Goal: Information Seeking & Learning: Find specific fact

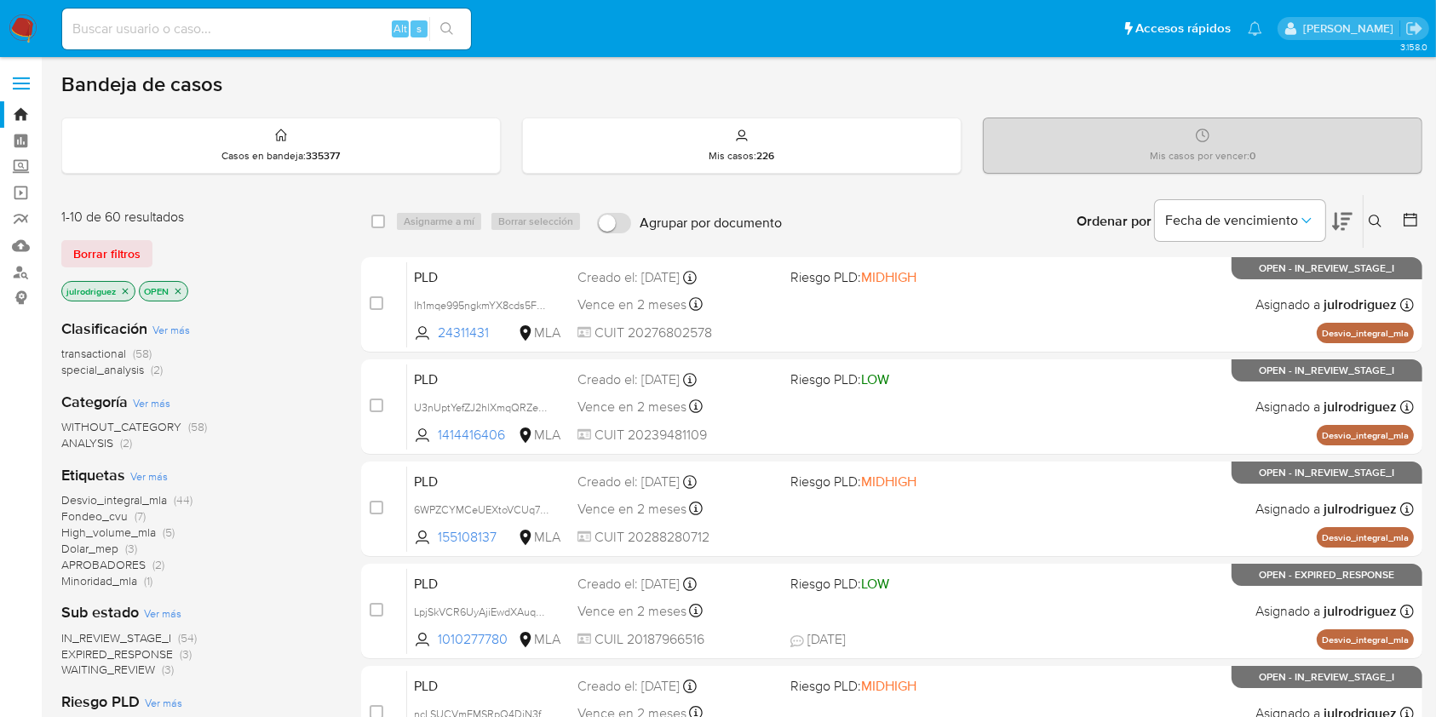
click at [219, 37] on div "Alt s" at bounding box center [266, 29] width 409 height 41
click at [218, 24] on input at bounding box center [266, 29] width 409 height 22
paste input "bMh4ptxBf54sQYagFwVedaB8"
type input "bMh4ptxBf54sQYagFwVedaB8"
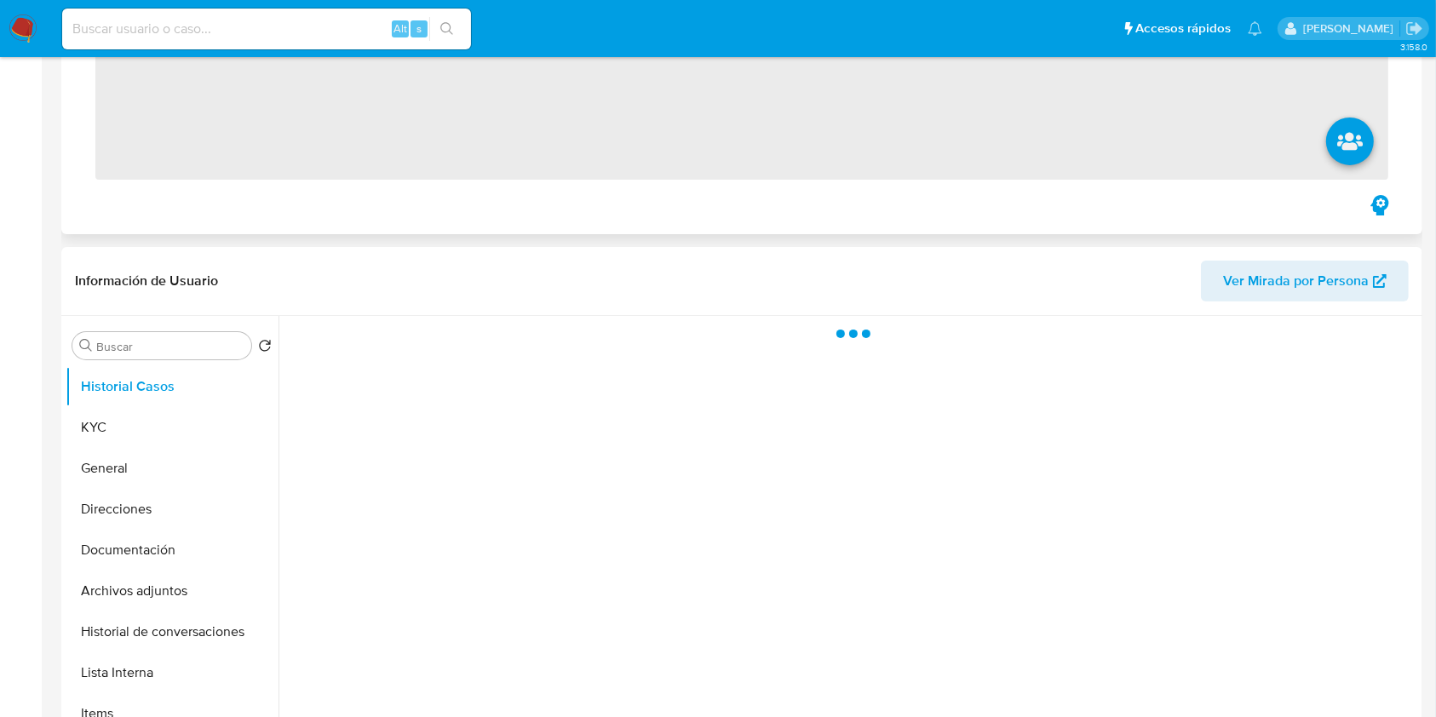
scroll to position [341, 0]
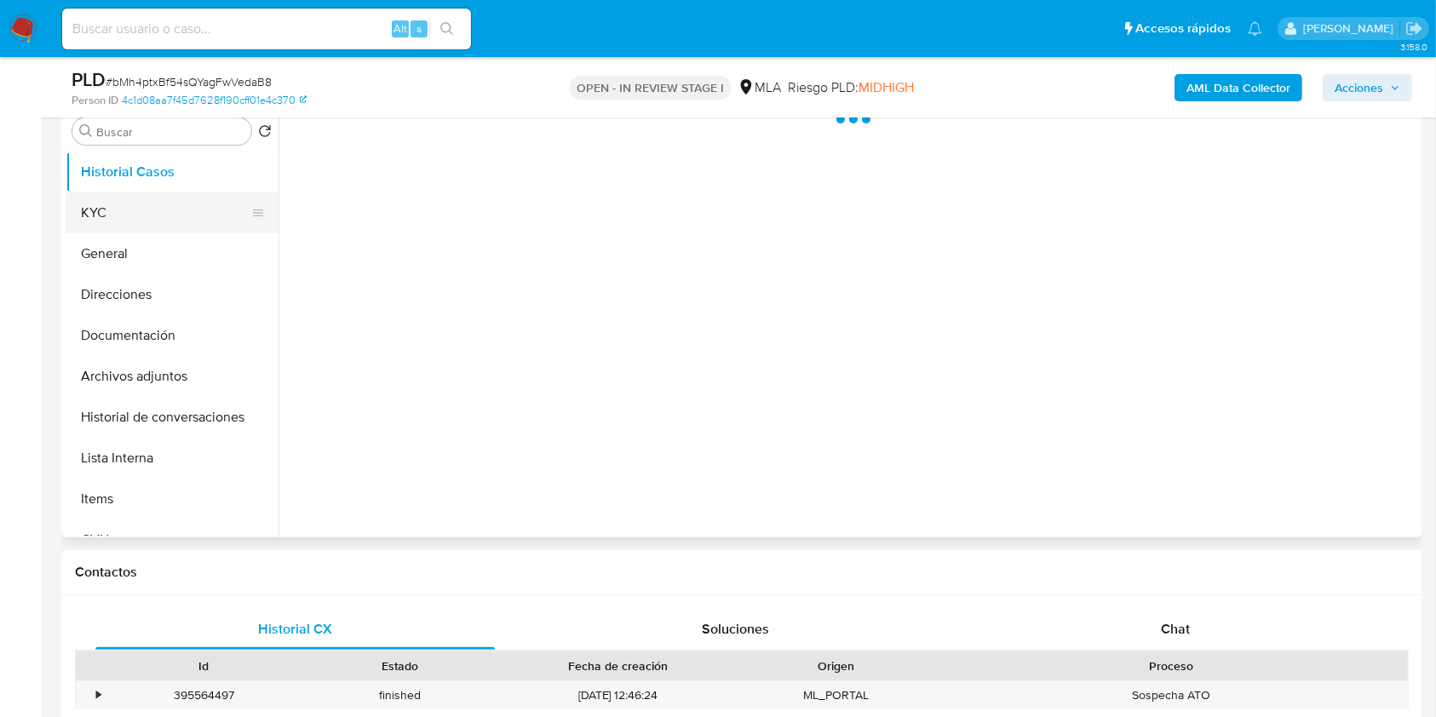
click at [95, 211] on button "KYC" at bounding box center [165, 213] width 199 height 41
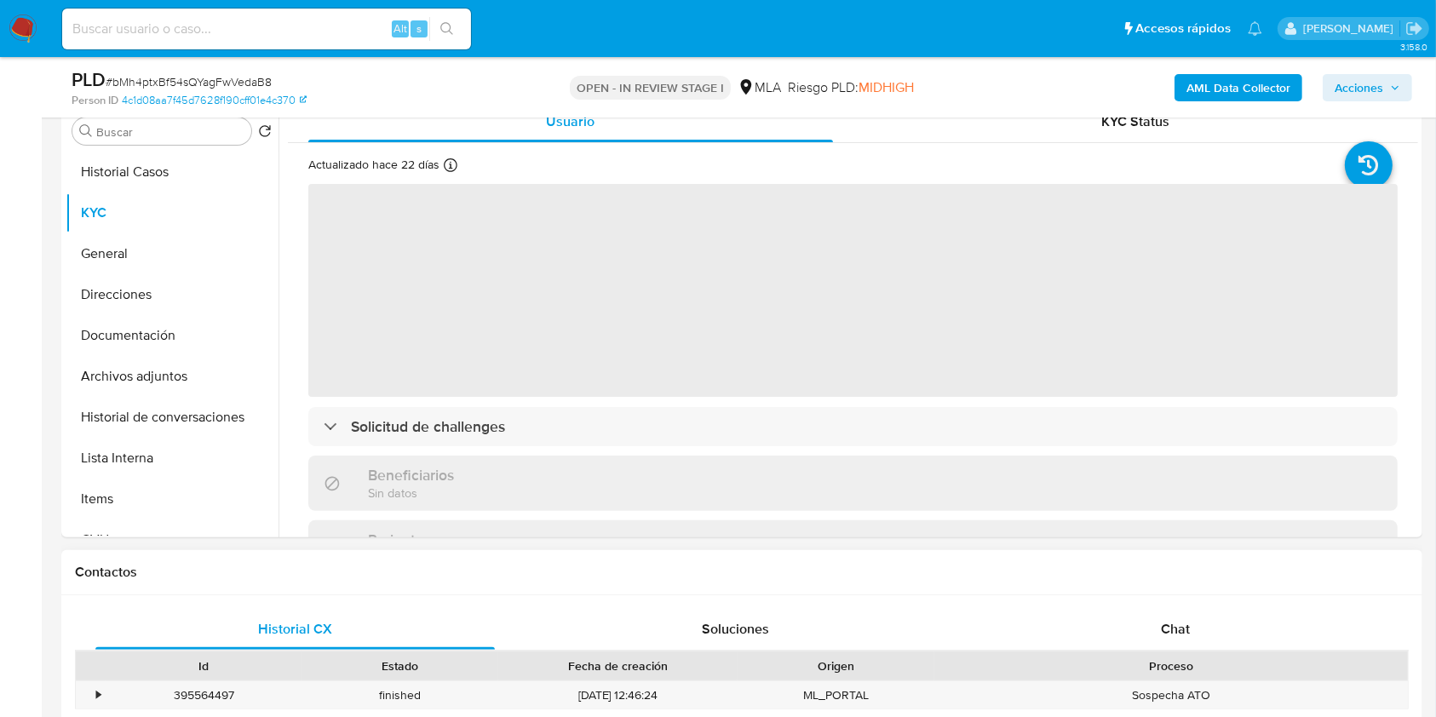
select select "10"
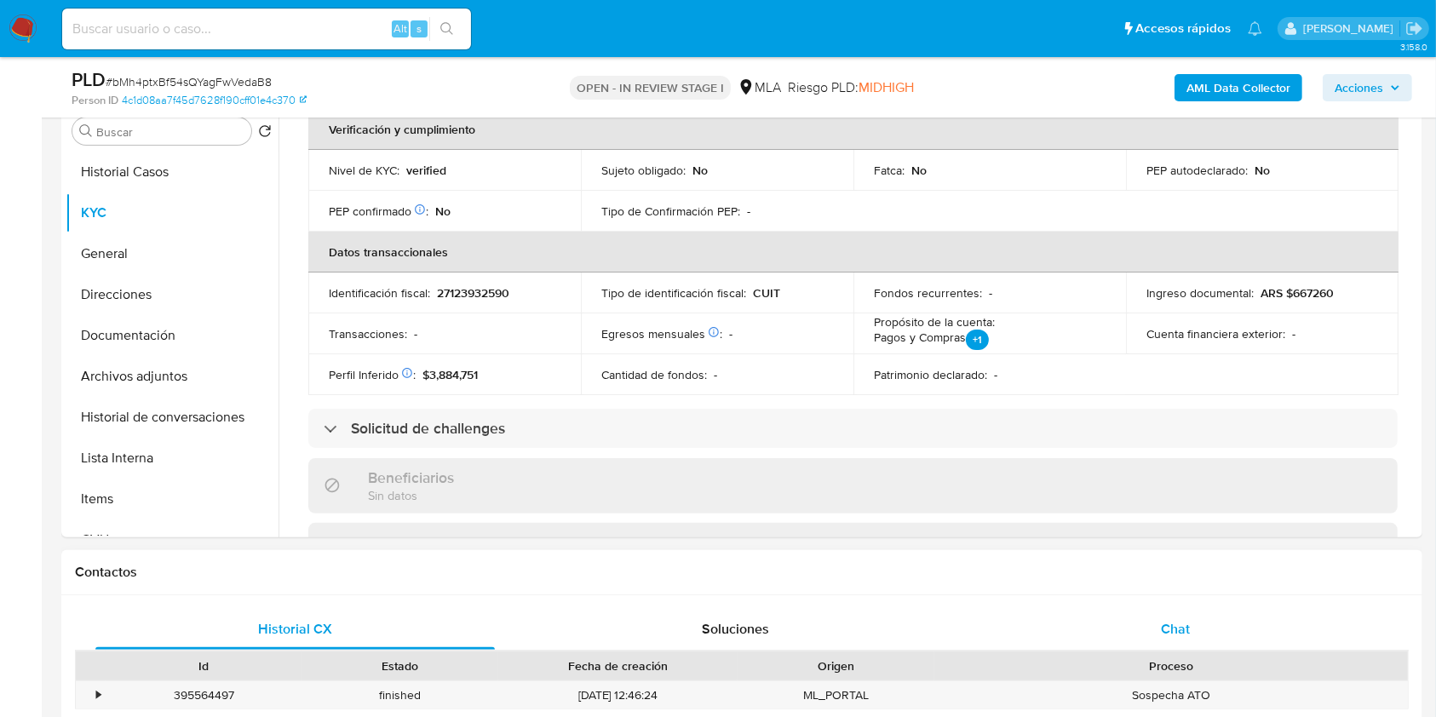
scroll to position [682, 0]
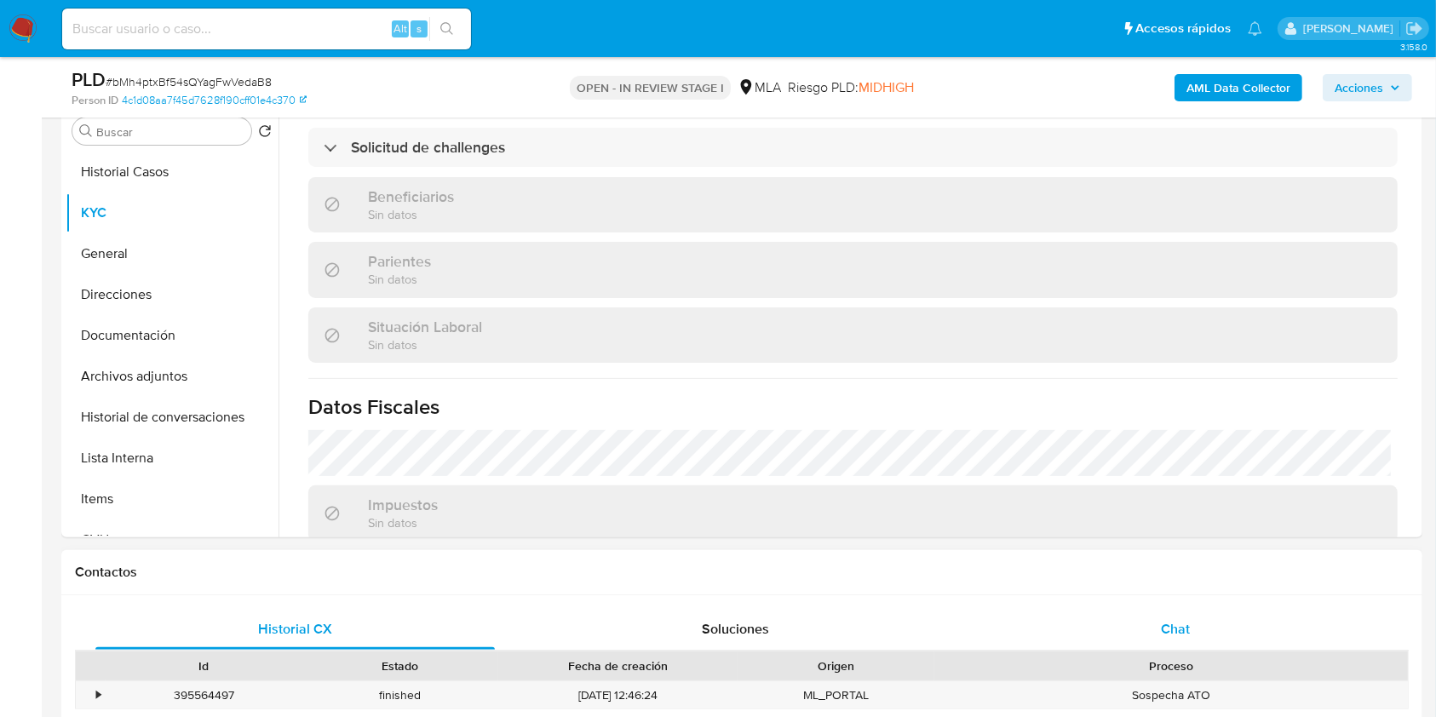
click at [1171, 630] on span "Chat" at bounding box center [1175, 629] width 29 height 20
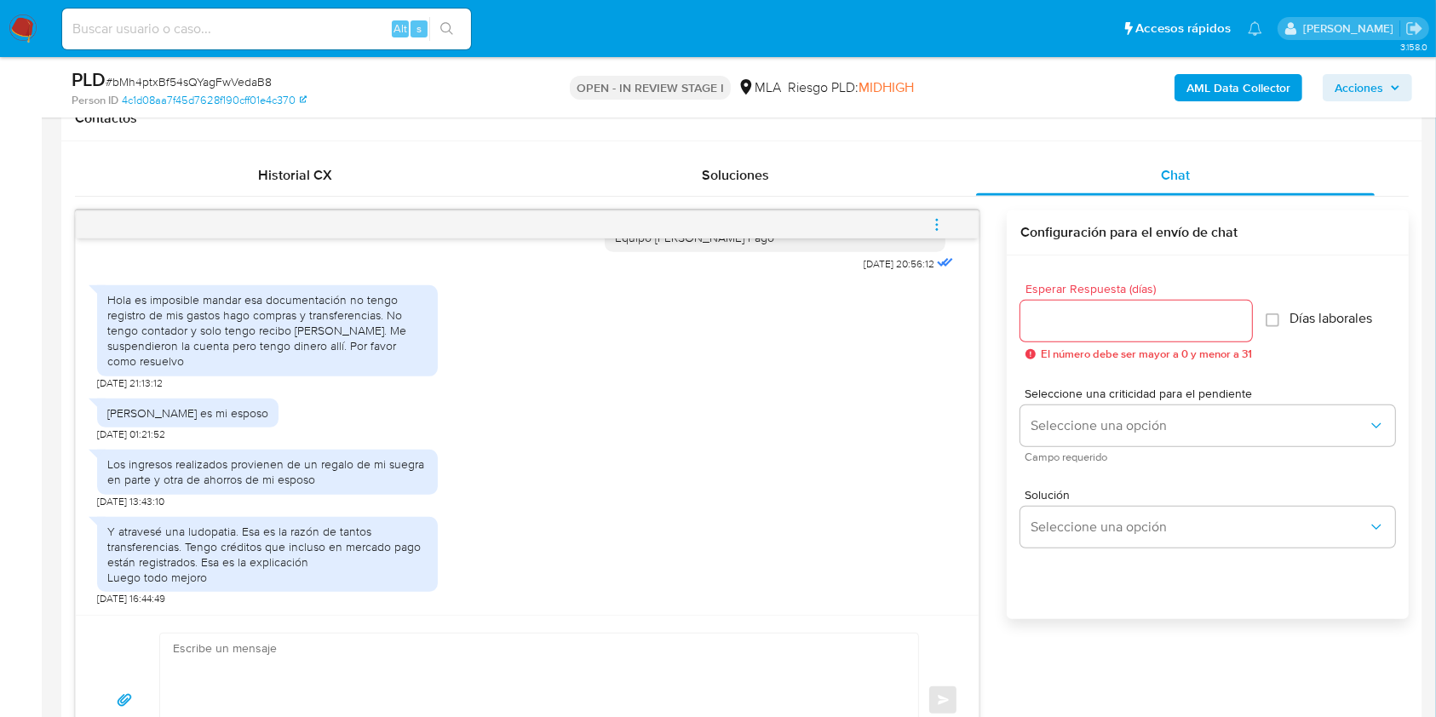
scroll to position [1776, 0]
click at [248, 26] on input at bounding box center [266, 29] width 409 height 22
paste input "UIuSSjhr8JisBsPCgLZUl0Un"
type input "UIuSSjhr8JisBsPCgLZUl0Un"
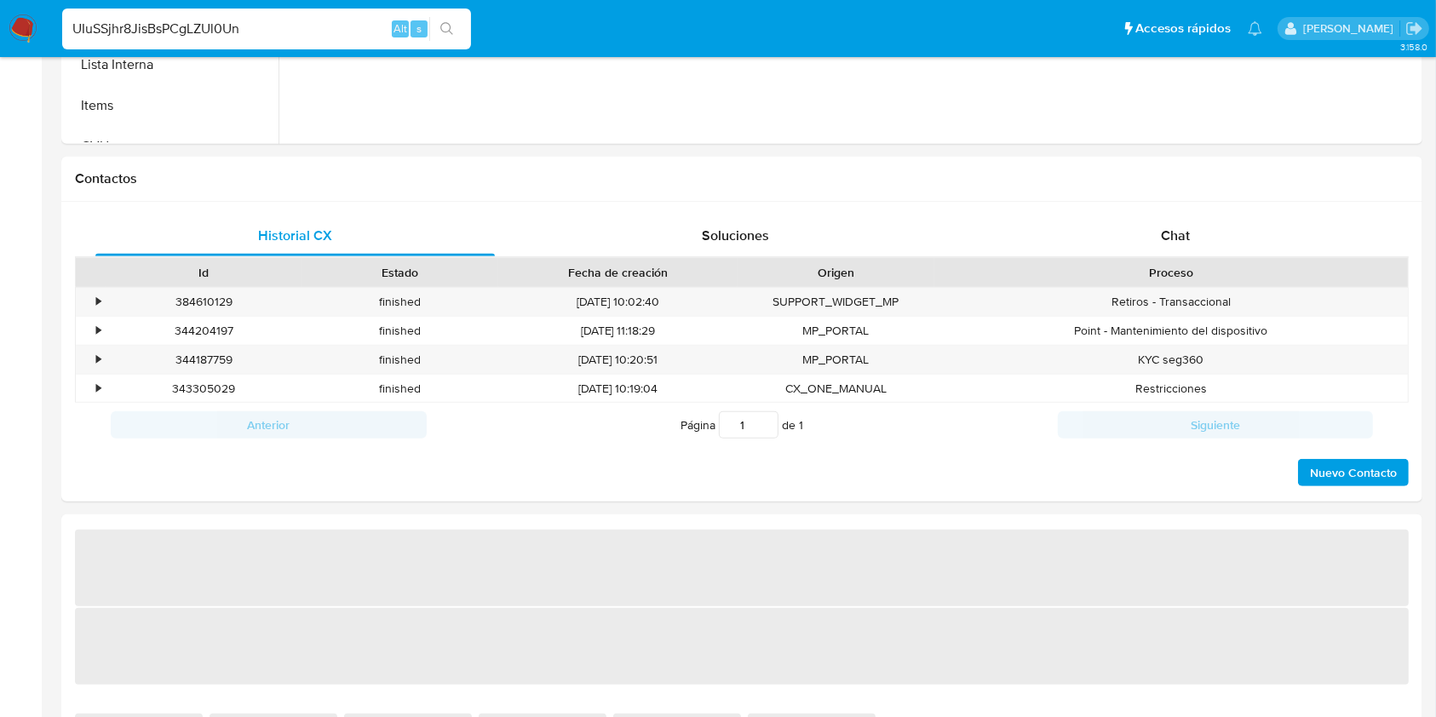
select select "10"
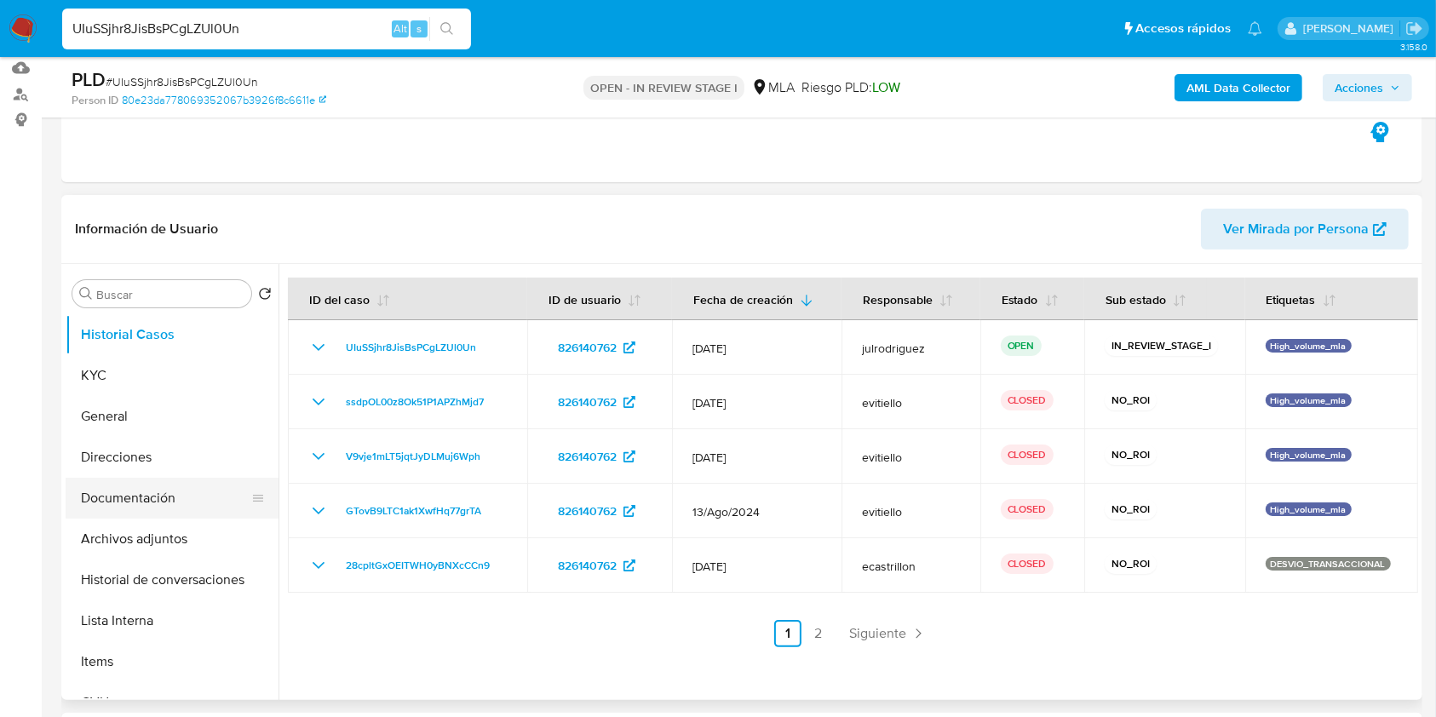
scroll to position [227, 0]
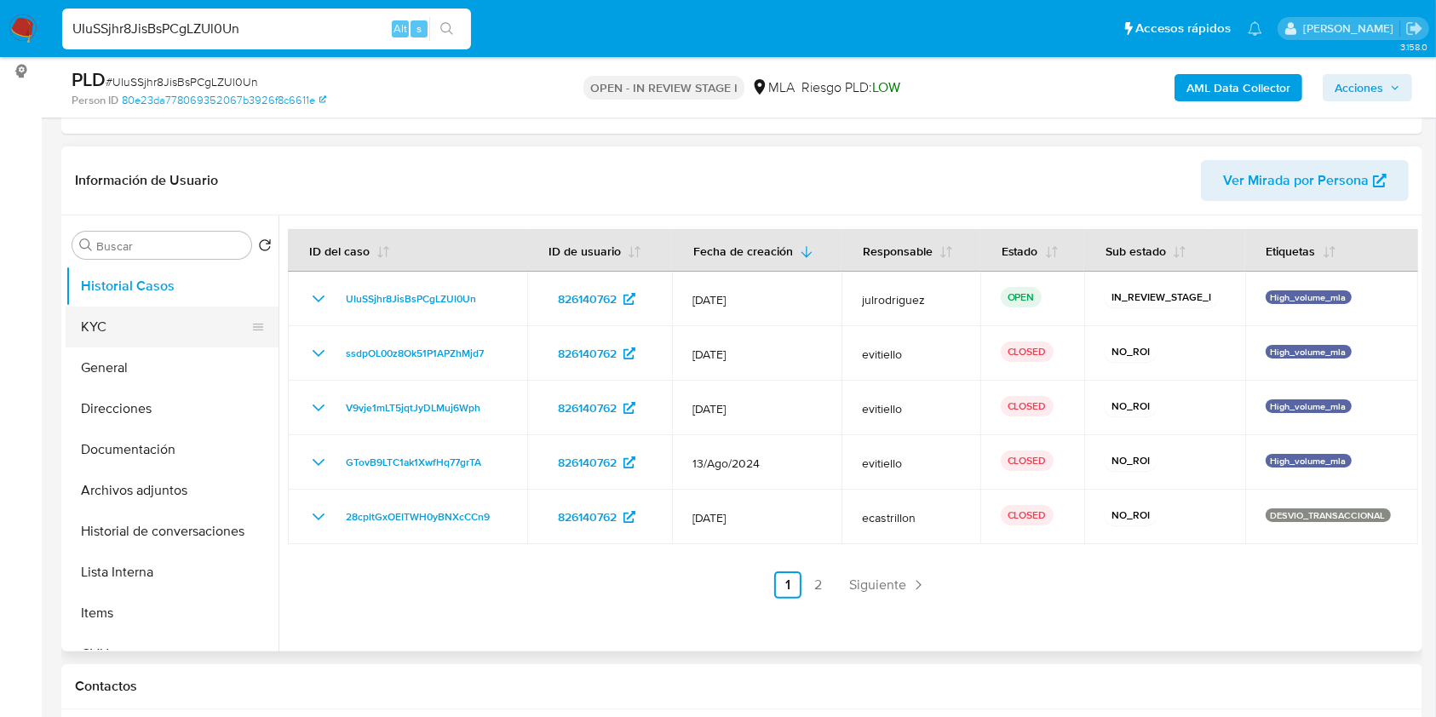
click at [106, 322] on button "KYC" at bounding box center [165, 327] width 199 height 41
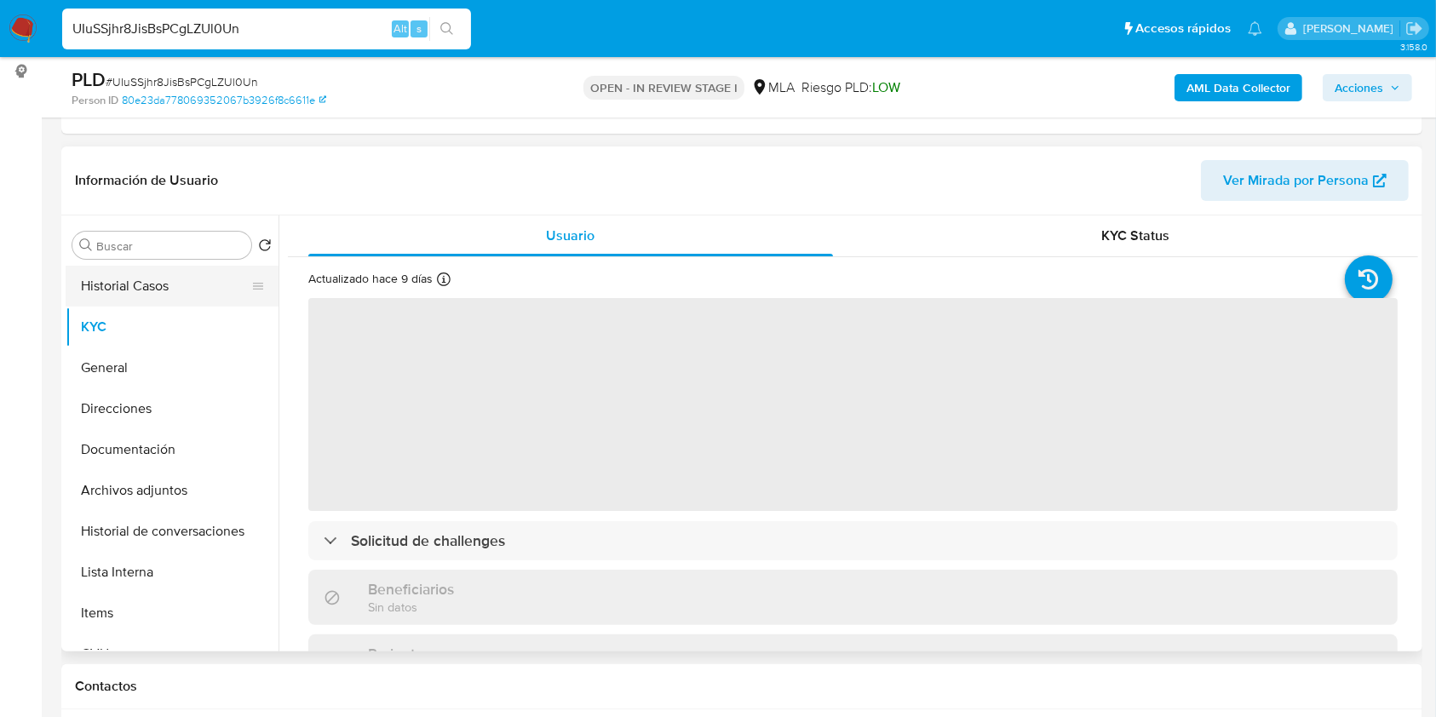
click at [148, 285] on button "Historial Casos" at bounding box center [165, 286] width 199 height 41
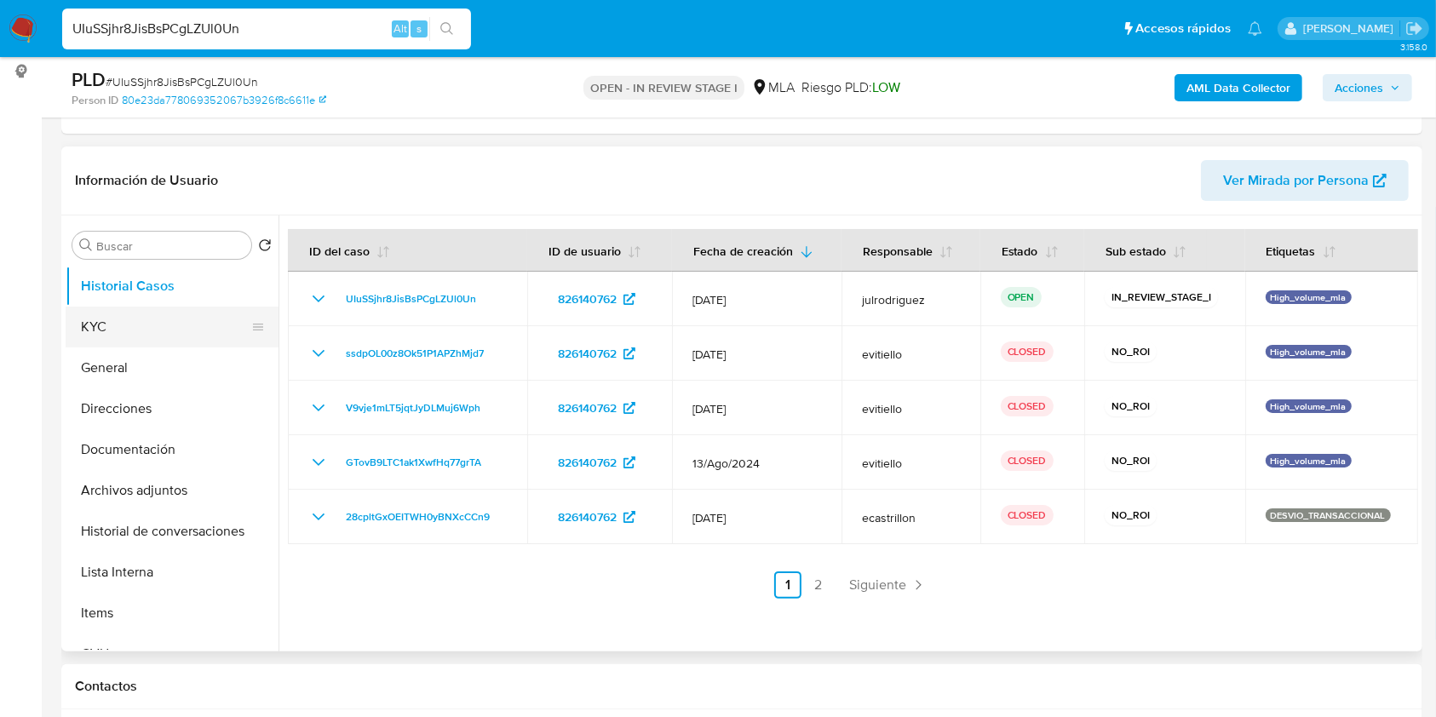
click at [119, 325] on button "KYC" at bounding box center [165, 327] width 199 height 41
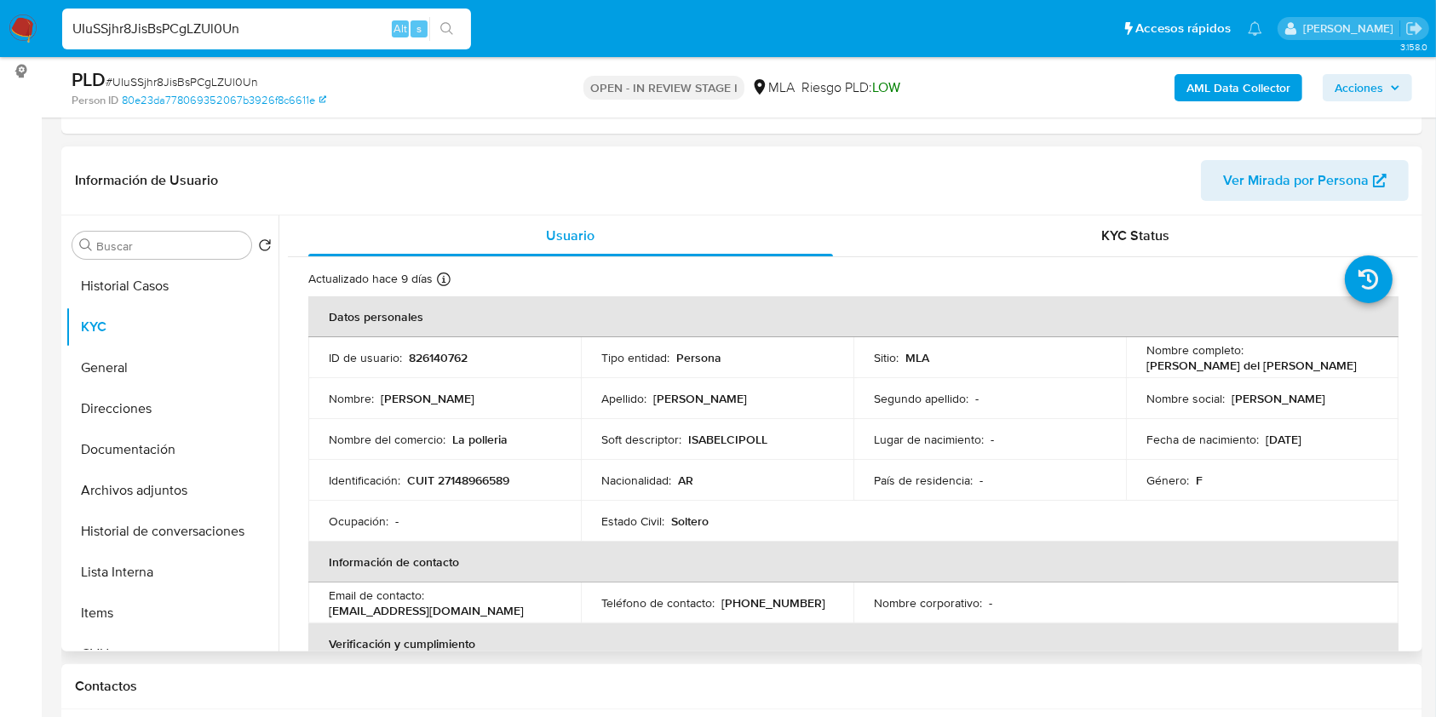
click at [443, 487] on p "CUIT 27148966589" at bounding box center [458, 480] width 102 height 15
copy p "27148966589"
click at [487, 479] on p "CUIT 27148966589" at bounding box center [458, 480] width 102 height 15
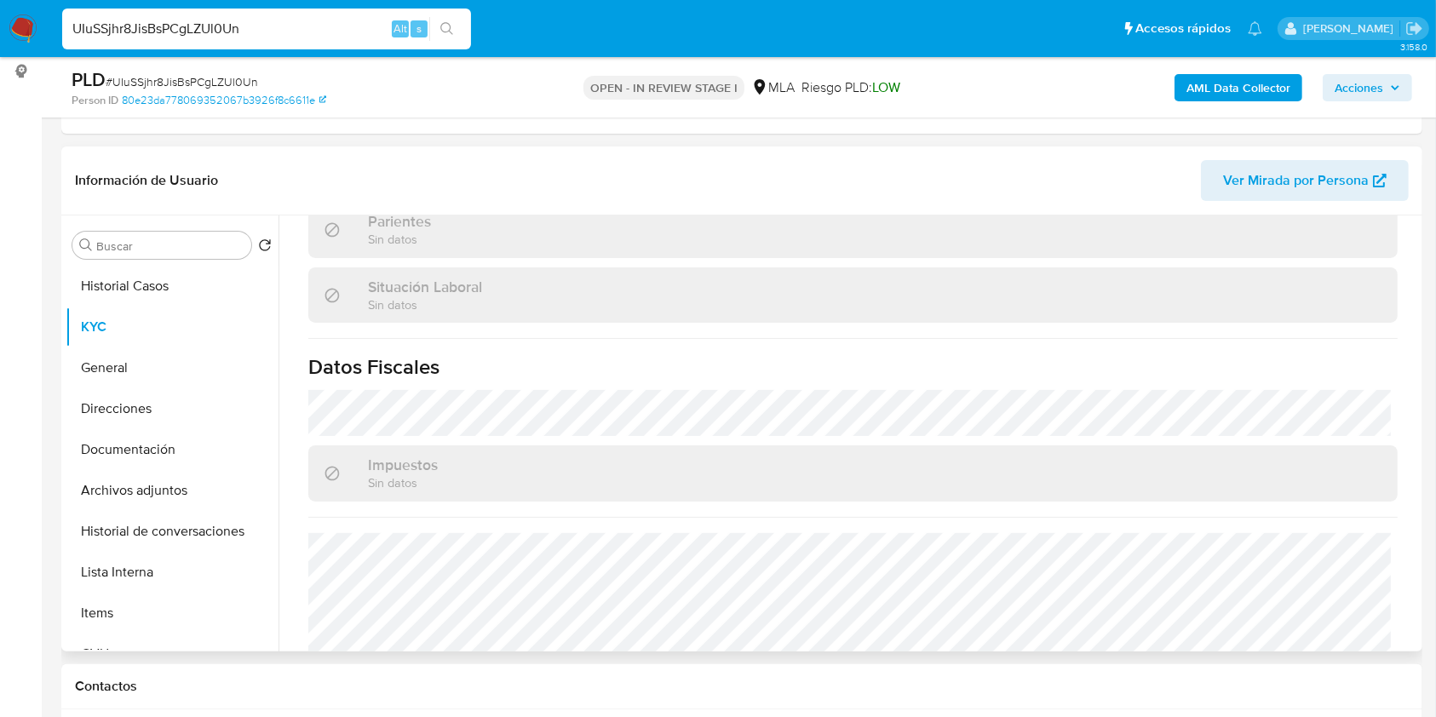
scroll to position [941, 0]
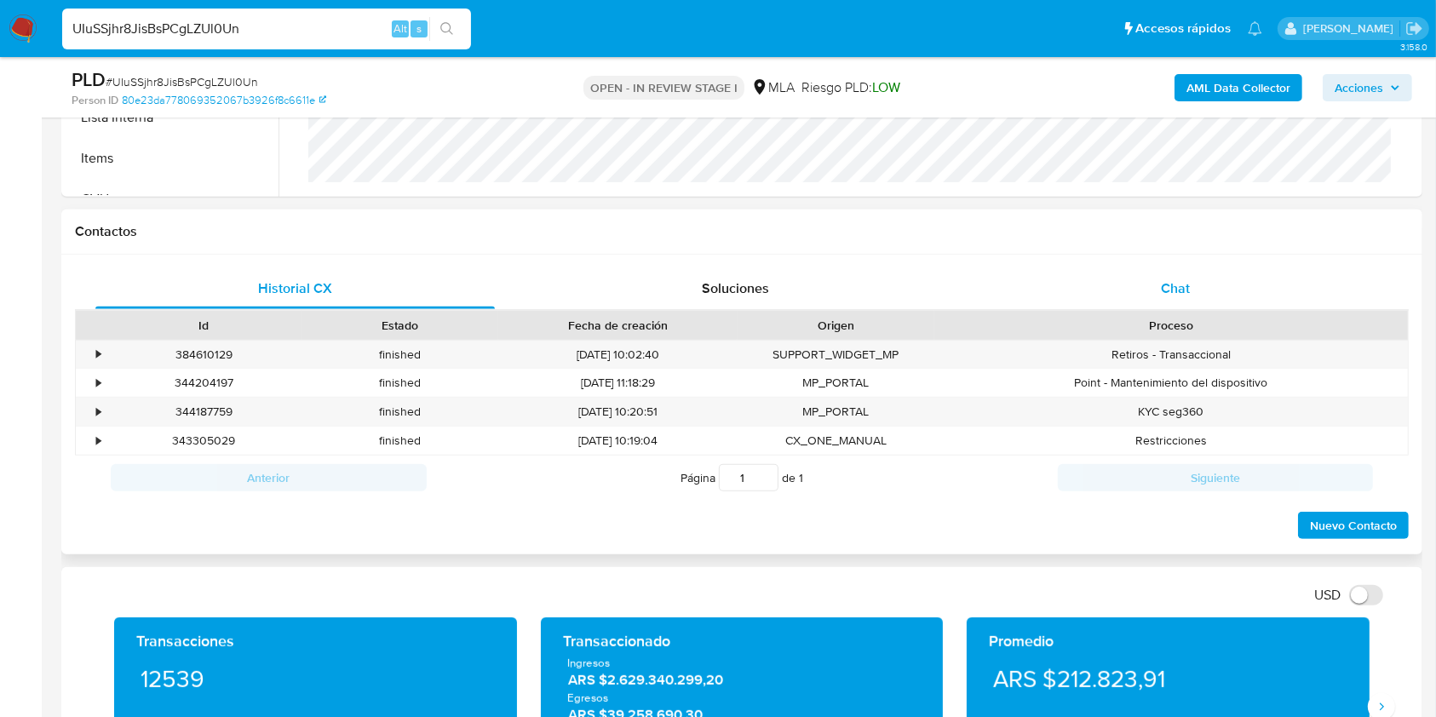
click at [1194, 285] on div "Chat" at bounding box center [1176, 288] width 400 height 41
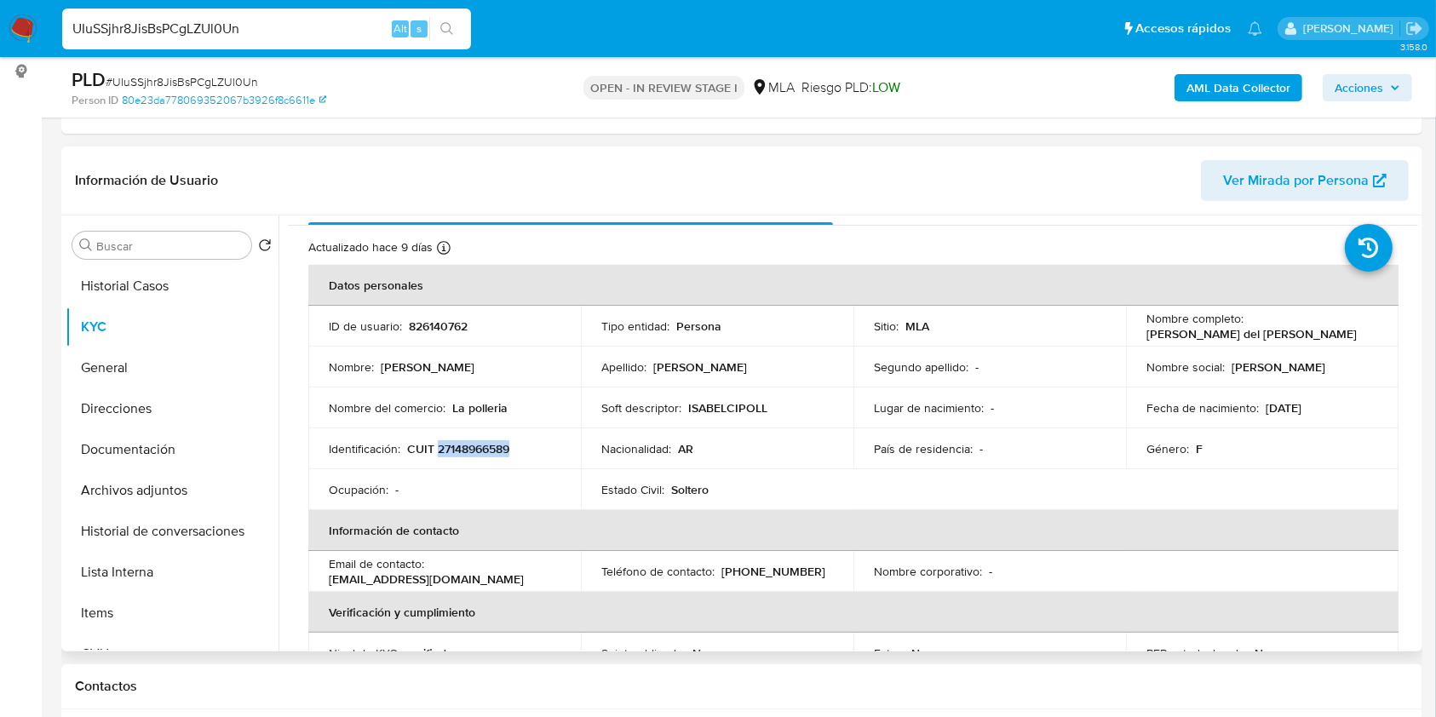
scroll to position [0, 0]
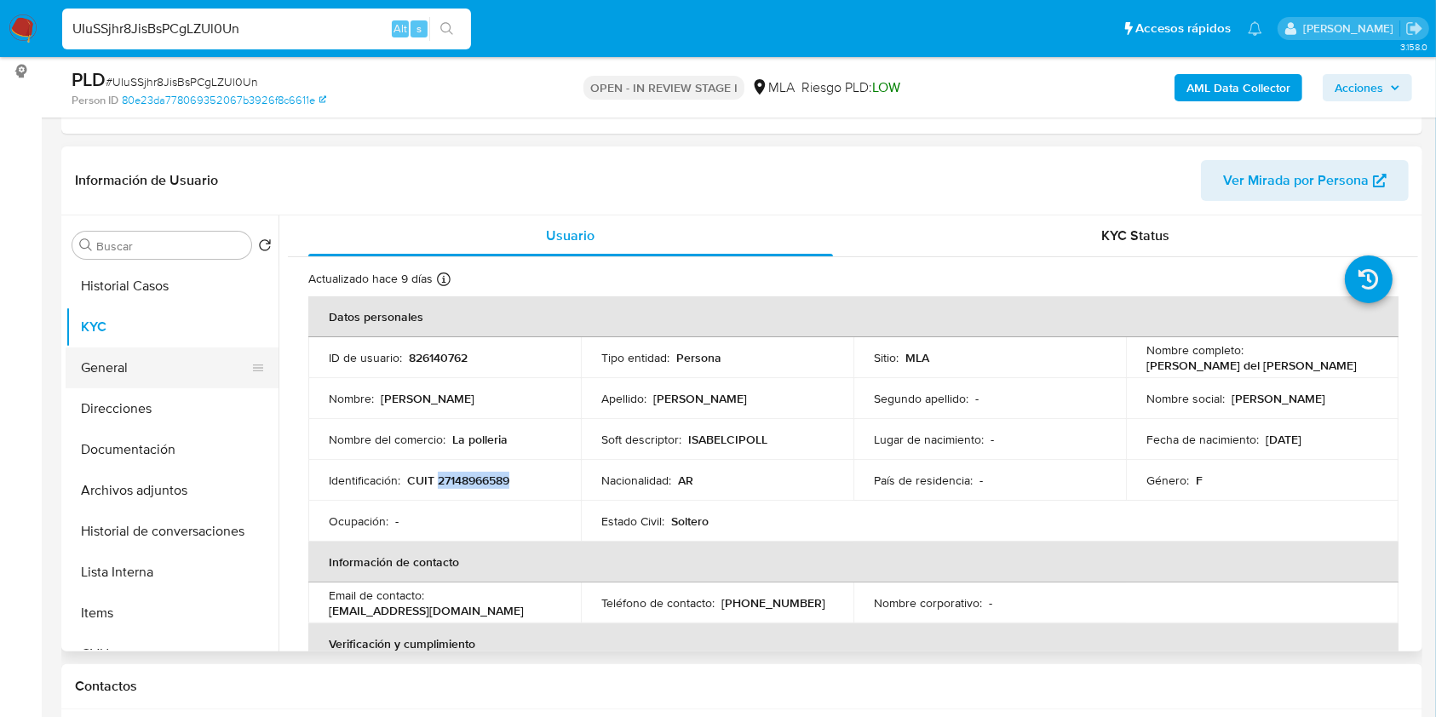
click at [124, 363] on button "General" at bounding box center [165, 368] width 199 height 41
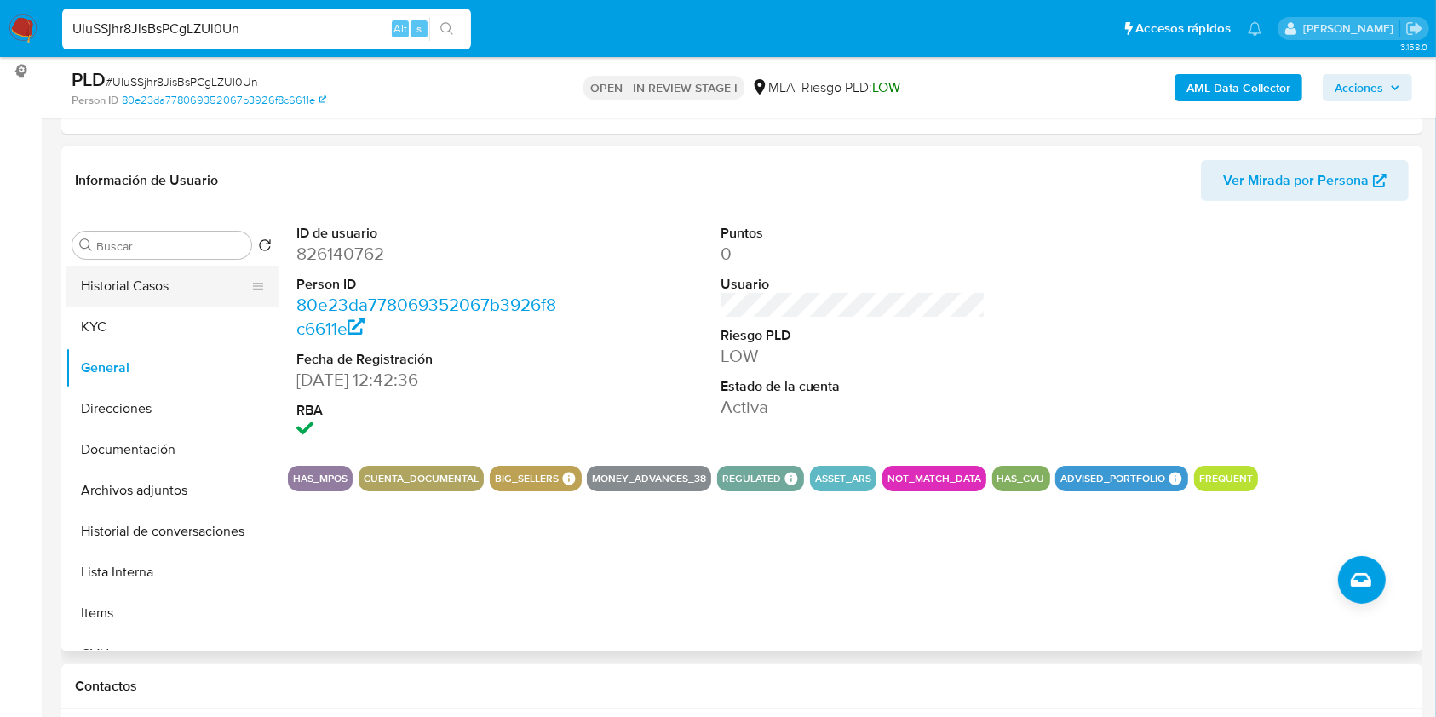
click at [150, 284] on button "Historial Casos" at bounding box center [165, 286] width 199 height 41
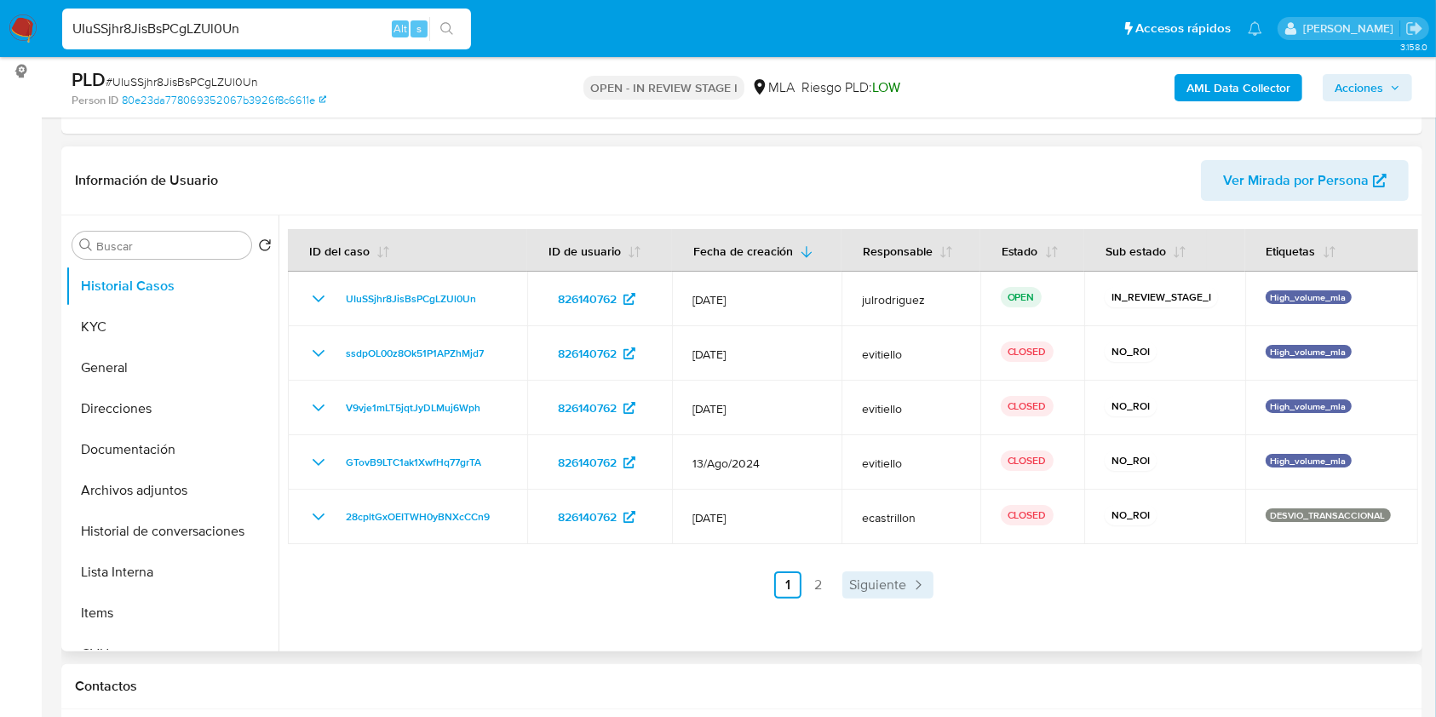
click at [891, 590] on span "Siguiente" at bounding box center [877, 586] width 57 height 14
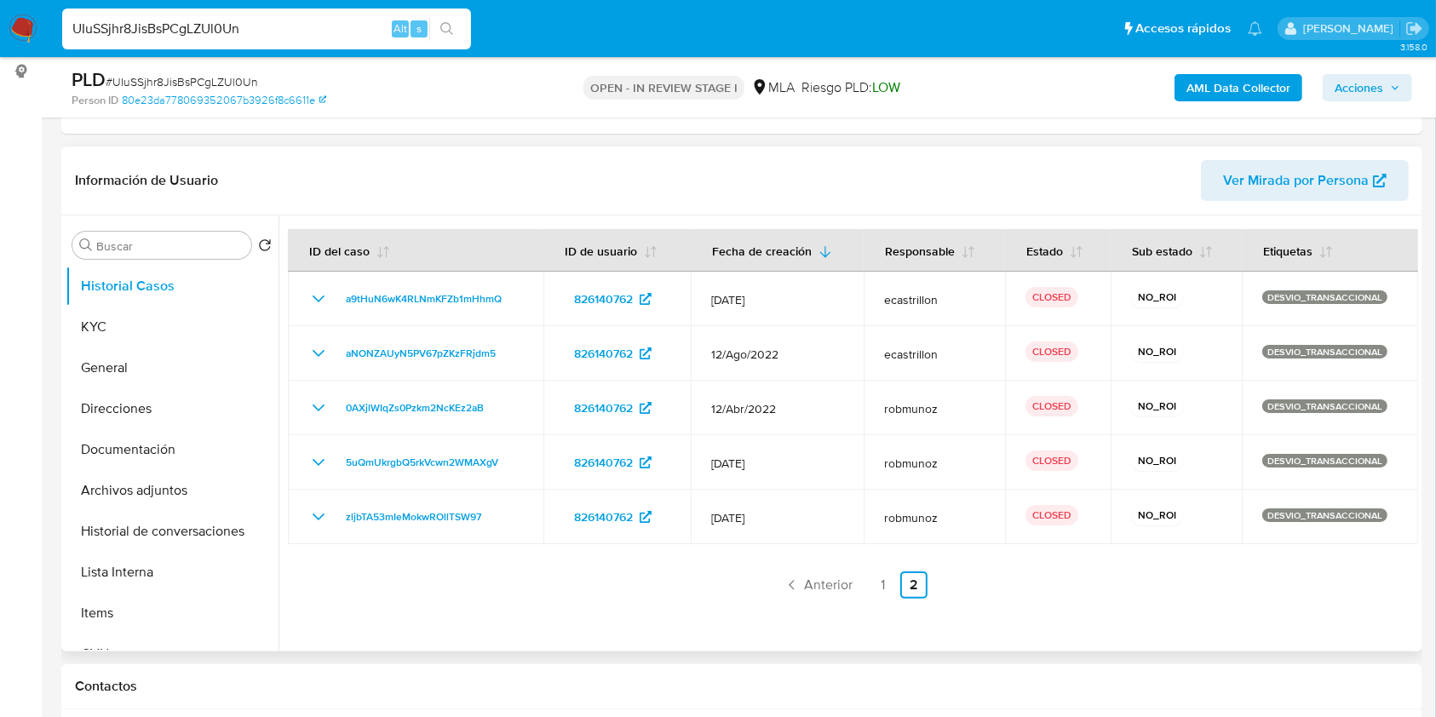
click at [875, 583] on link "1" at bounding box center [883, 585] width 27 height 27
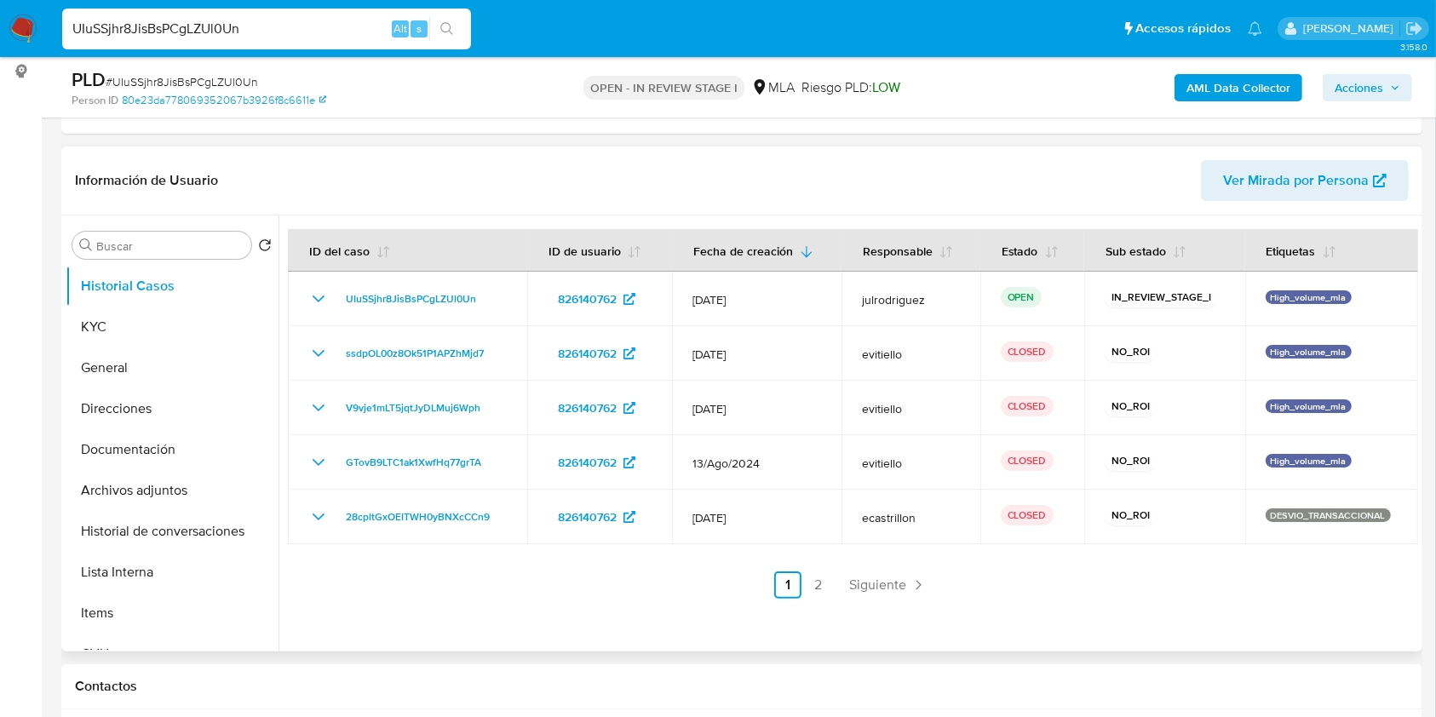
drag, startPoint x: 257, startPoint y: 25, endPoint x: 66, endPoint y: 9, distance: 191.5
click at [66, 9] on div "UIuSSjhr8JisBsPCgLZUl0Un Alt s" at bounding box center [266, 29] width 409 height 41
paste input "HLhFG8Uec6zExfLXOjZHfMcN"
type input "HLhFG8Uec6zExfLXOjZHfMcN"
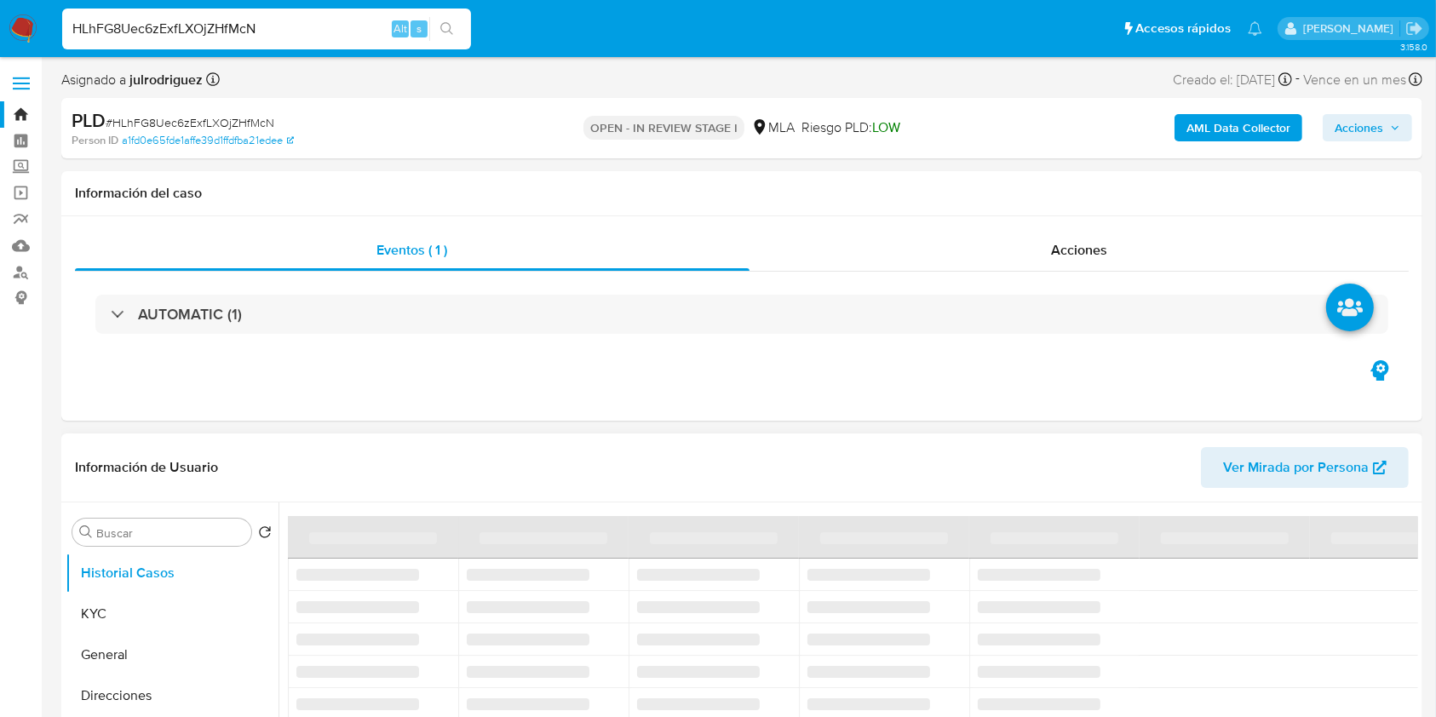
select select "10"
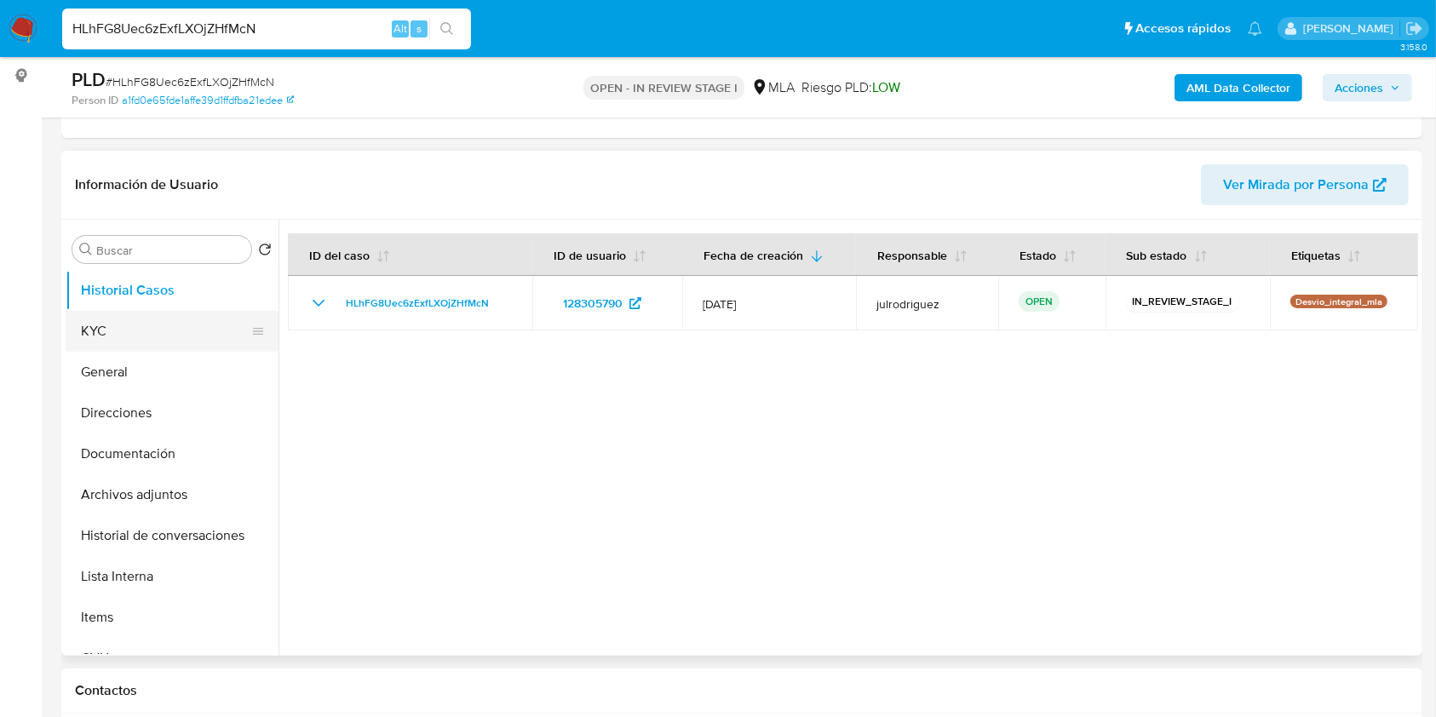
scroll to position [227, 0]
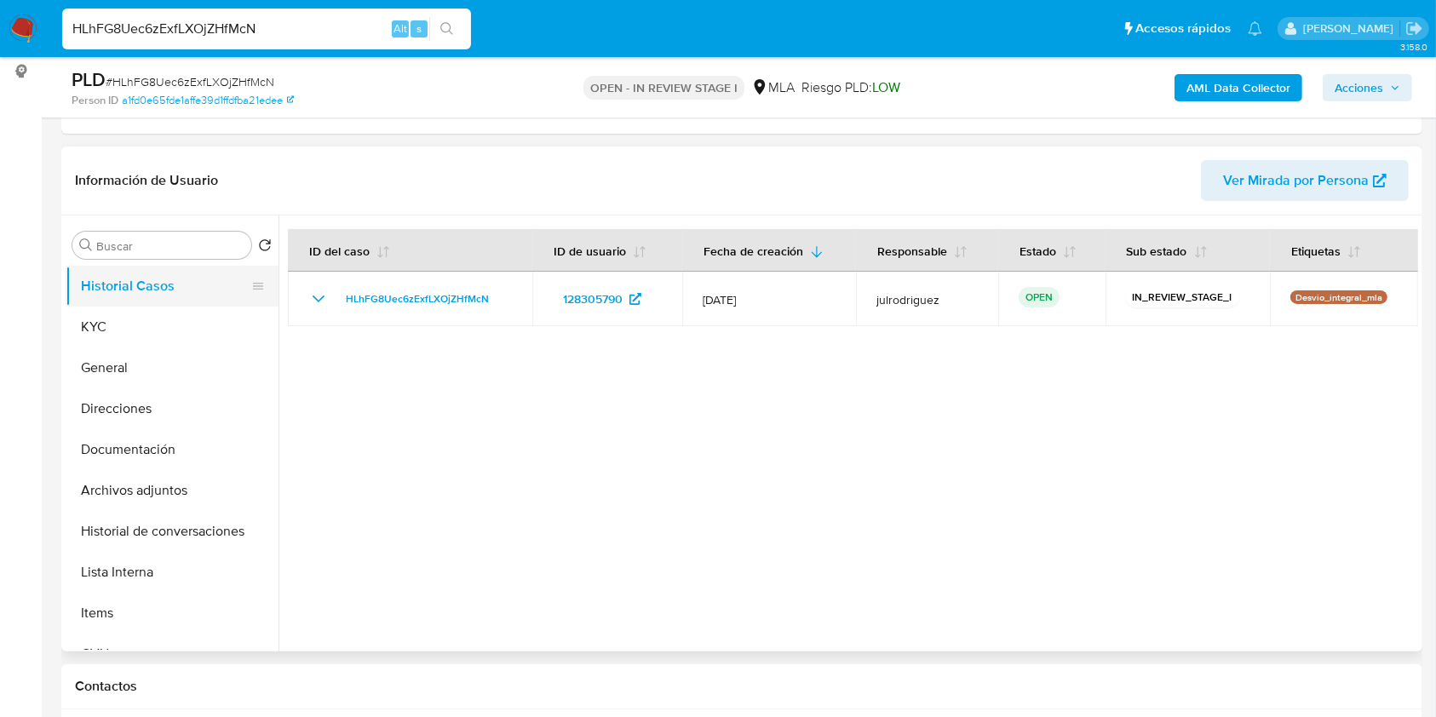
click at [150, 292] on button "Historial Casos" at bounding box center [165, 286] width 199 height 41
click at [147, 324] on button "KYC" at bounding box center [165, 327] width 199 height 41
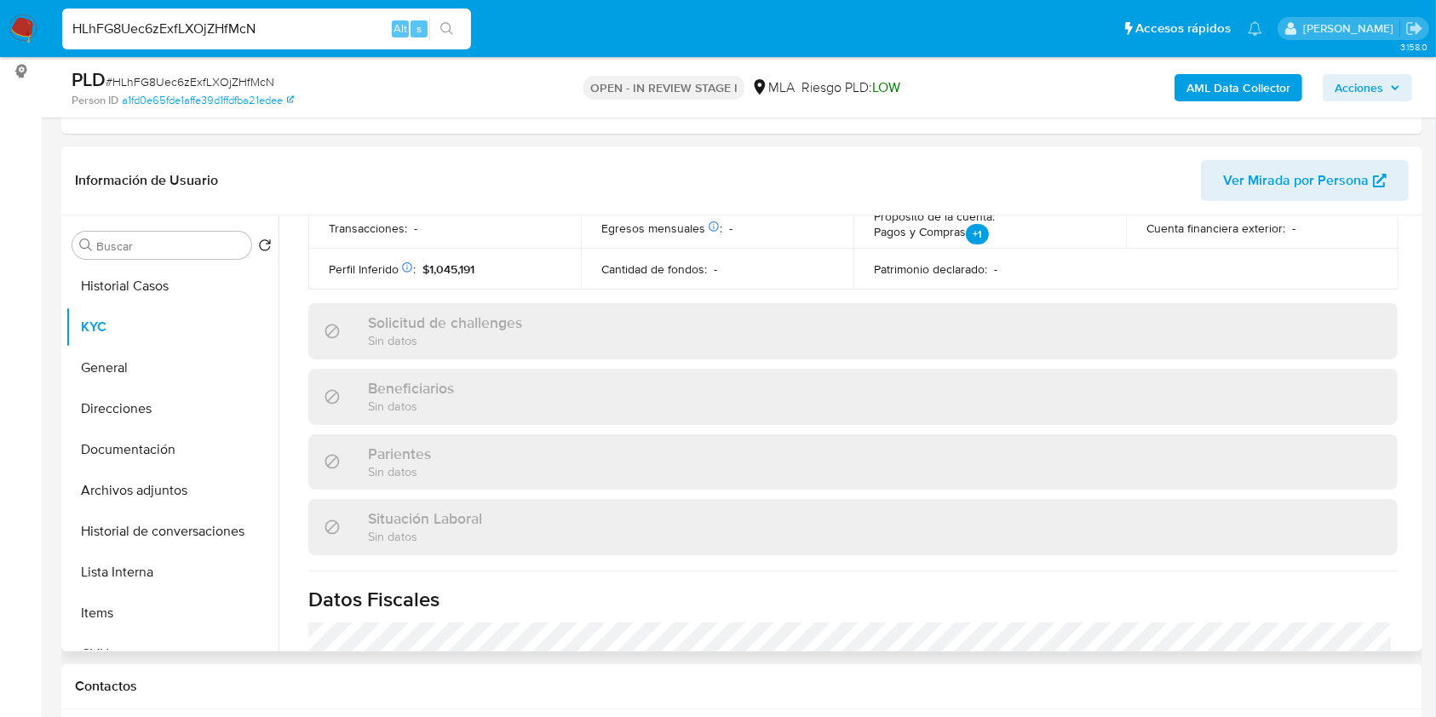
scroll to position [929, 0]
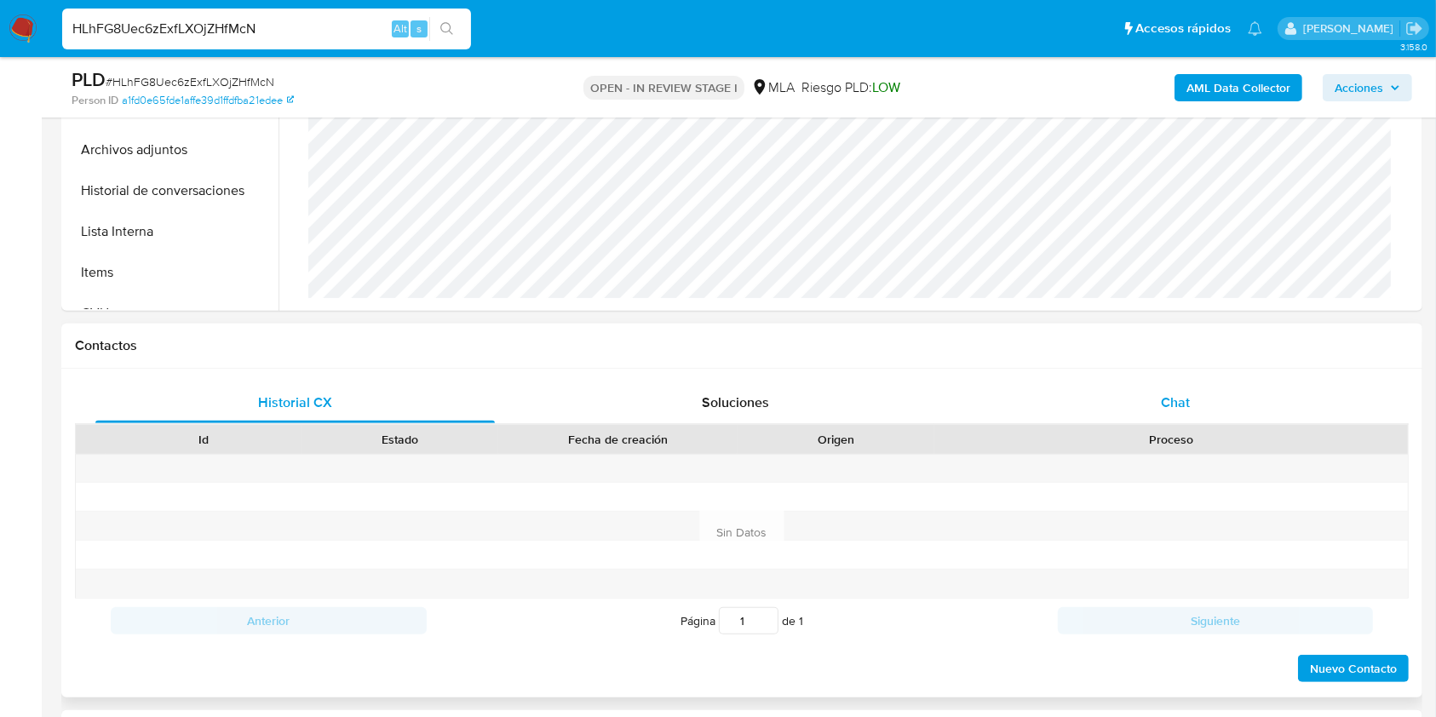
click at [1160, 406] on div "Chat" at bounding box center [1176, 403] width 400 height 41
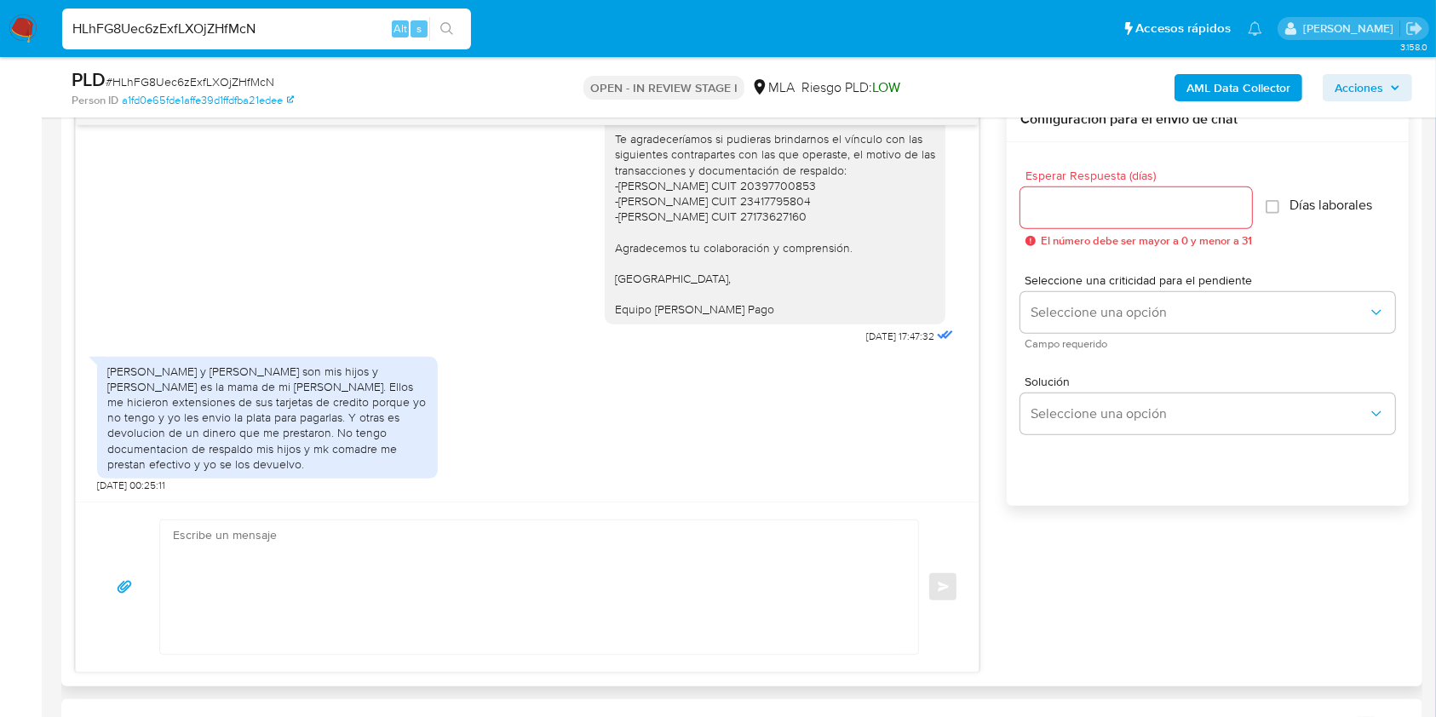
scroll to position [1022, 0]
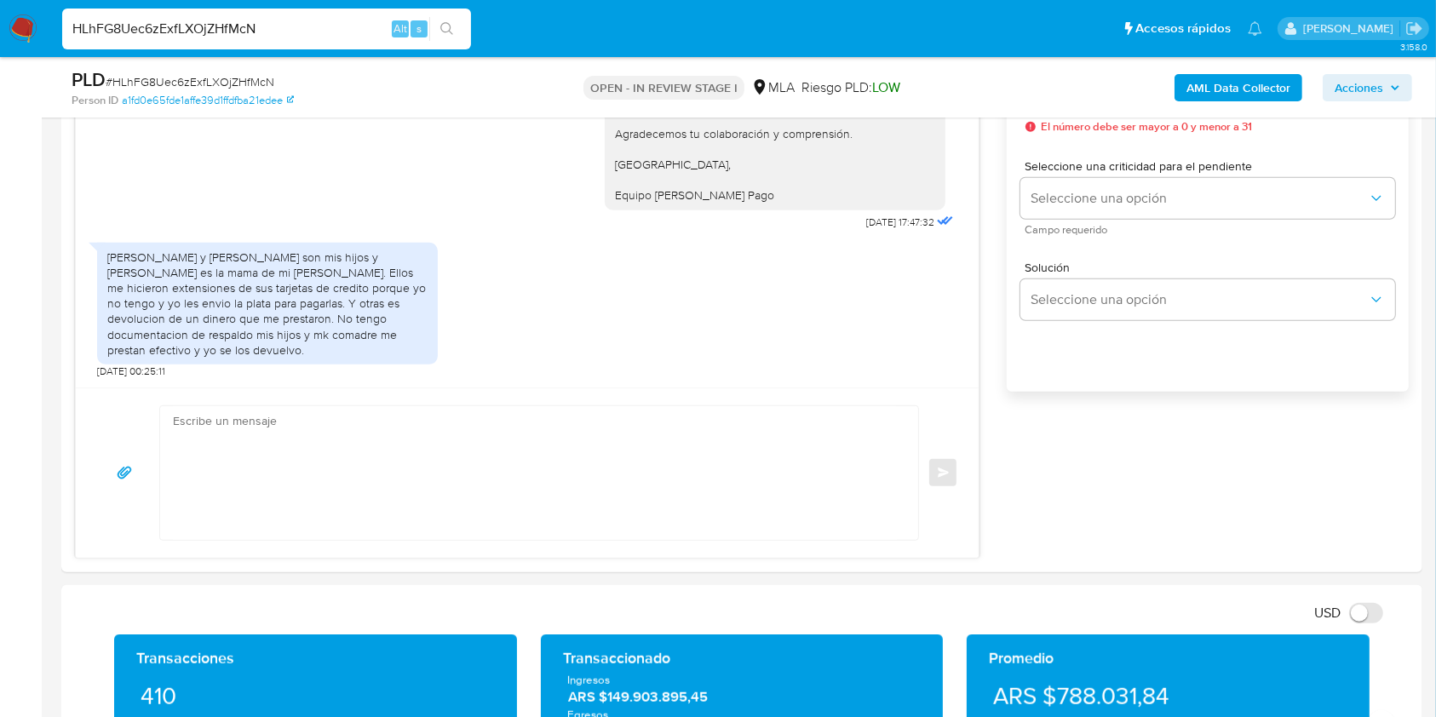
drag, startPoint x: 262, startPoint y: 31, endPoint x: 0, endPoint y: 30, distance: 262.4
click at [15, 22] on nav "Pausado Ver notificaciones HLhFG8Uec6zExfLXOjZHfMcN Alt s Accesos rápidos Presi…" at bounding box center [718, 28] width 1436 height 57
paste input "IuqI4dpFjqmN1M1BJkc41Ymm"
type input "IuqI4dpFjqmN1M1BJkc41Ymm"
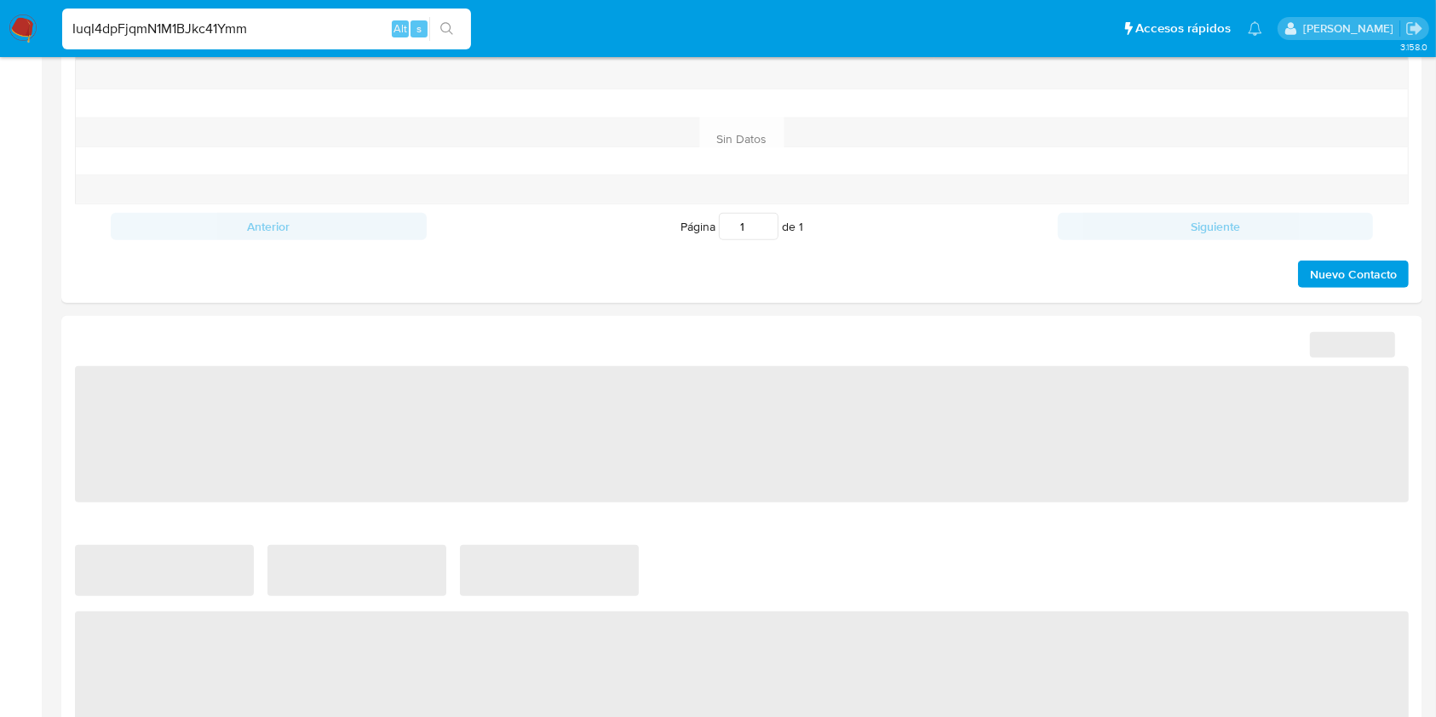
select select "10"
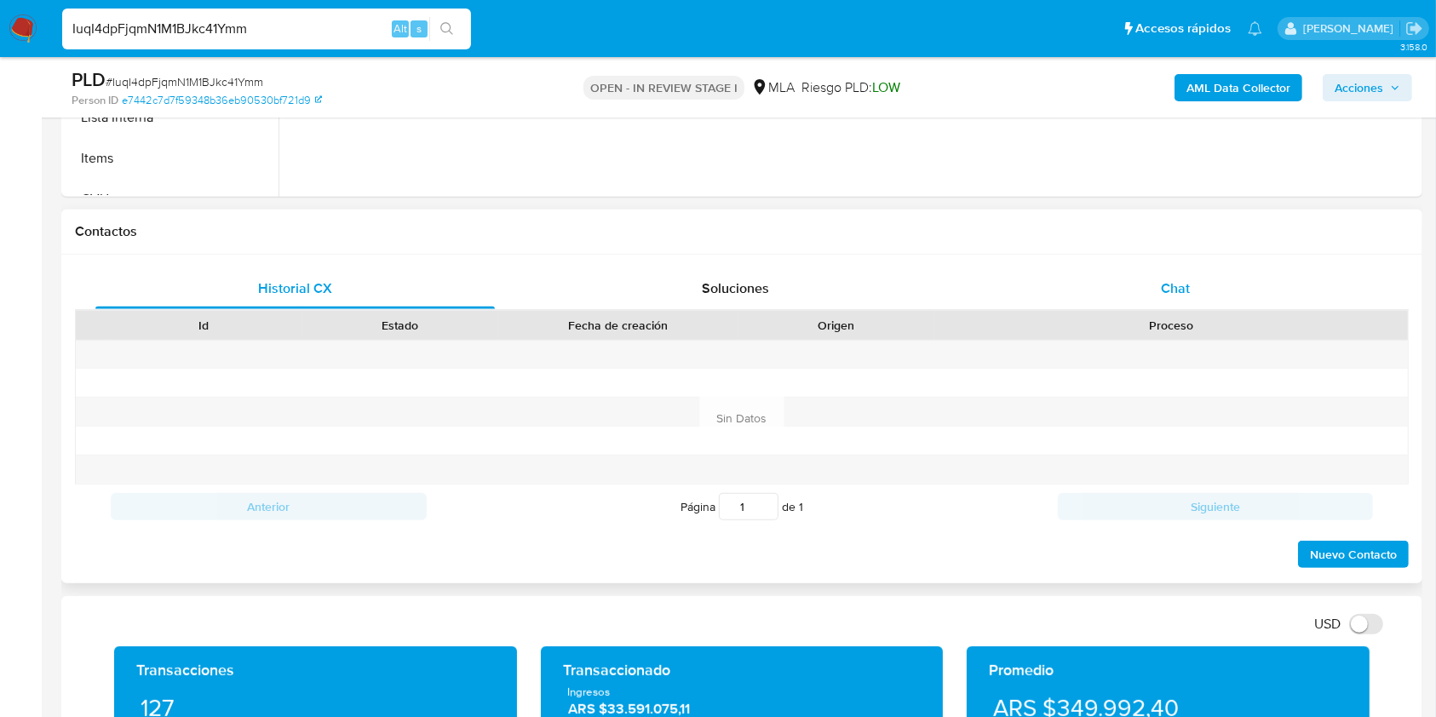
click at [1189, 291] on span "Chat" at bounding box center [1175, 289] width 29 height 20
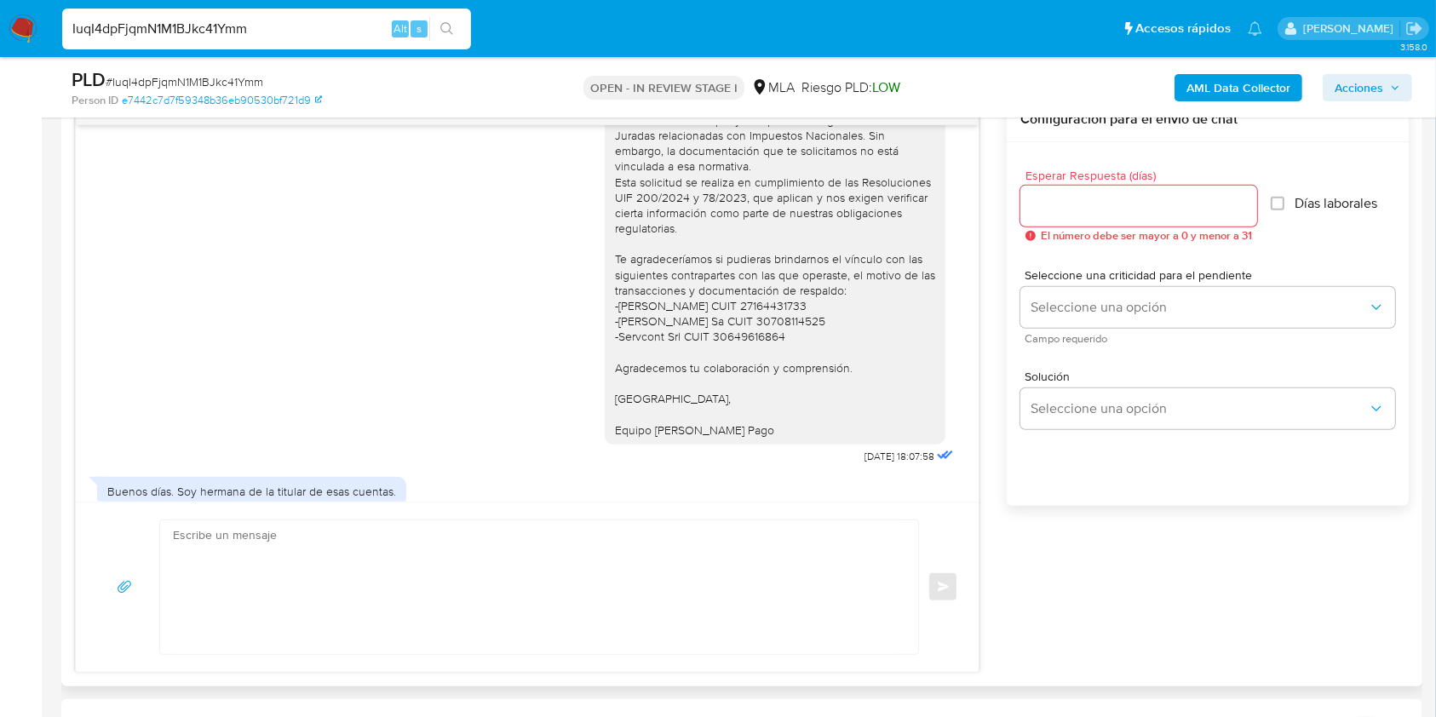
scroll to position [1477, 0]
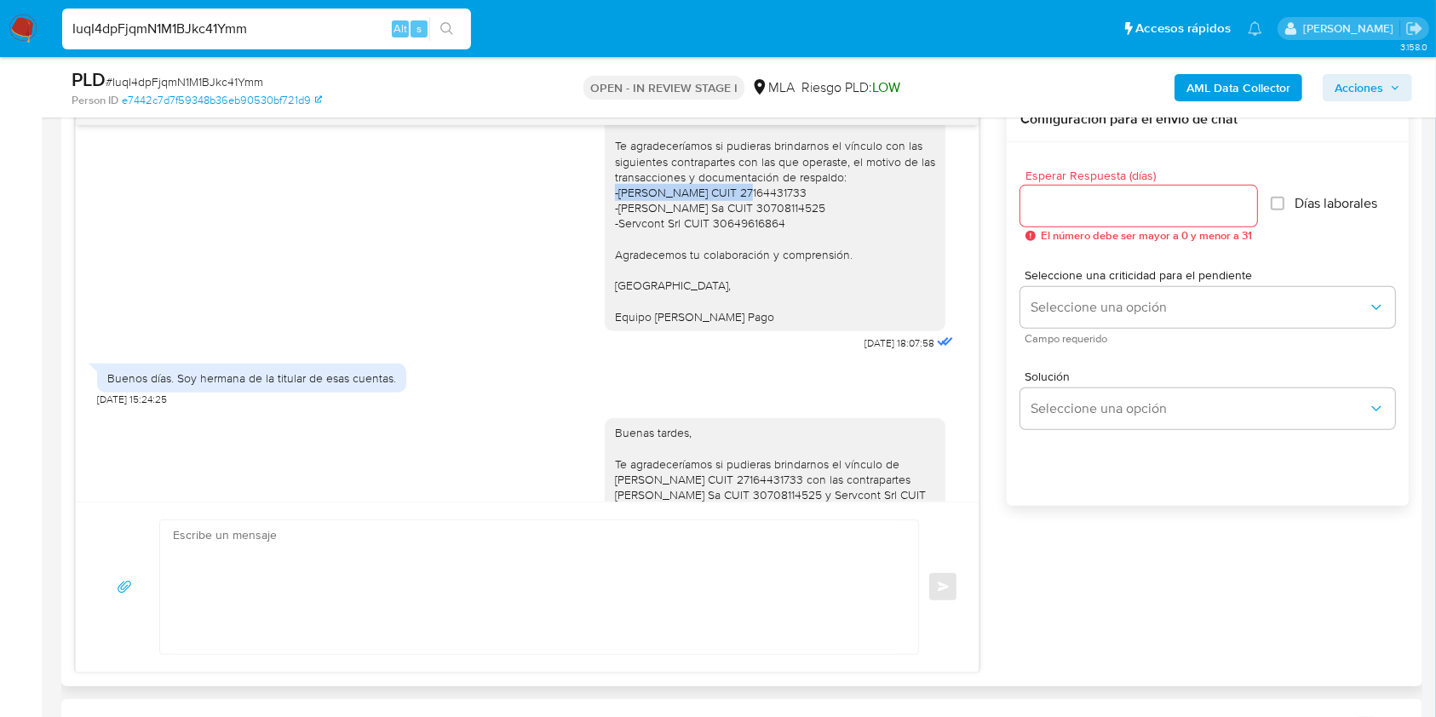
drag, startPoint x: 598, startPoint y: 234, endPoint x: 729, endPoint y: 237, distance: 131.2
click at [729, 237] on div "Buenas tardes, Queremos aclararte que la Resolución General ARCA 5696/2025 indi…" at bounding box center [775, 138] width 320 height 372
drag, startPoint x: 605, startPoint y: 250, endPoint x: 715, endPoint y: 248, distance: 109.9
click at [715, 248] on div "Buenas tardes, Queremos aclararte que la Resolución General ARCA 5696/2025 indi…" at bounding box center [775, 138] width 320 height 372
drag, startPoint x: 605, startPoint y: 268, endPoint x: 702, endPoint y: 262, distance: 97.3
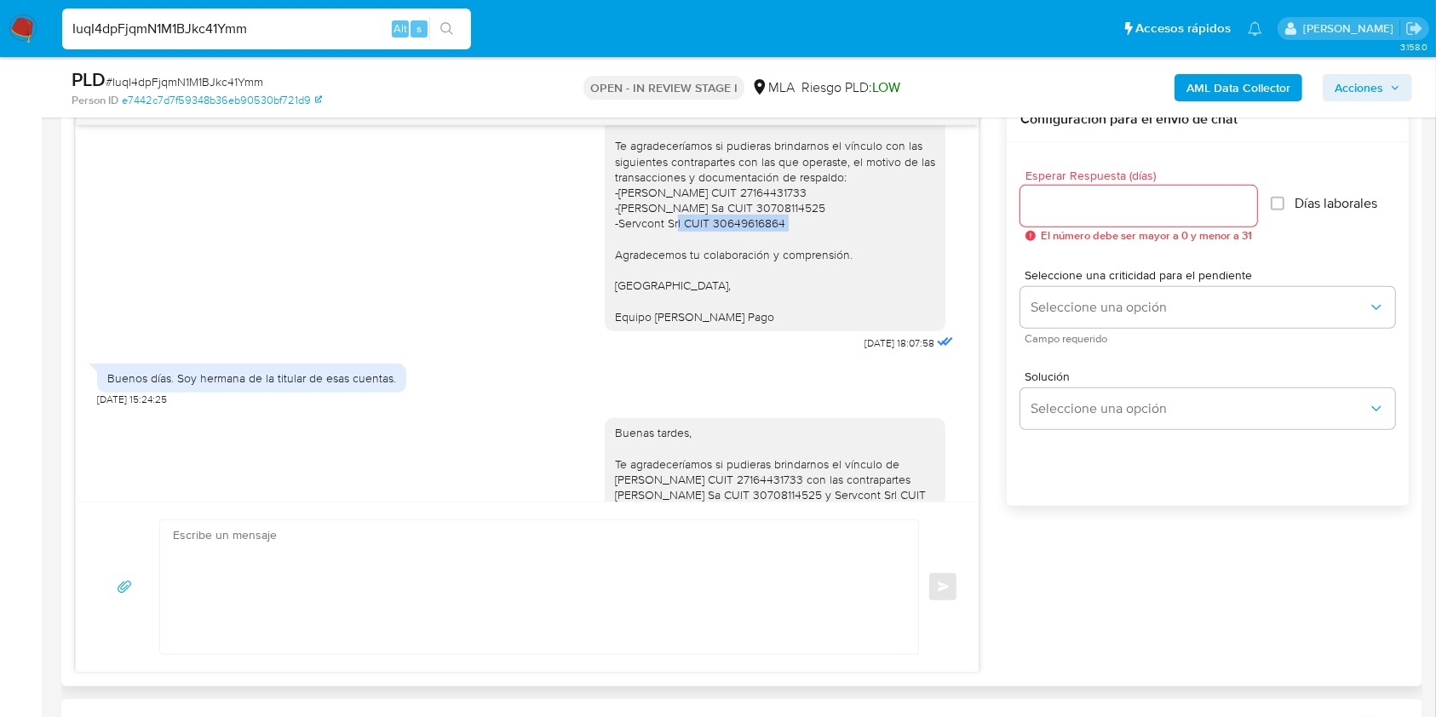
click at [702, 262] on div "Buenas tardes, Queremos aclararte que la Resolución General ARCA 5696/2025 indi…" at bounding box center [775, 138] width 320 height 372
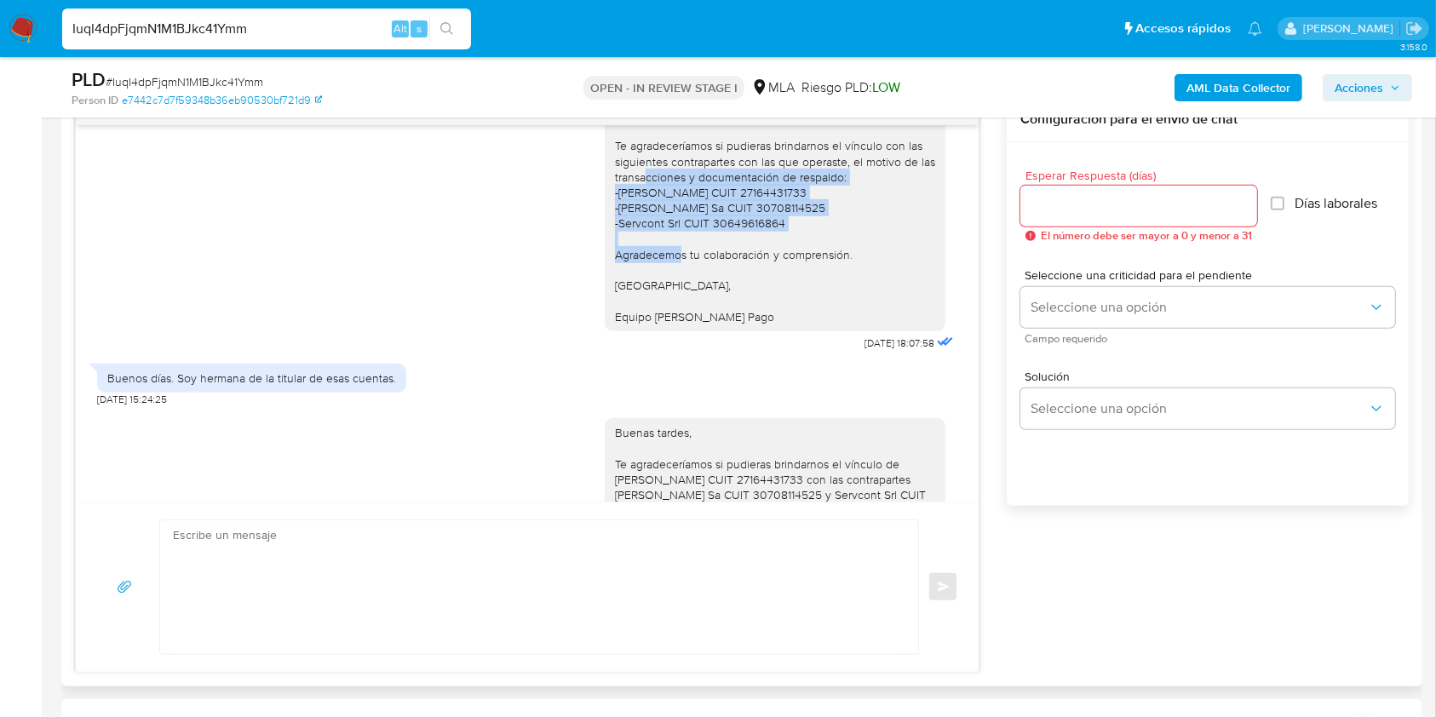
drag, startPoint x: 628, startPoint y: 228, endPoint x: 722, endPoint y: 307, distance: 122.8
click at [792, 283] on div "Buenas tardes, Queremos aclararte que la Resolución General ARCA 5696/2025 indi…" at bounding box center [775, 138] width 320 height 372
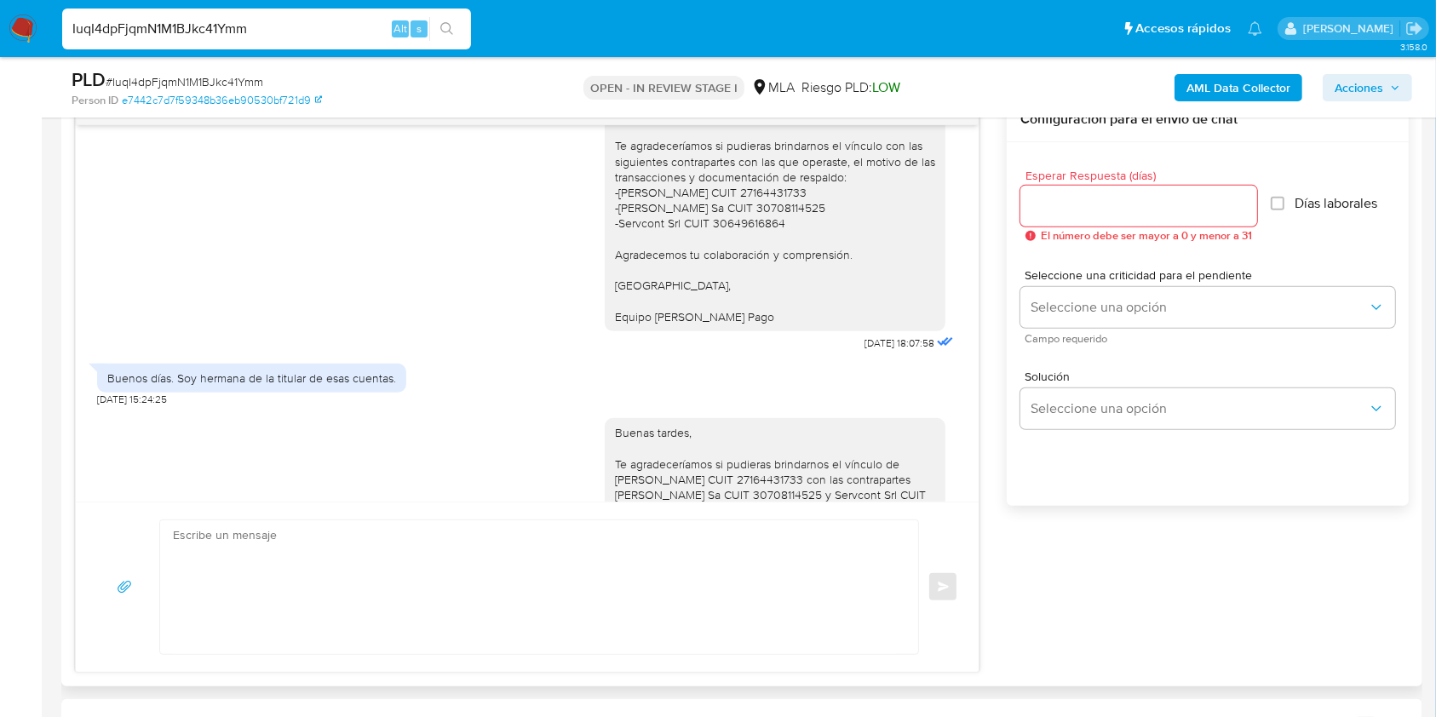
click at [495, 319] on div "Buenas tardes, Queremos aclararte que la Resolución General ARCA 5696/2025 indi…" at bounding box center [527, 145] width 861 height 422
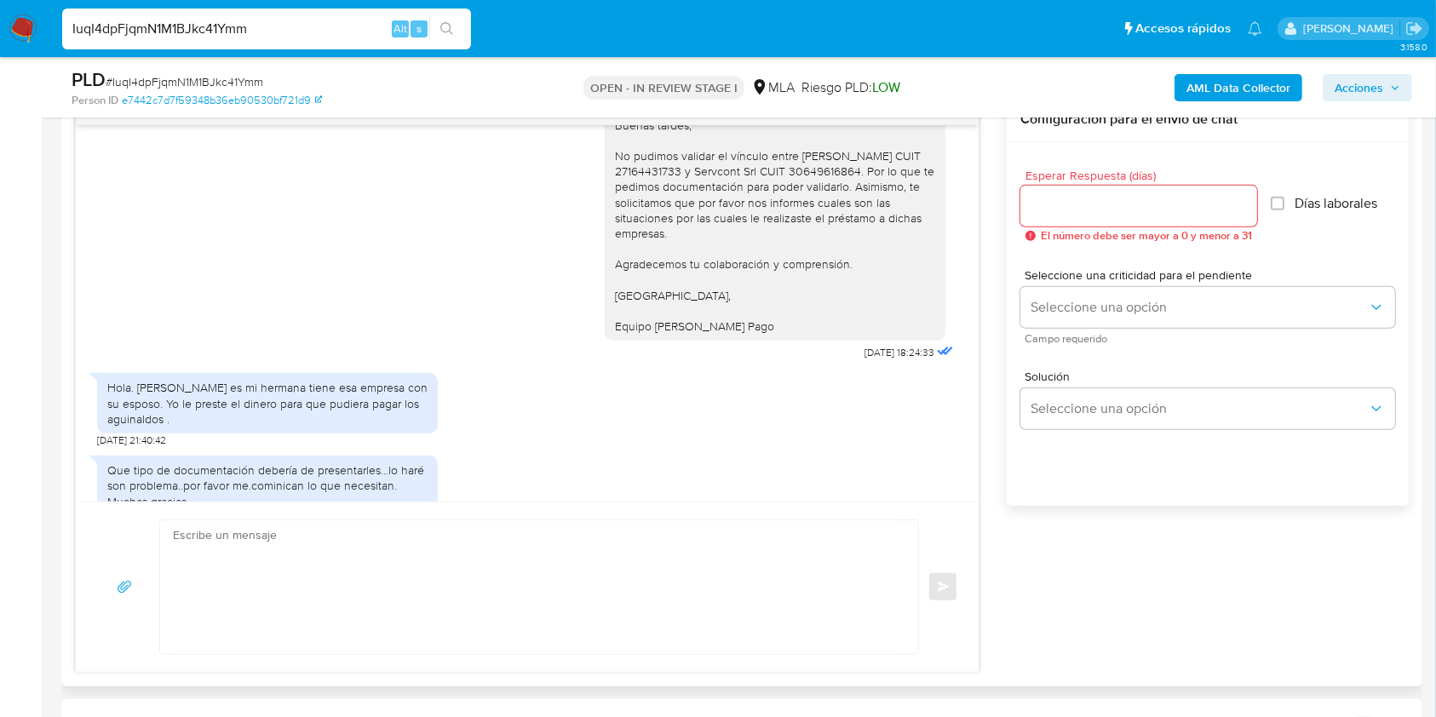
scroll to position [2231, 0]
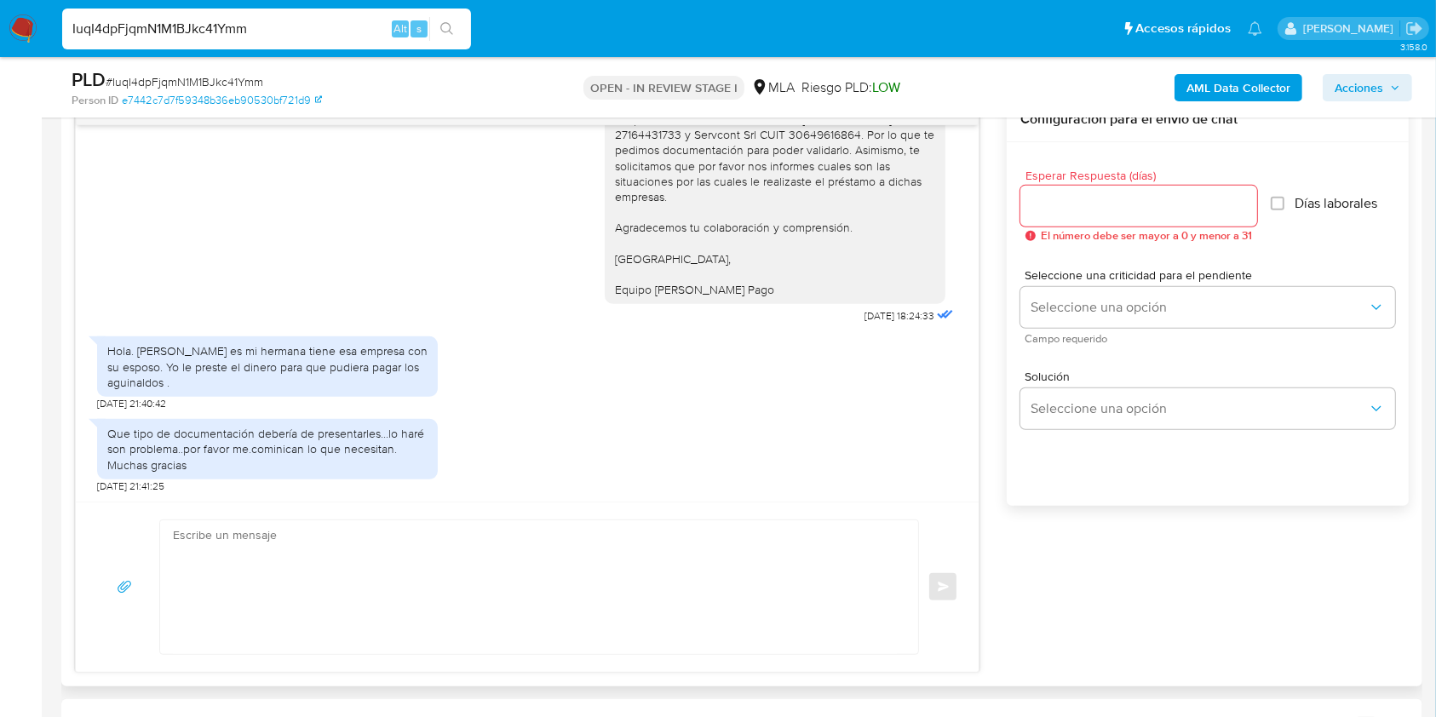
drag, startPoint x: 319, startPoint y: 26, endPoint x: 478, endPoint y: 240, distance: 266.9
click at [0, 15] on nav "Pausado Ver notificaciones IuqI4dpFjqmN1M1BJkc41Ymm Alt s Accesos rápidos Presi…" at bounding box center [718, 28] width 1436 height 57
paste input "8goW0xanXRaOfRT7AMz0ifEc"
type input "8goW0xanXRaOfRT7AMz0ifEc"
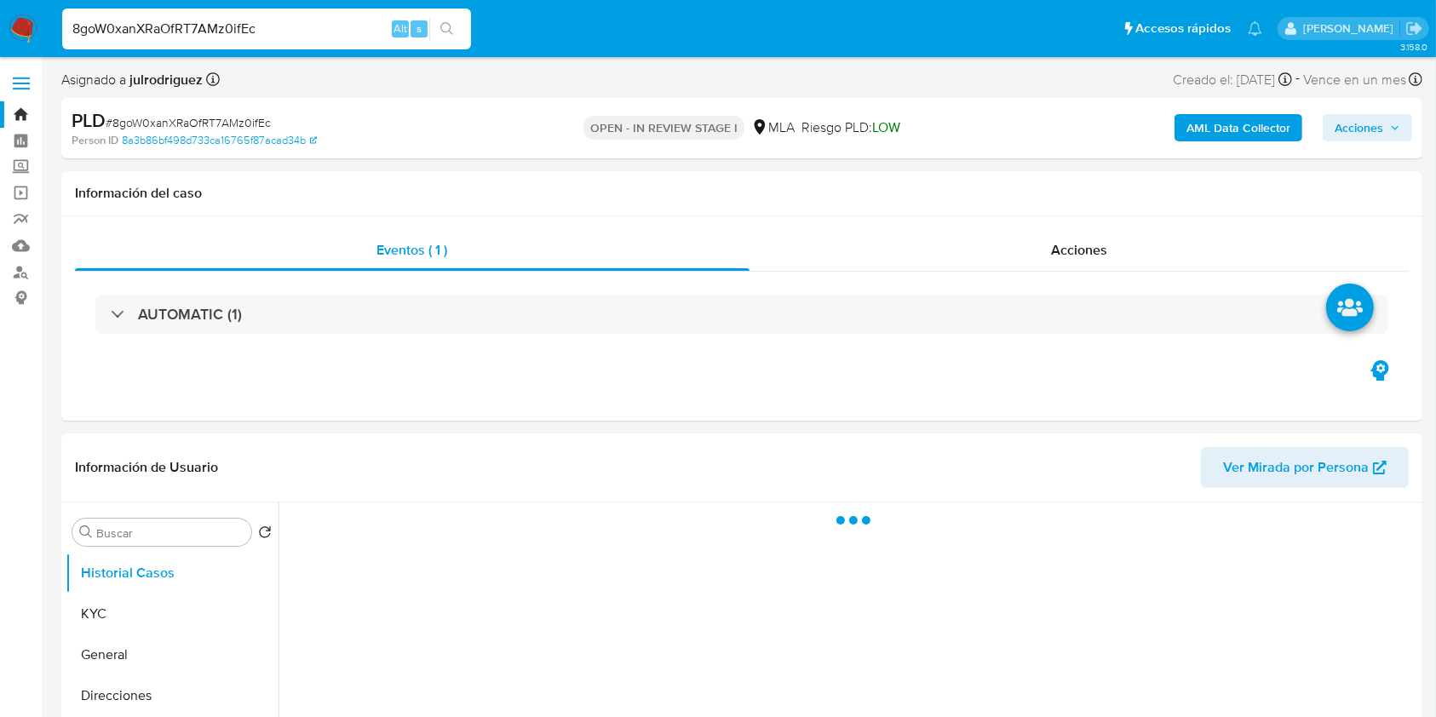
select select "10"
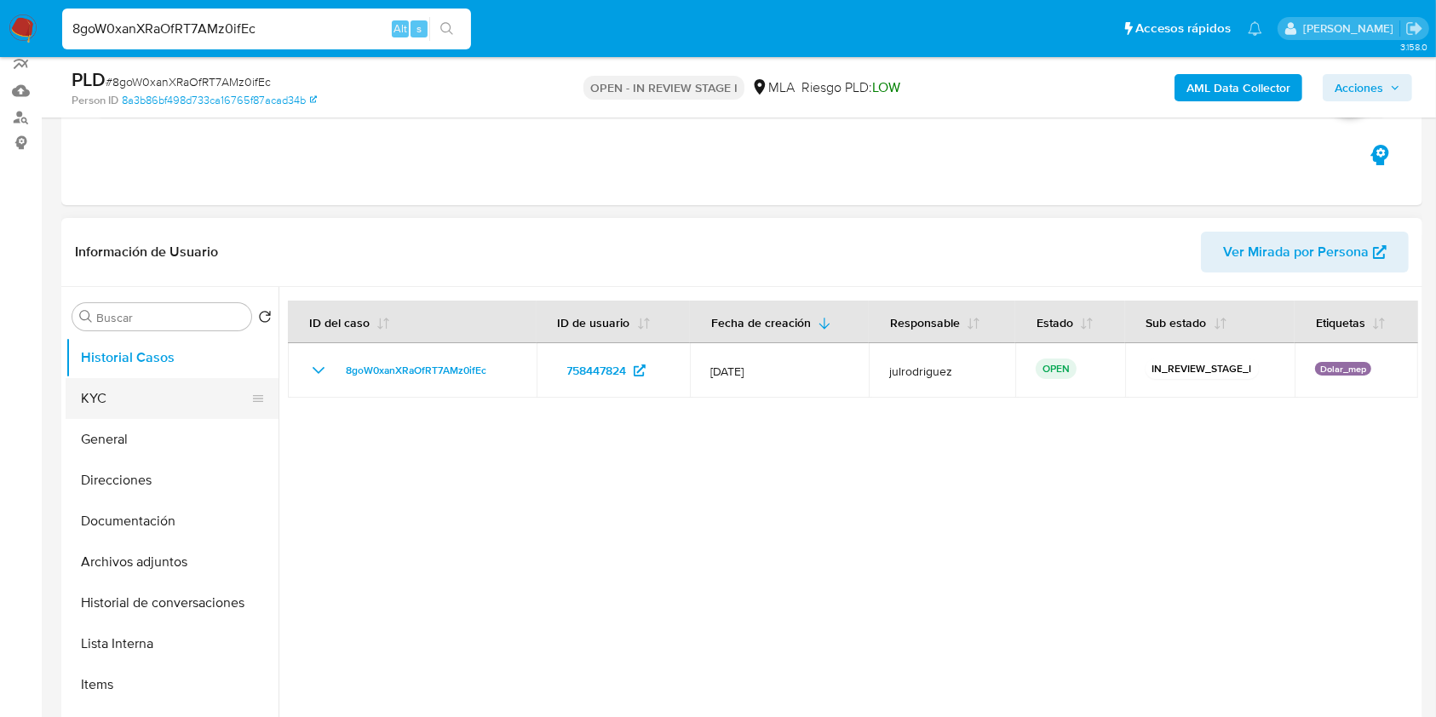
scroll to position [227, 0]
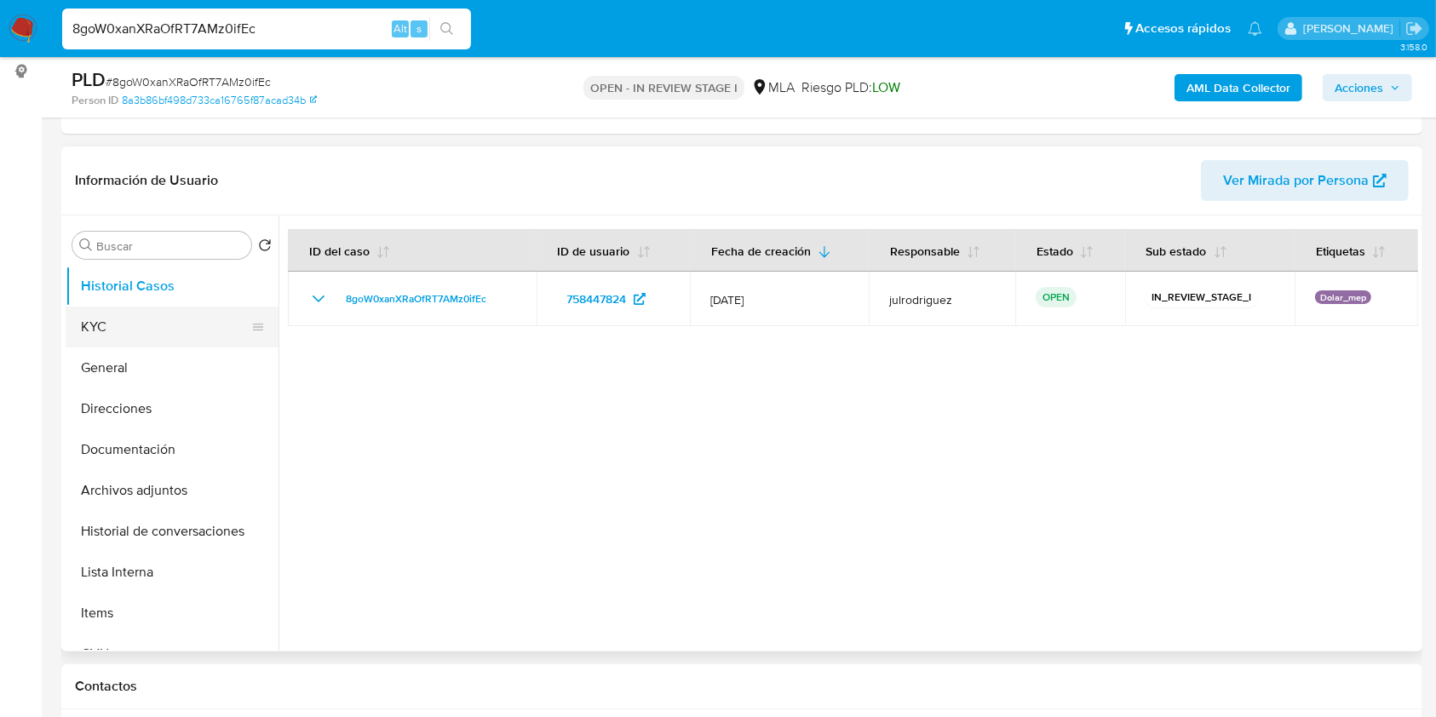
click at [170, 325] on button "KYC" at bounding box center [165, 327] width 199 height 41
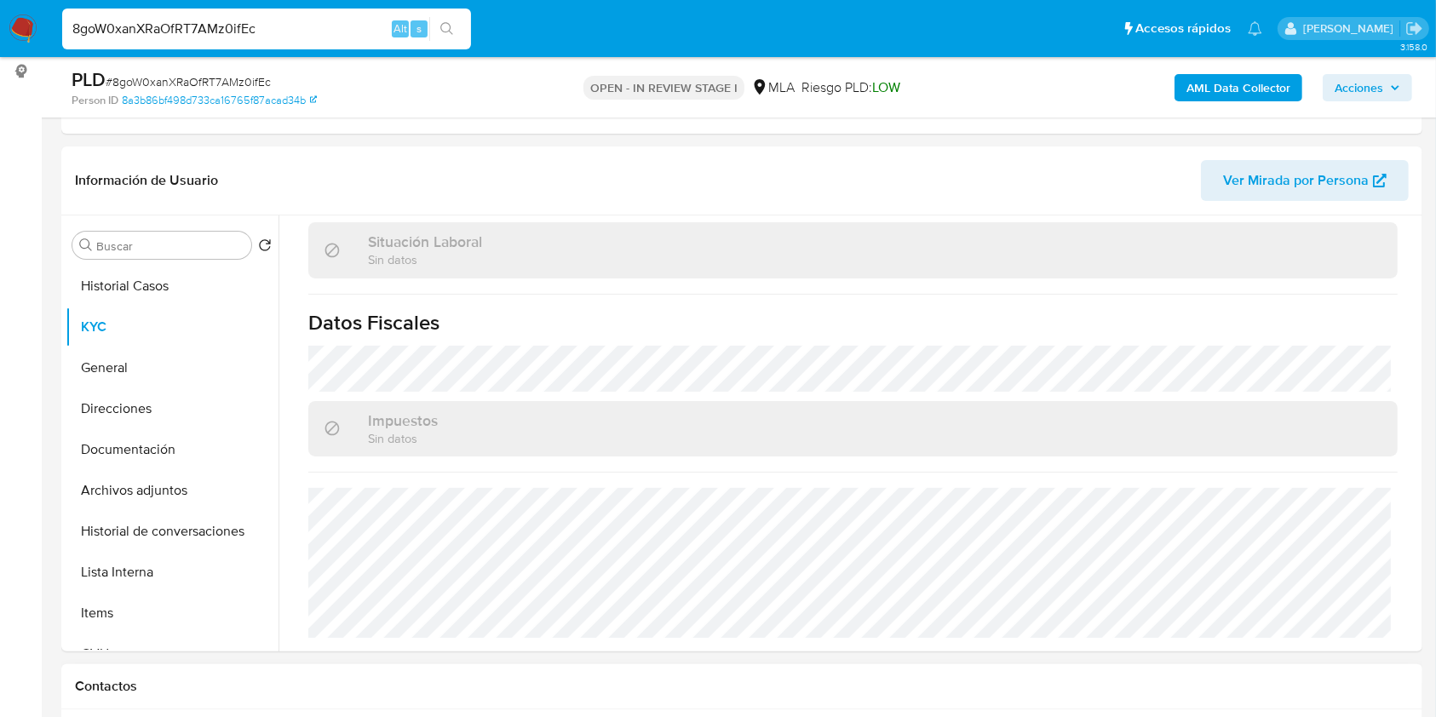
scroll to position [567, 0]
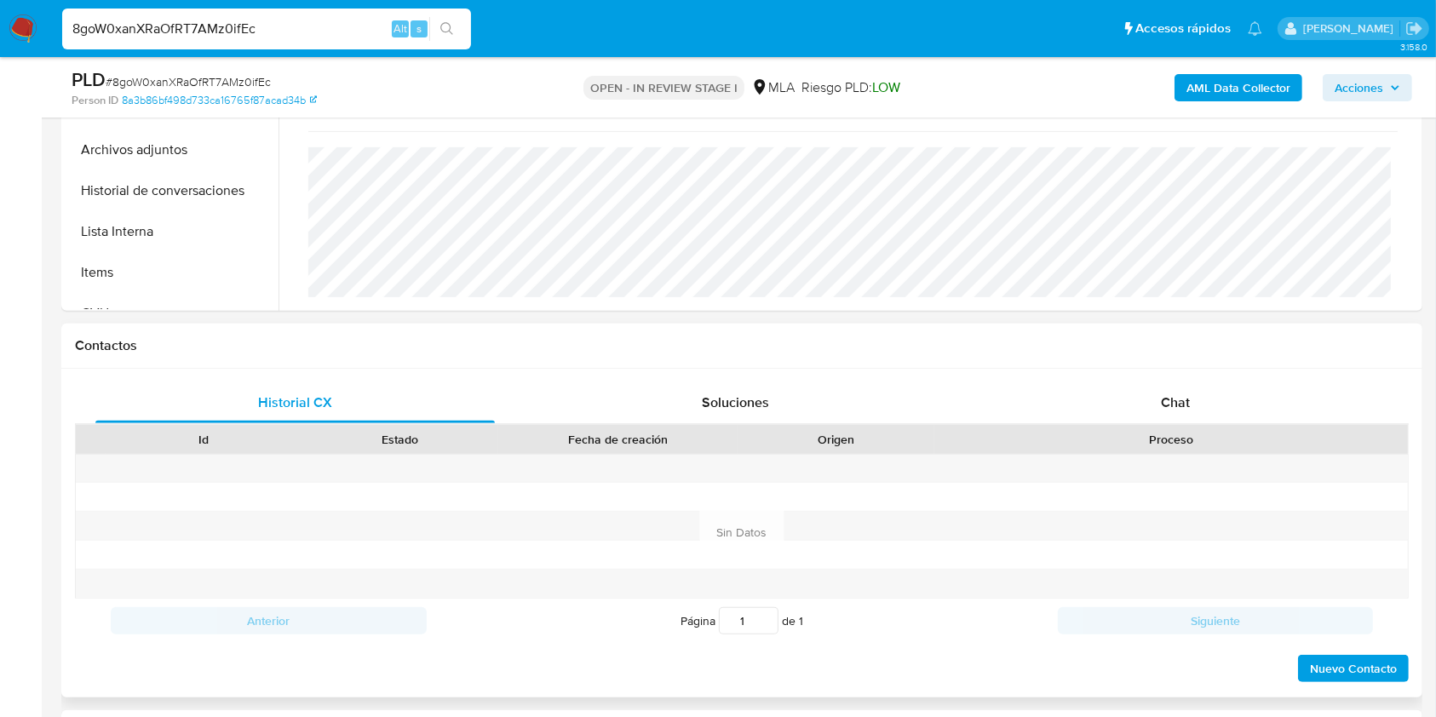
click at [1159, 424] on div "Id Estado Fecha de creación Origen Proceso" at bounding box center [742, 439] width 1334 height 30
click at [1184, 402] on span "Chat" at bounding box center [1175, 403] width 29 height 20
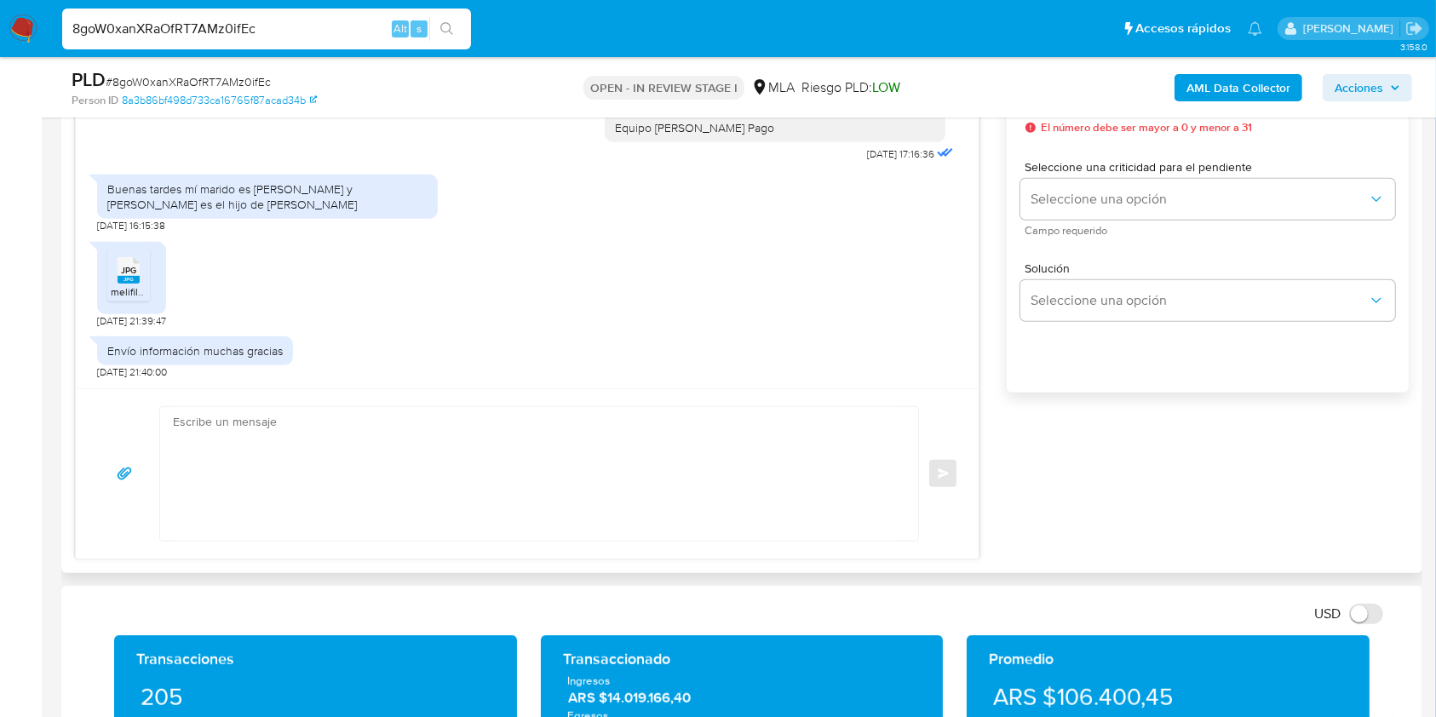
scroll to position [1022, 0]
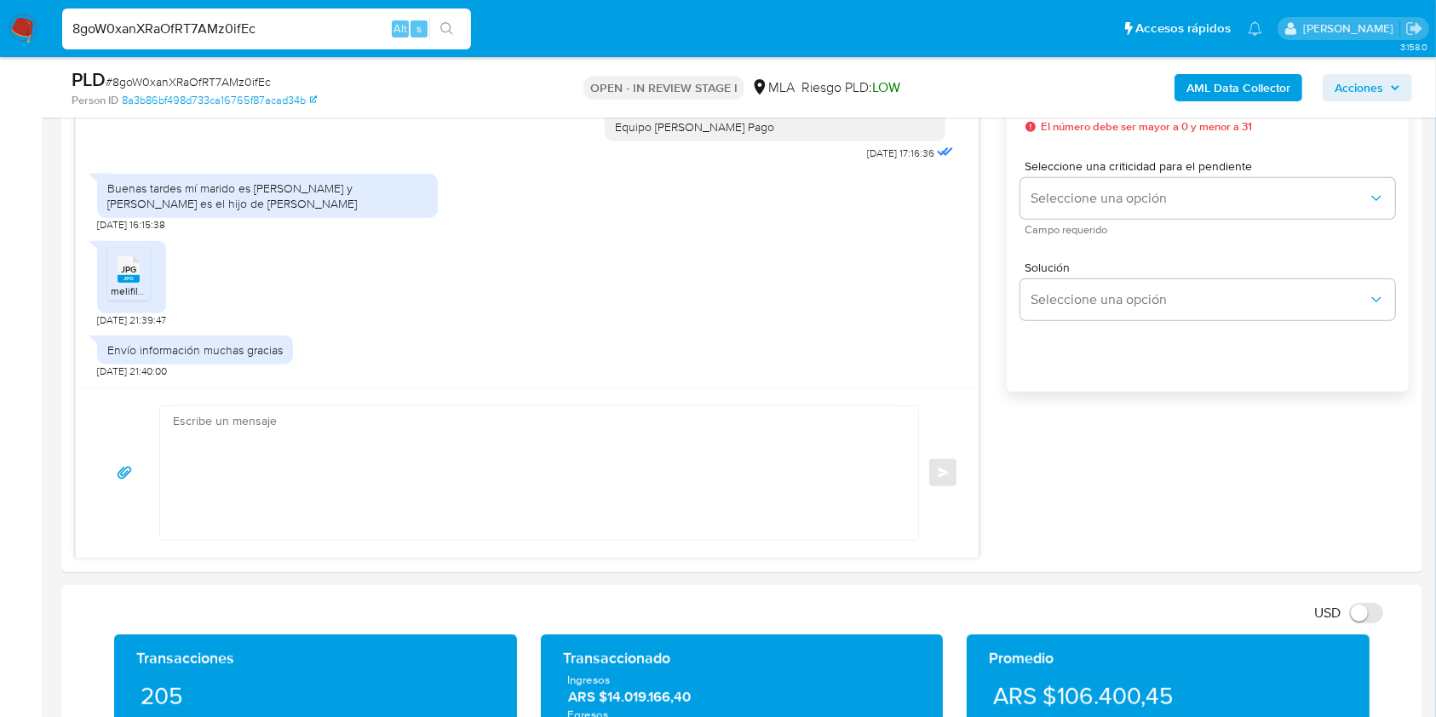
drag, startPoint x: 273, startPoint y: 32, endPoint x: 0, endPoint y: 16, distance: 273.1
click at [0, 16] on nav "Pausado Ver notificaciones 8goW0xanXRaOfRT7AMz0ifEc Alt s Accesos rápidos Presi…" at bounding box center [718, 28] width 1436 height 57
paste input "tchx4zs7cchHWm9WyJS1q8cZ"
type input "tchx4zs7cchHWm9WyJS1q8cZ"
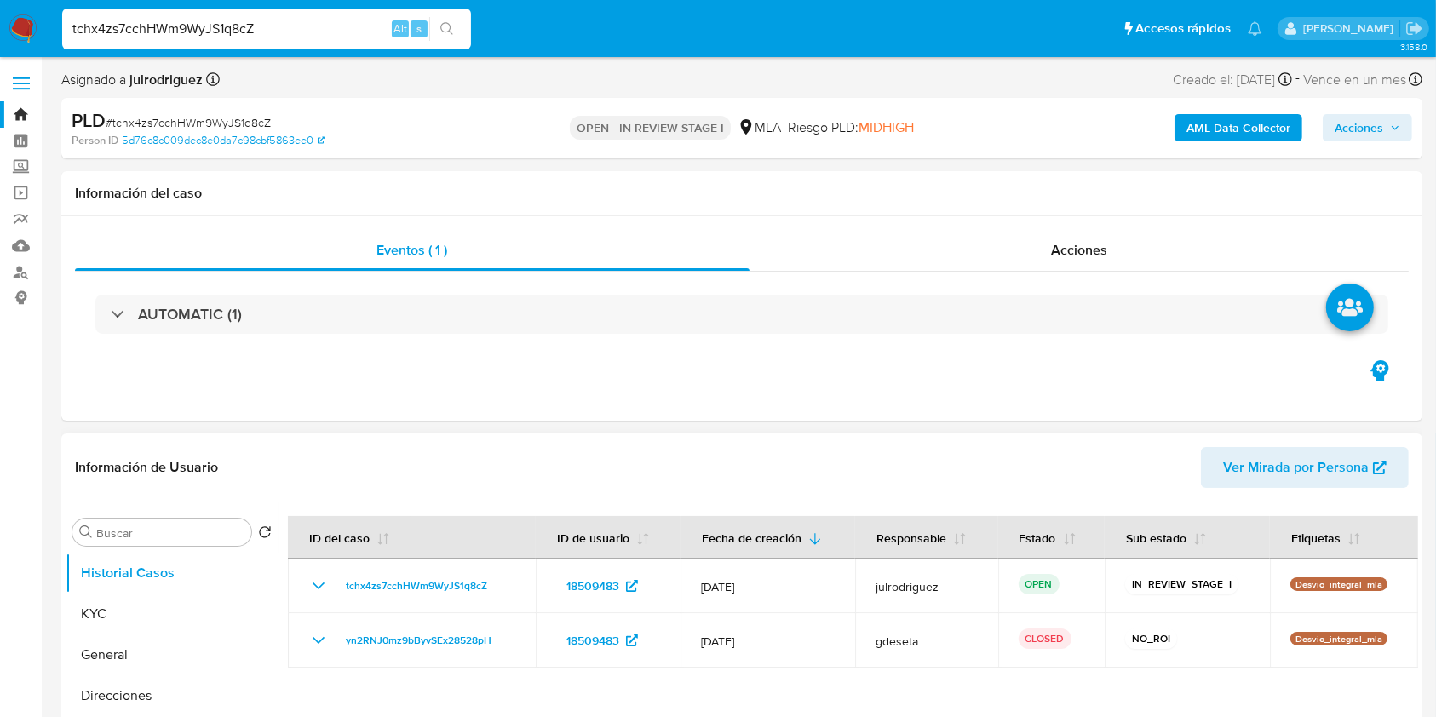
select select "10"
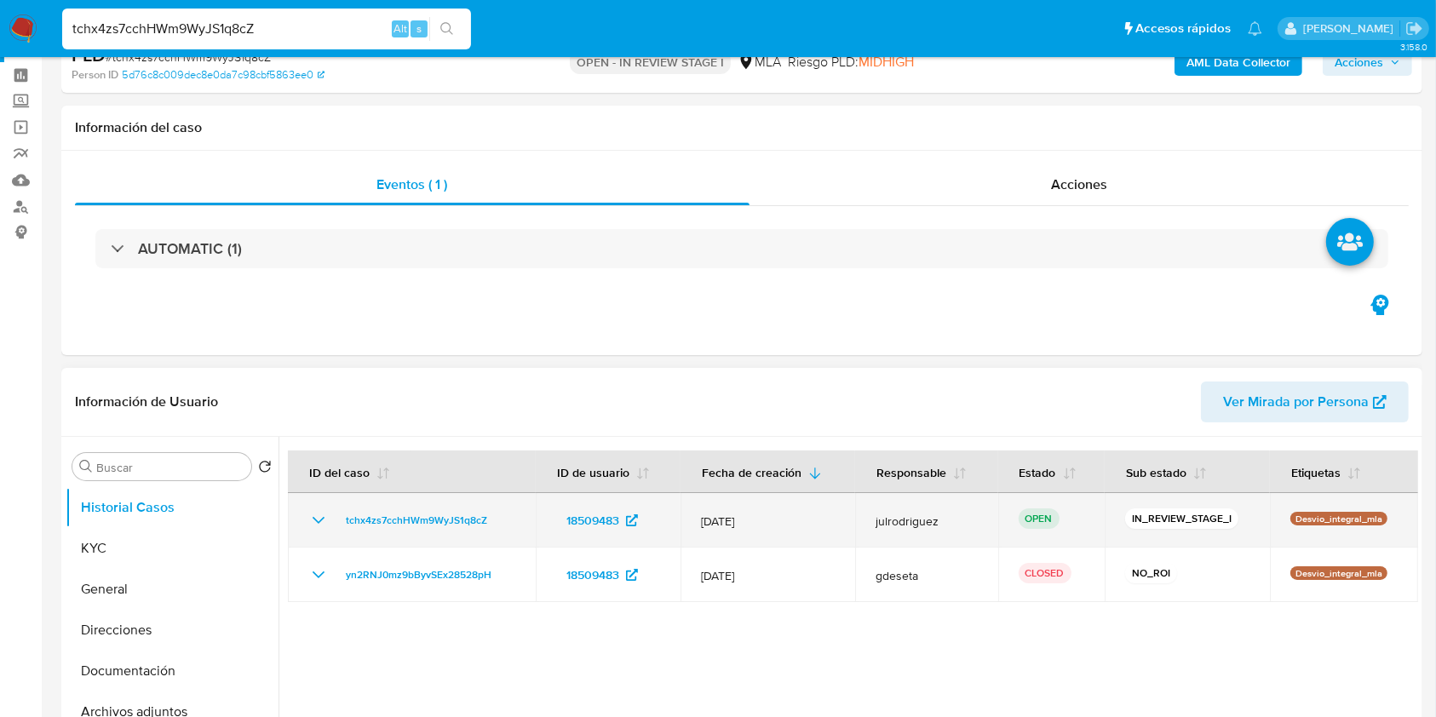
scroll to position [113, 0]
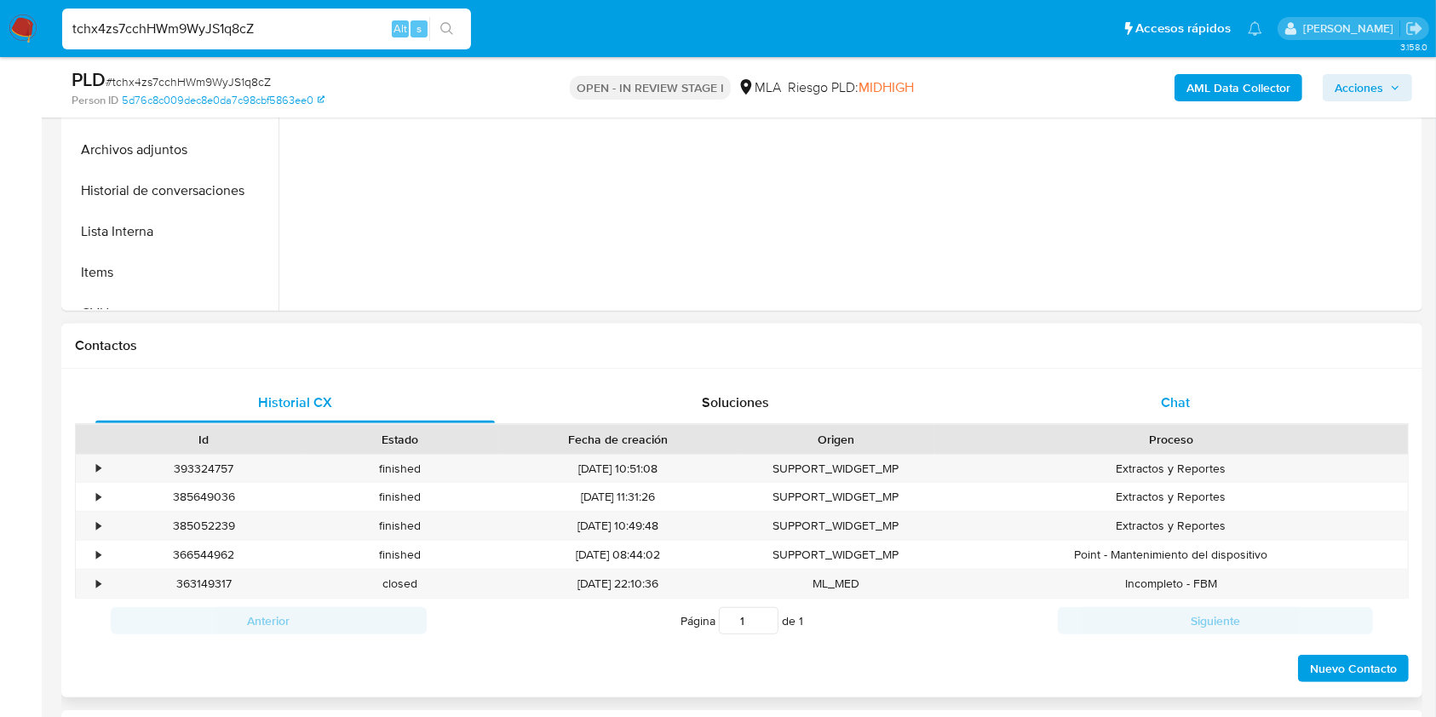
click at [1184, 394] on span "Chat" at bounding box center [1175, 403] width 29 height 20
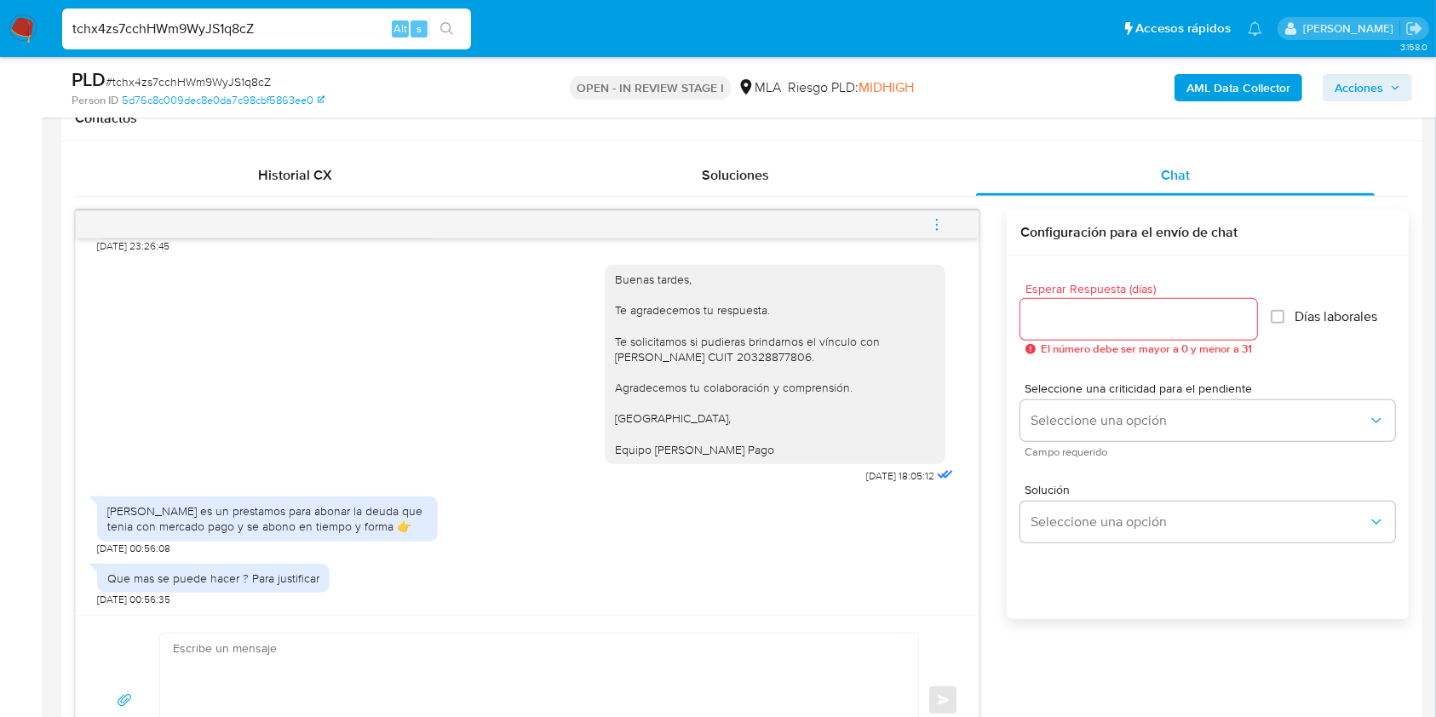
scroll to position [908, 0]
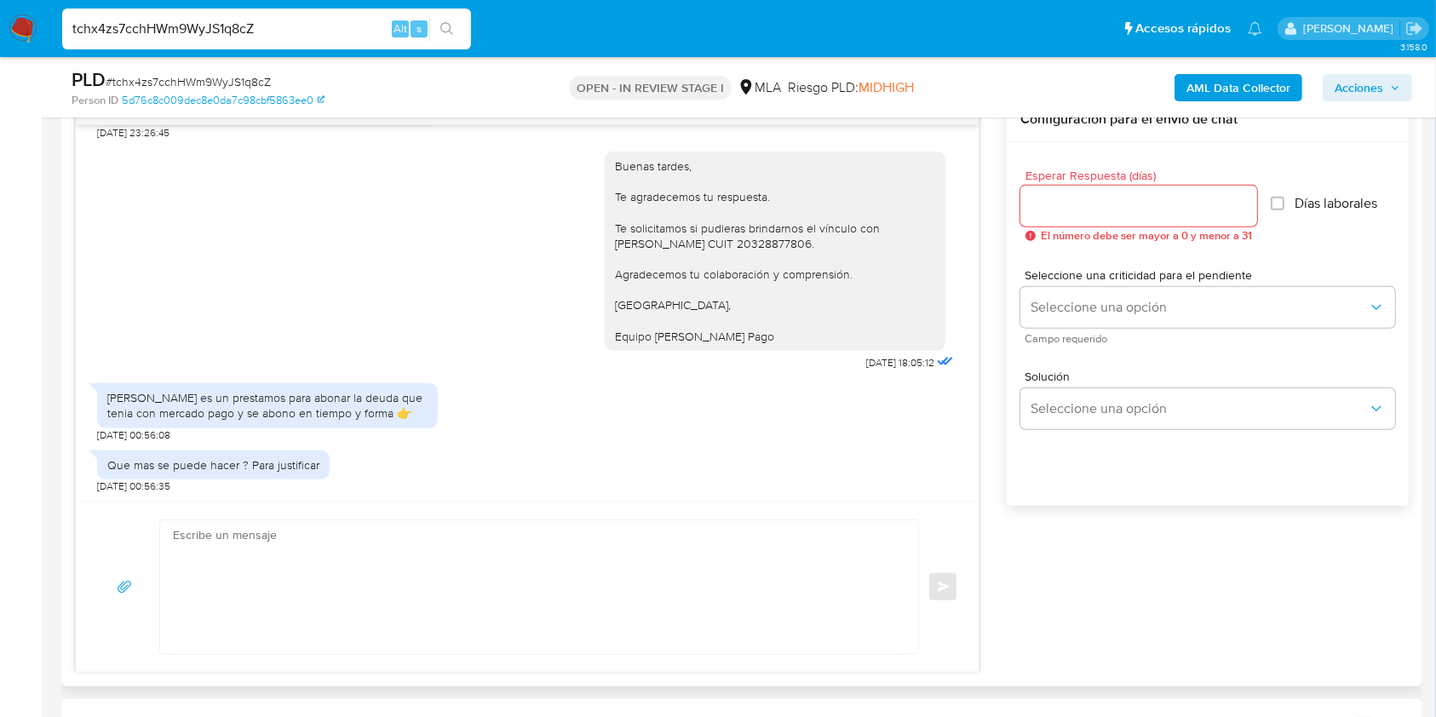
click at [489, 406] on div "Reitero es un prestamos para abonar la deuda que tenia con mercado pago y se ab…" at bounding box center [527, 408] width 861 height 67
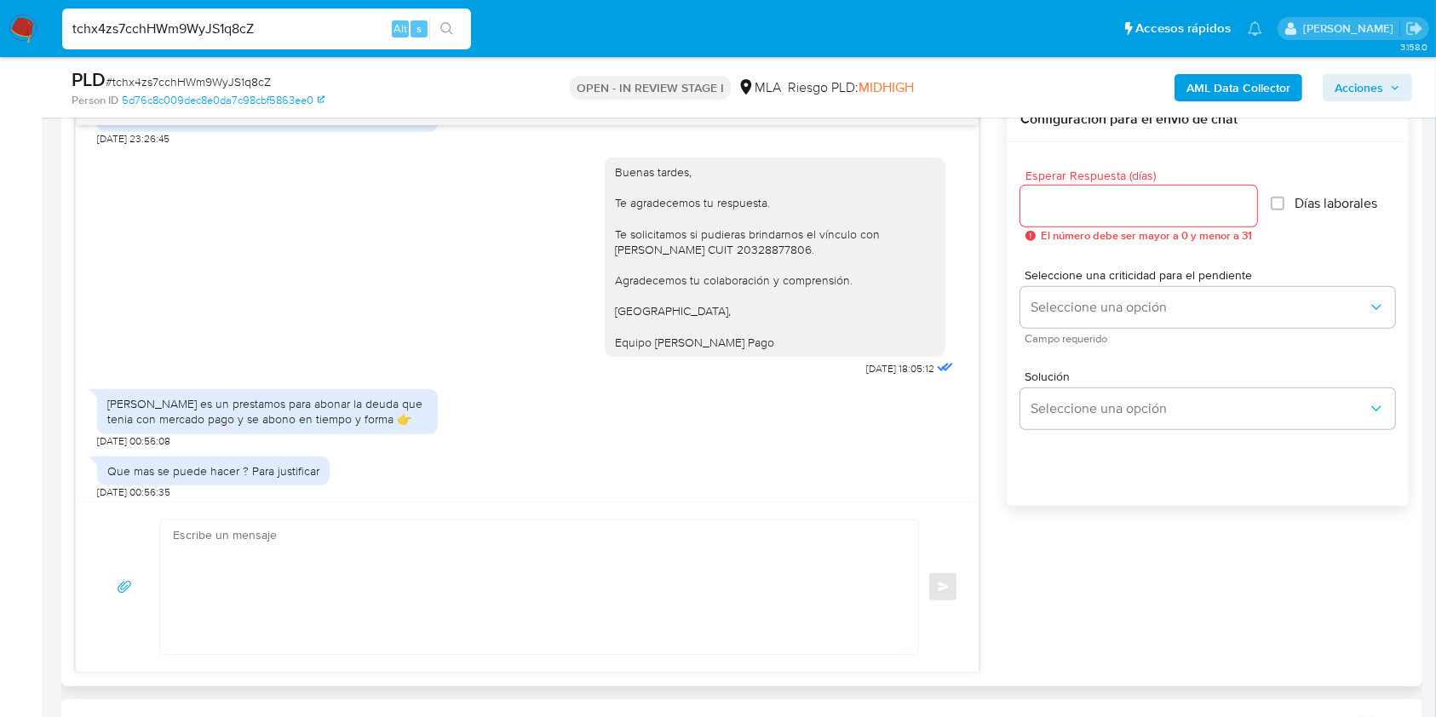
scroll to position [312, 0]
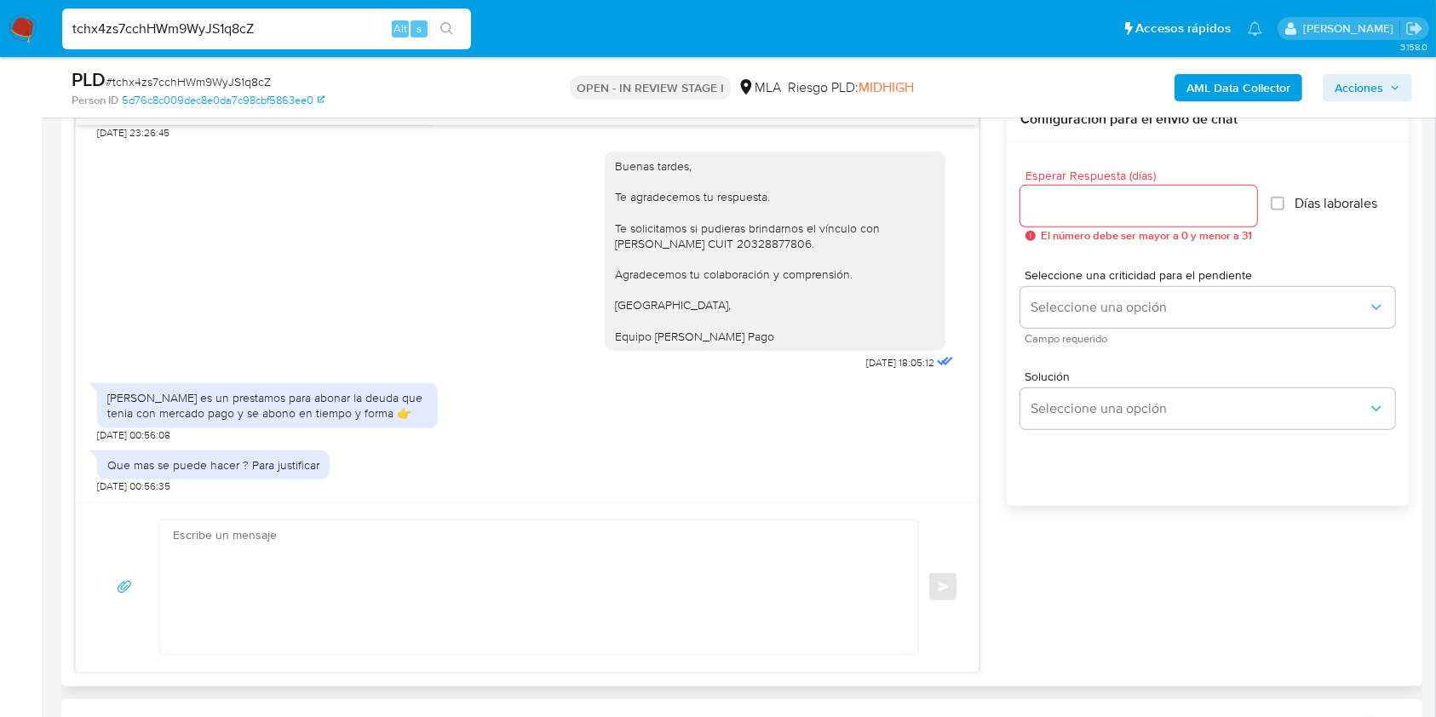
click at [792, 238] on div "Buenas tardes, Te agradecemos tu respuesta. Te solicitamos si pudieras brindarn…" at bounding box center [775, 251] width 320 height 186
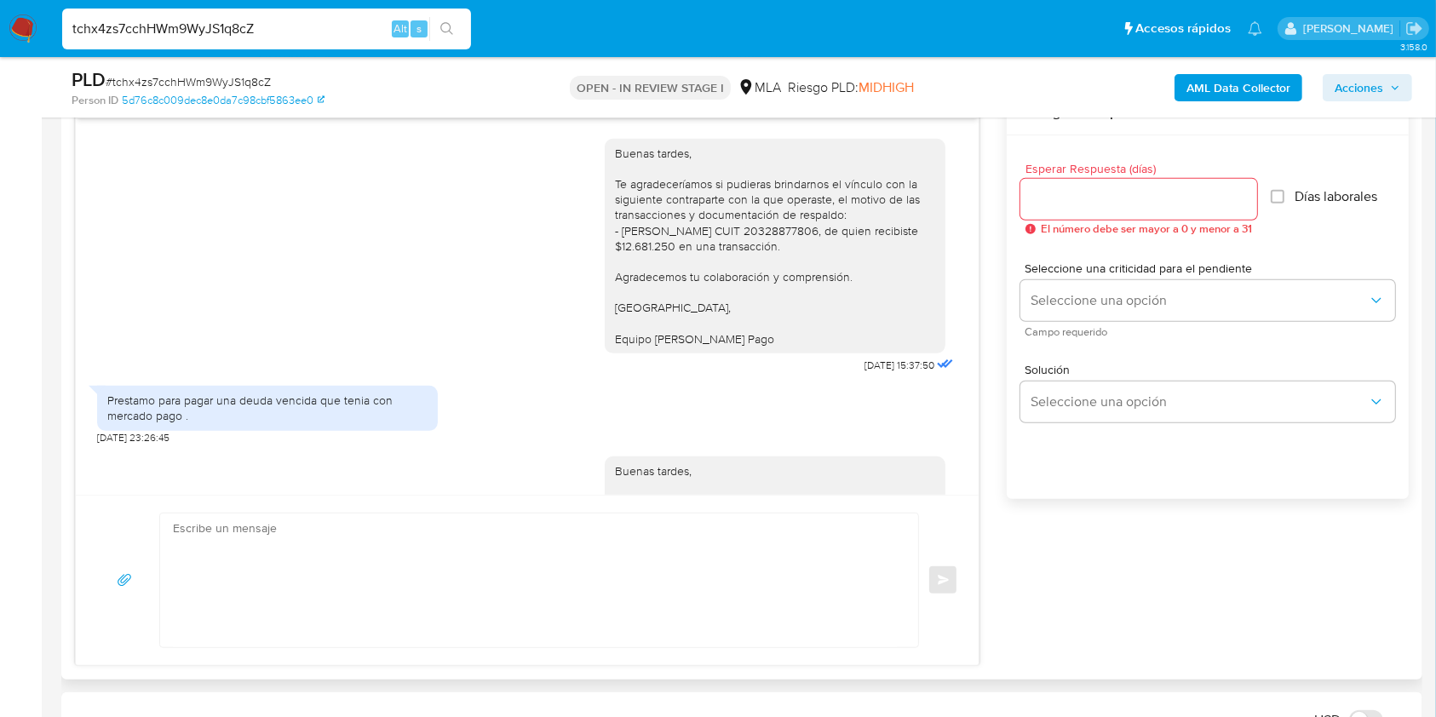
scroll to position [627, 0]
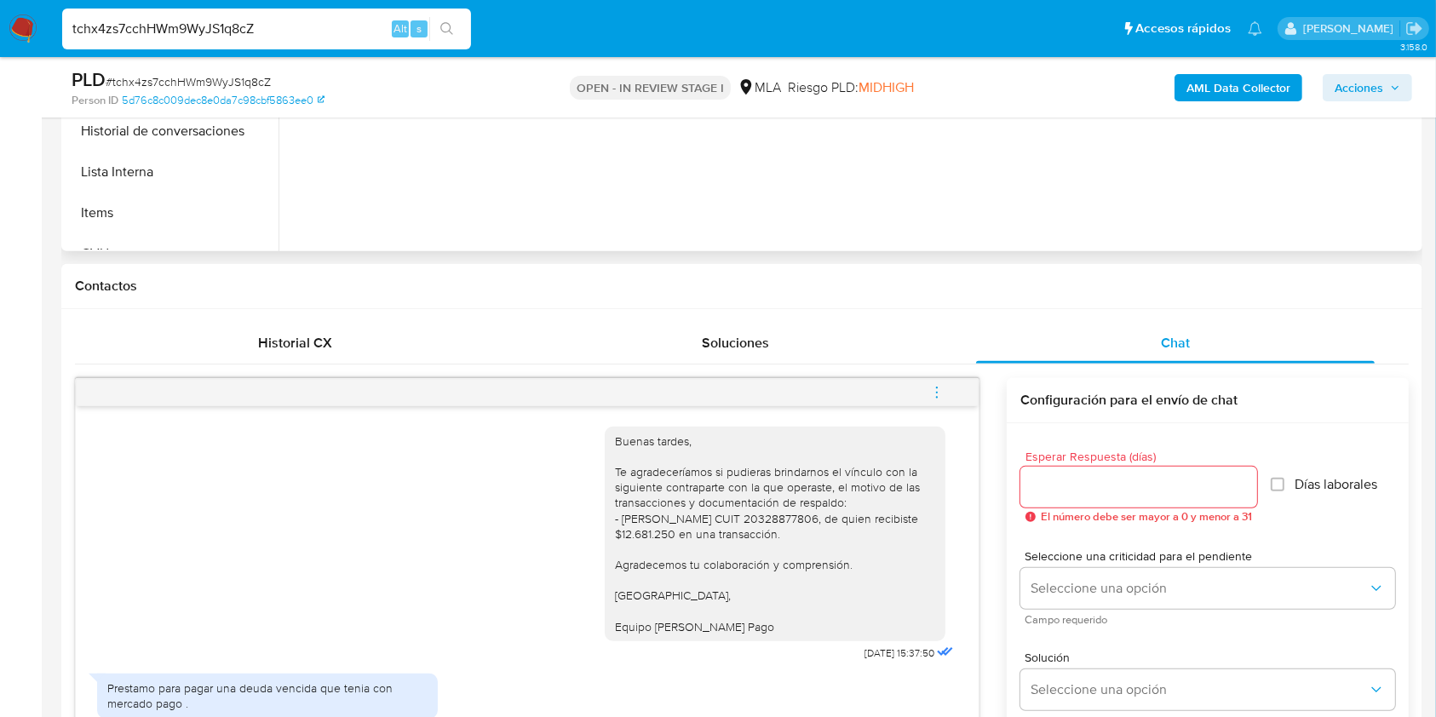
click at [876, 174] on div at bounding box center [849, 33] width 1140 height 436
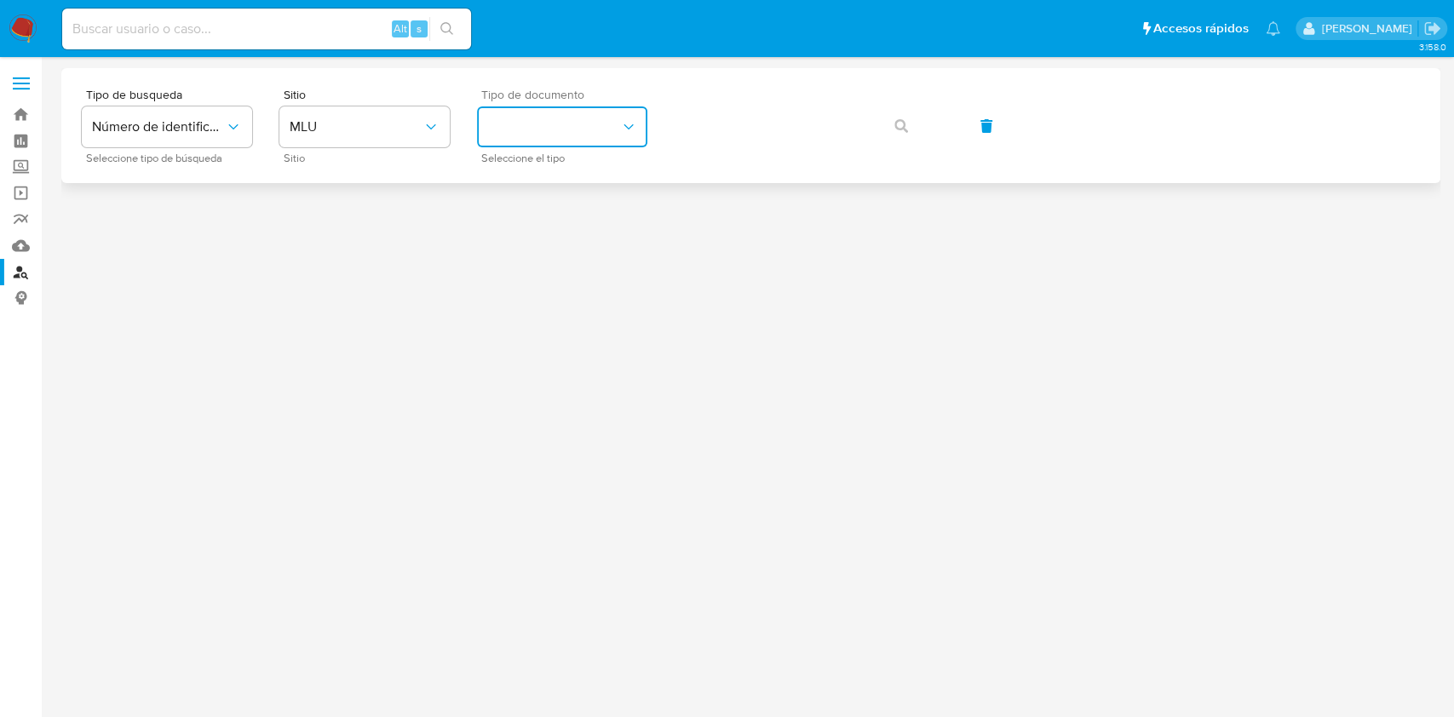
click at [581, 127] on button "identificationType" at bounding box center [562, 126] width 170 height 41
click at [406, 119] on span "MLU" at bounding box center [356, 126] width 133 height 17
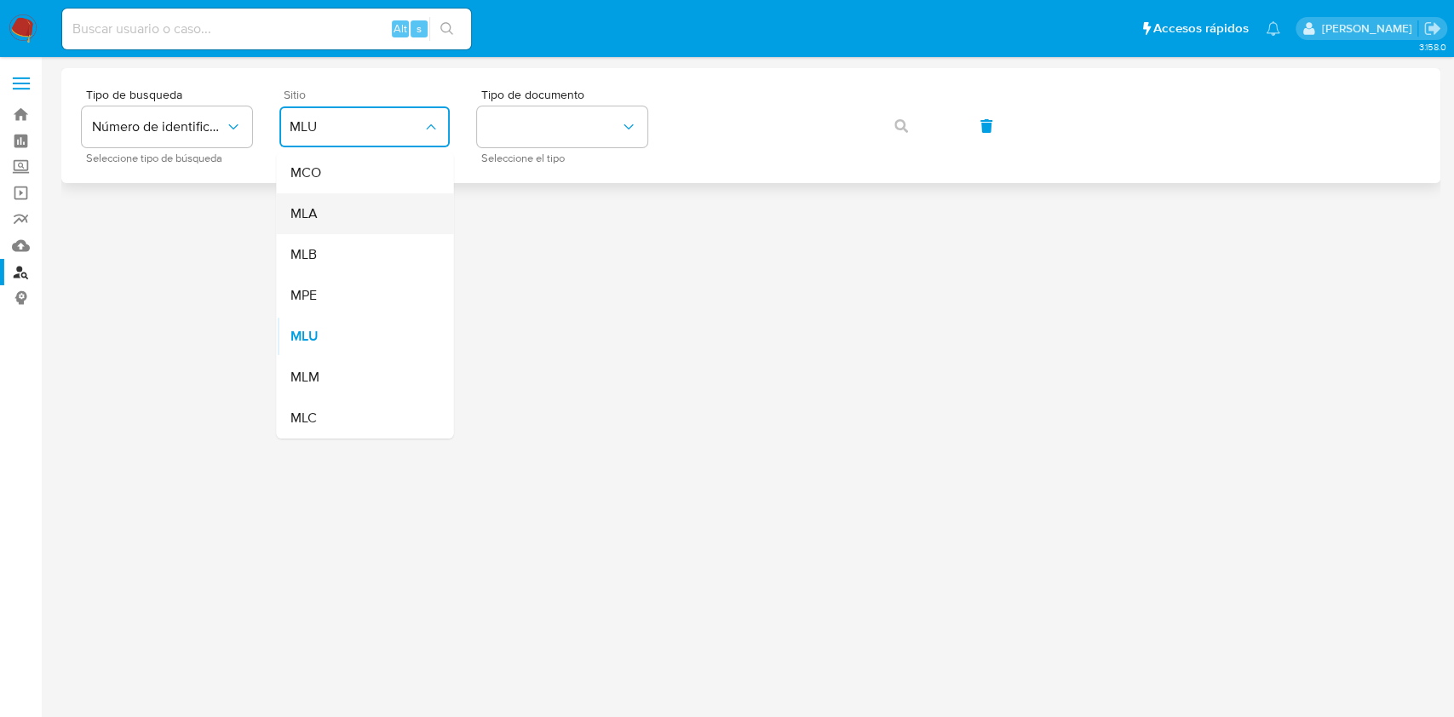
click at [353, 207] on div "MLA" at bounding box center [360, 213] width 140 height 41
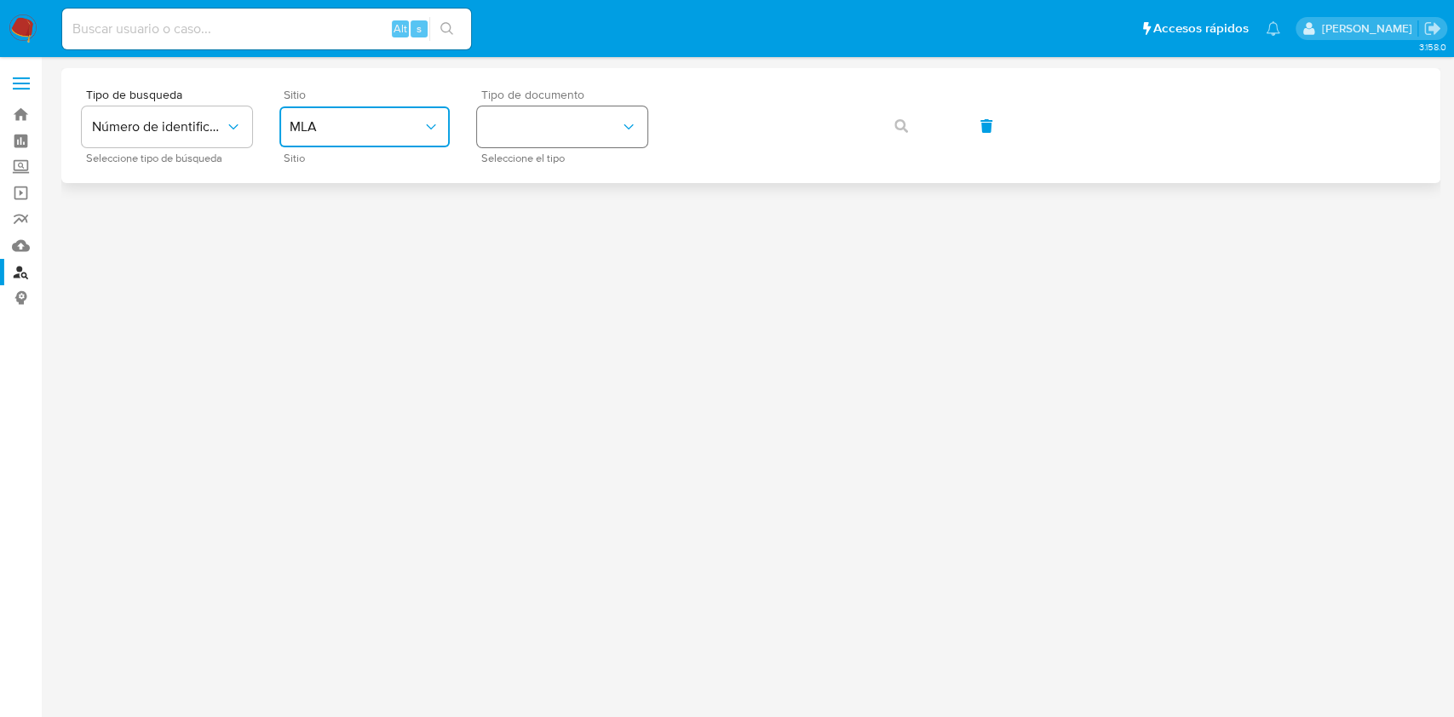
click at [530, 119] on button "identificationType" at bounding box center [562, 126] width 170 height 41
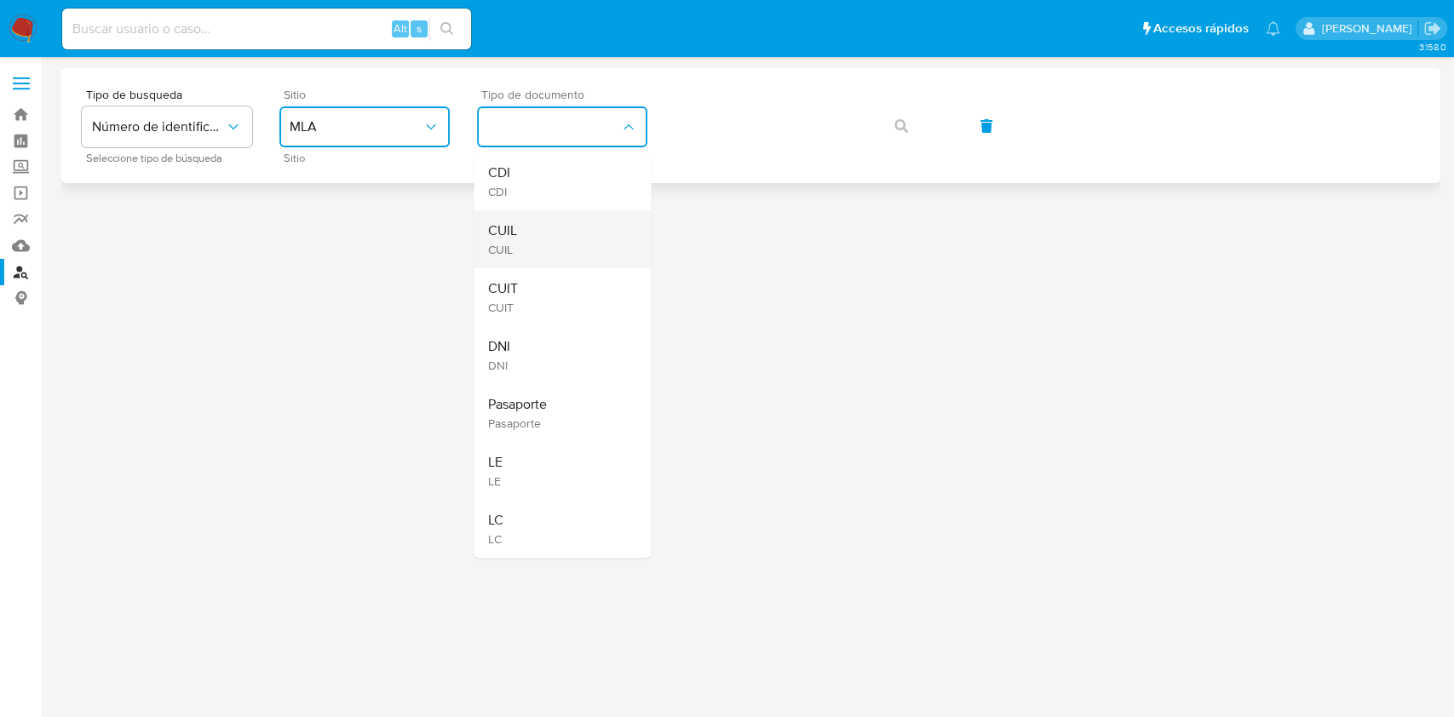
click at [511, 223] on span "CUIL" at bounding box center [501, 230] width 29 height 17
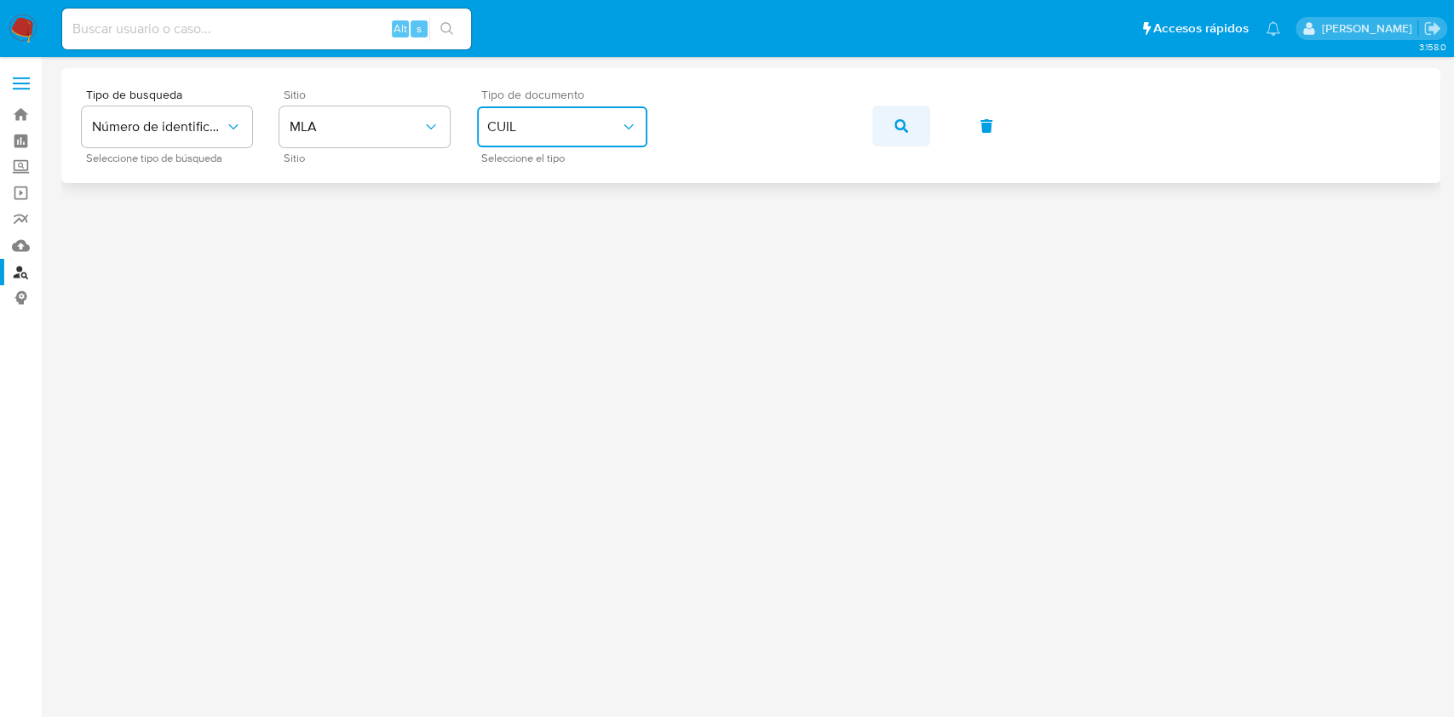
click at [900, 121] on icon "button" at bounding box center [902, 126] width 14 height 14
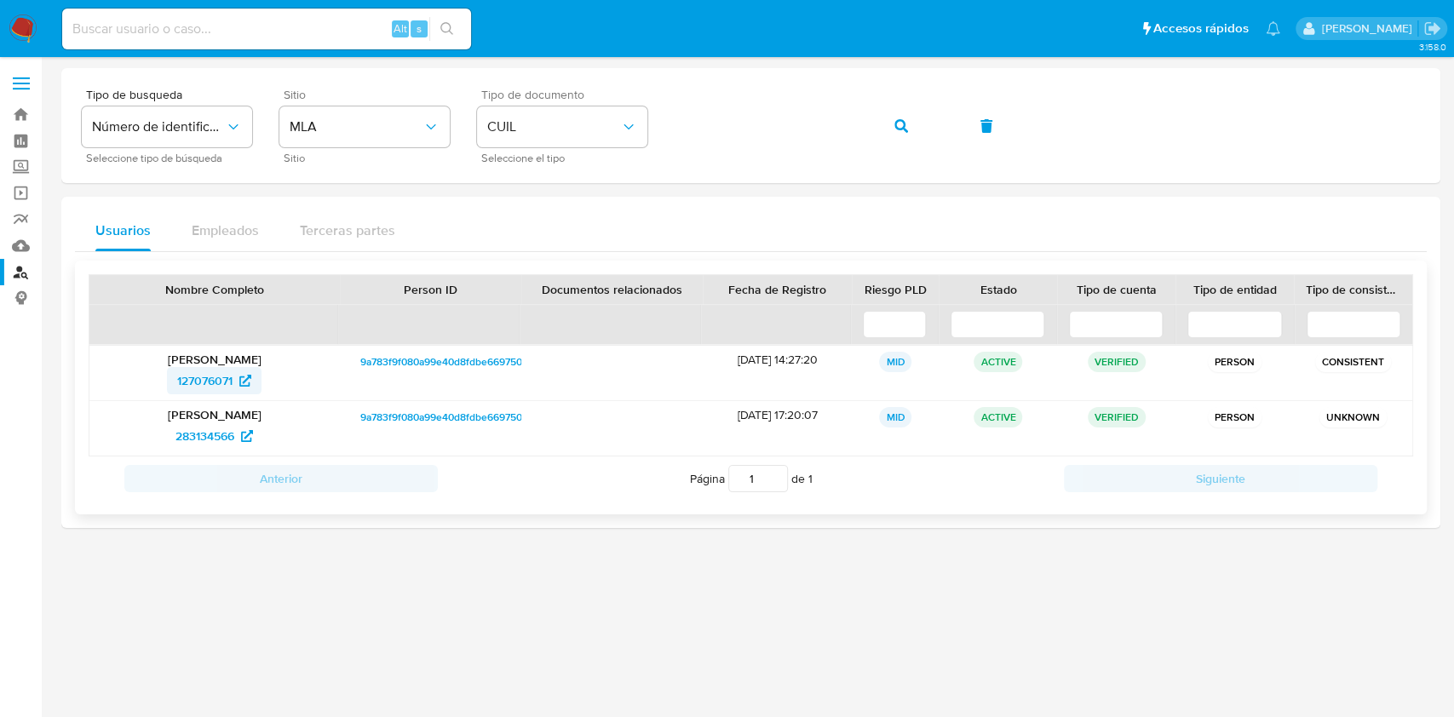
click at [199, 372] on span "127076071" at bounding box center [204, 380] width 55 height 27
click at [901, 128] on icon "button" at bounding box center [902, 126] width 14 height 14
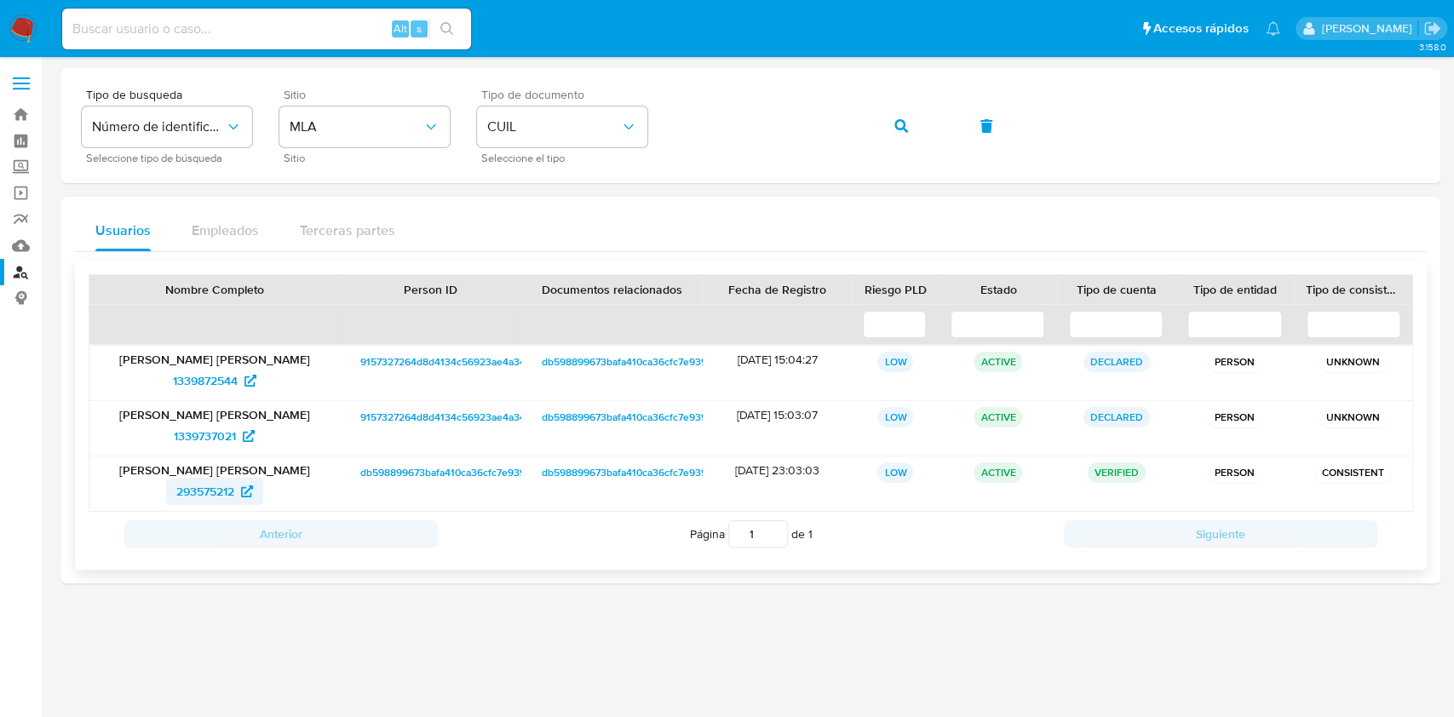
click at [231, 481] on span "293575212" at bounding box center [205, 491] width 58 height 27
click at [916, 126] on button "button" at bounding box center [901, 126] width 58 height 41
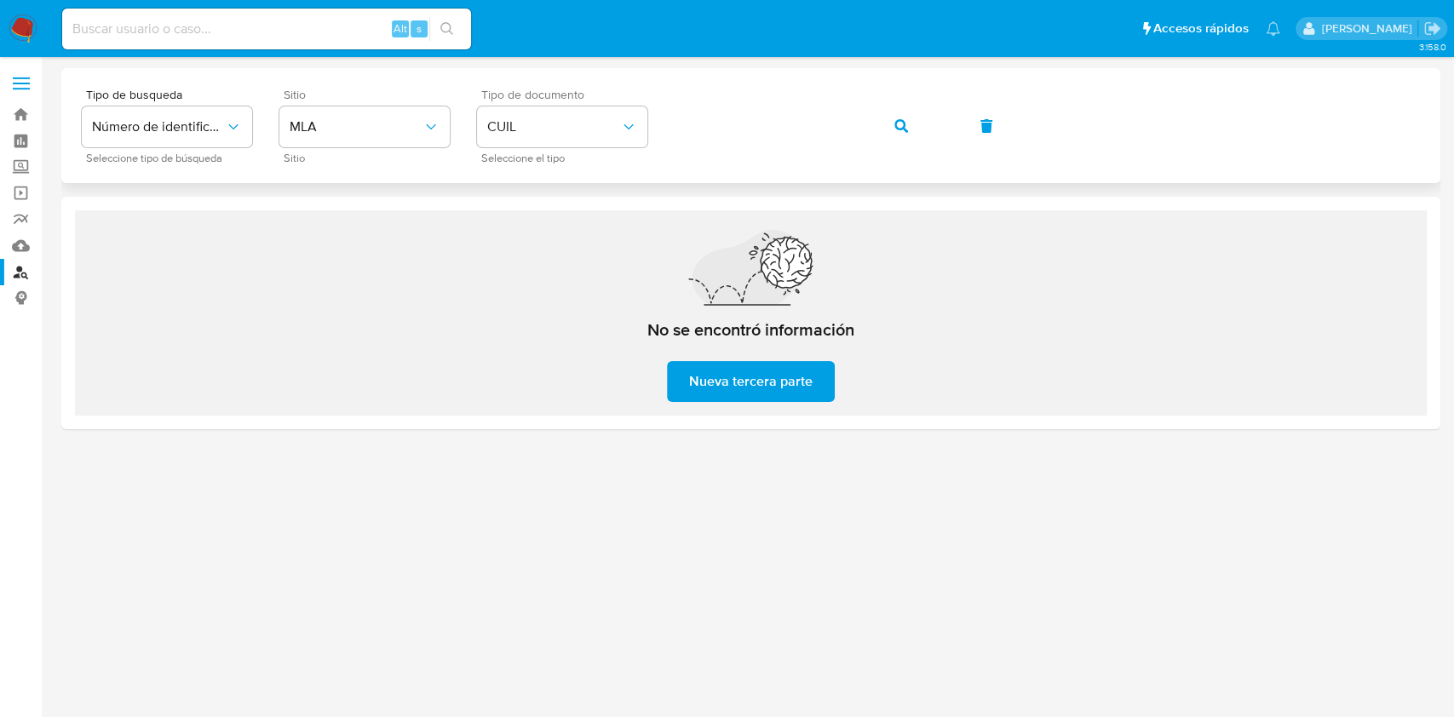
click at [893, 119] on button "button" at bounding box center [901, 126] width 58 height 41
click at [903, 117] on span "button" at bounding box center [902, 125] width 14 height 37
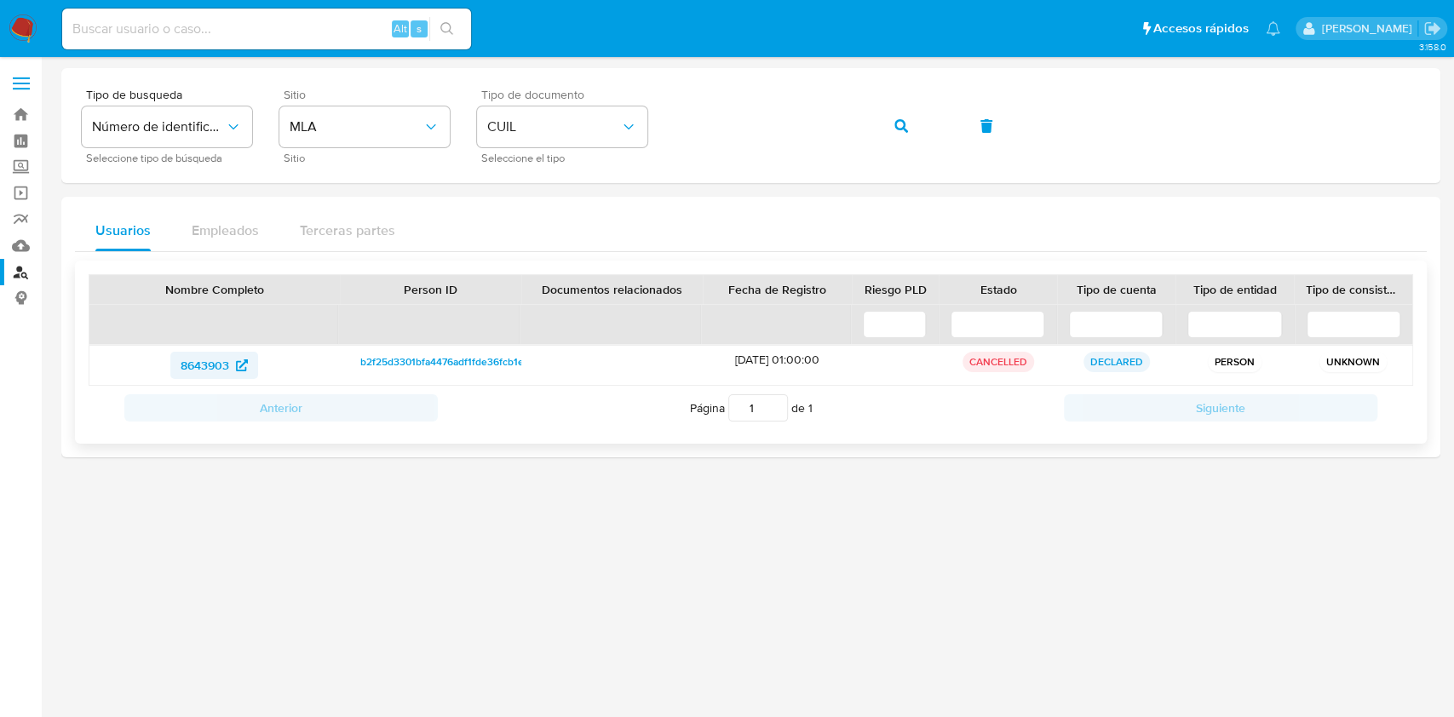
click at [199, 369] on span "8643903" at bounding box center [205, 365] width 49 height 27
click at [889, 128] on button "button" at bounding box center [901, 126] width 58 height 41
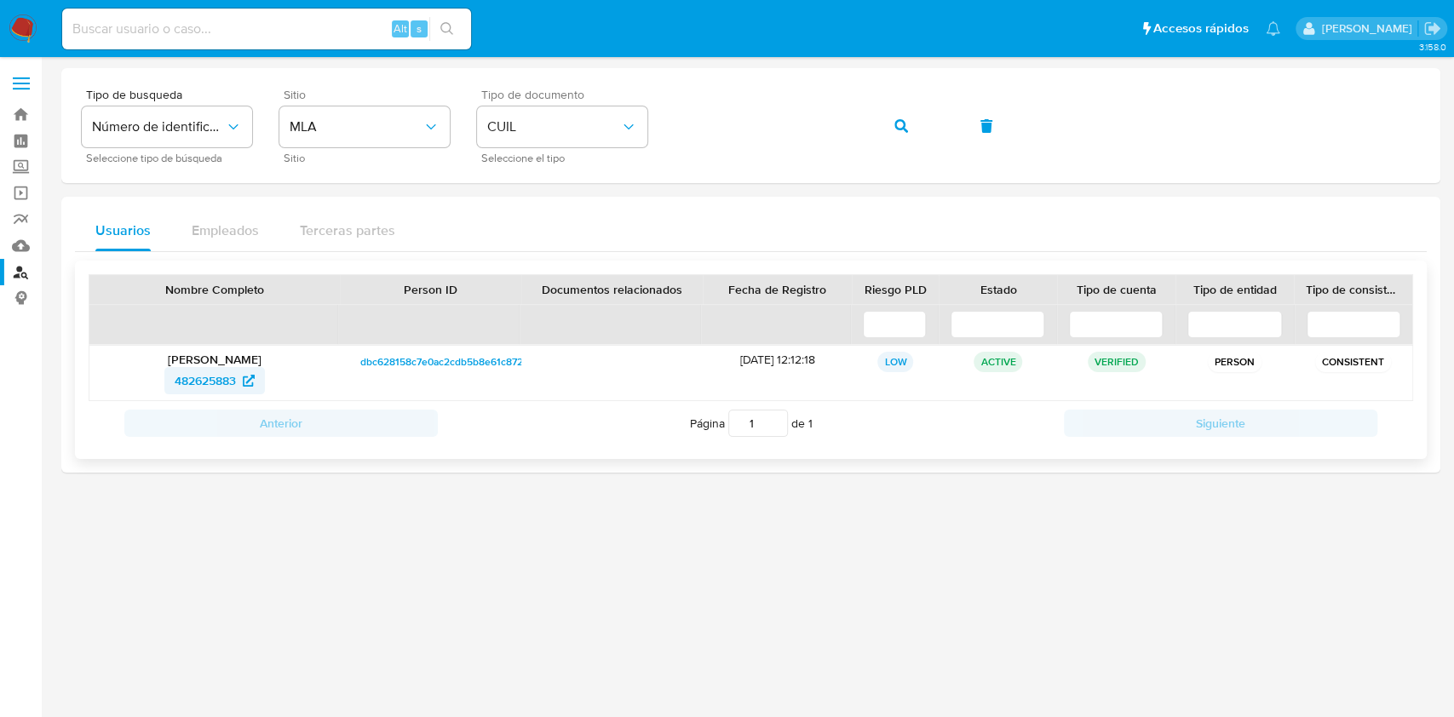
click at [243, 371] on span "482625883" at bounding box center [215, 380] width 80 height 27
click at [235, 381] on span "482625883" at bounding box center [205, 380] width 61 height 27
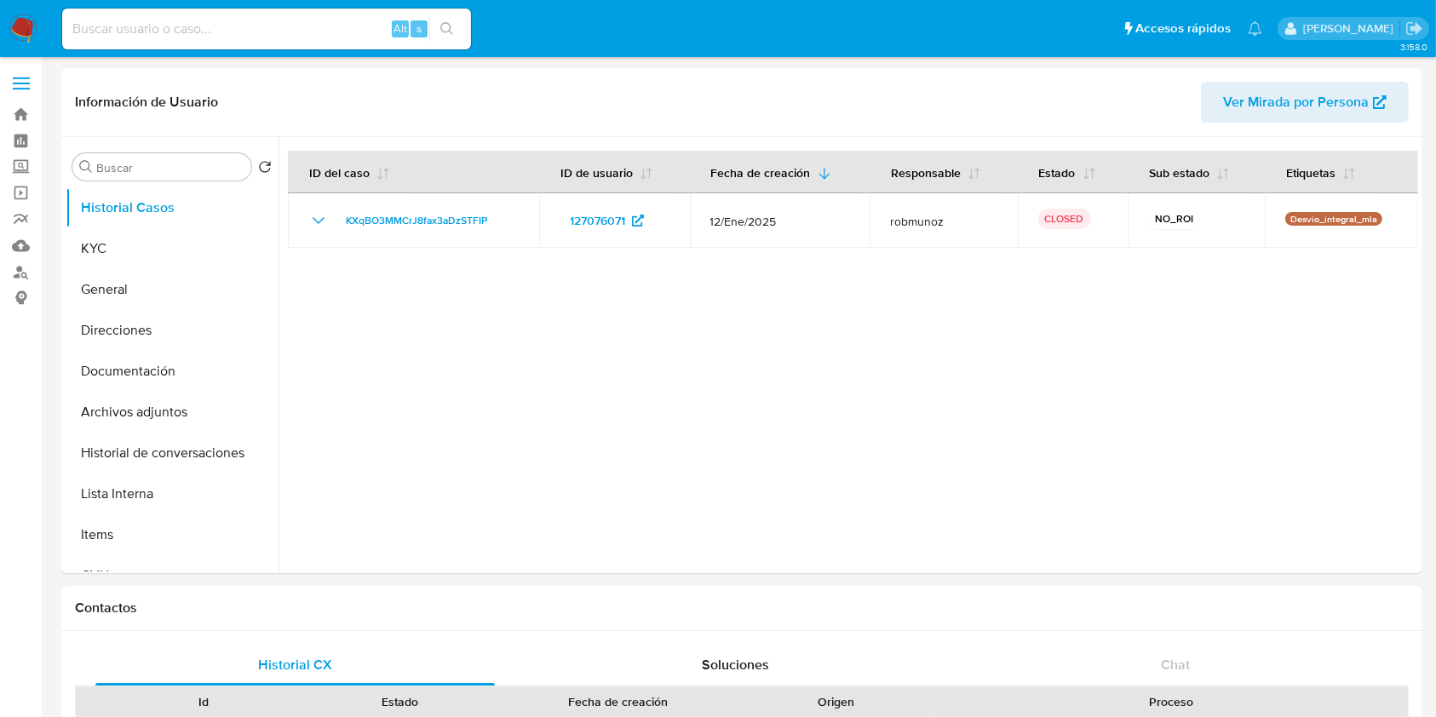
select select "10"
click at [123, 249] on button "KYC" at bounding box center [165, 248] width 199 height 41
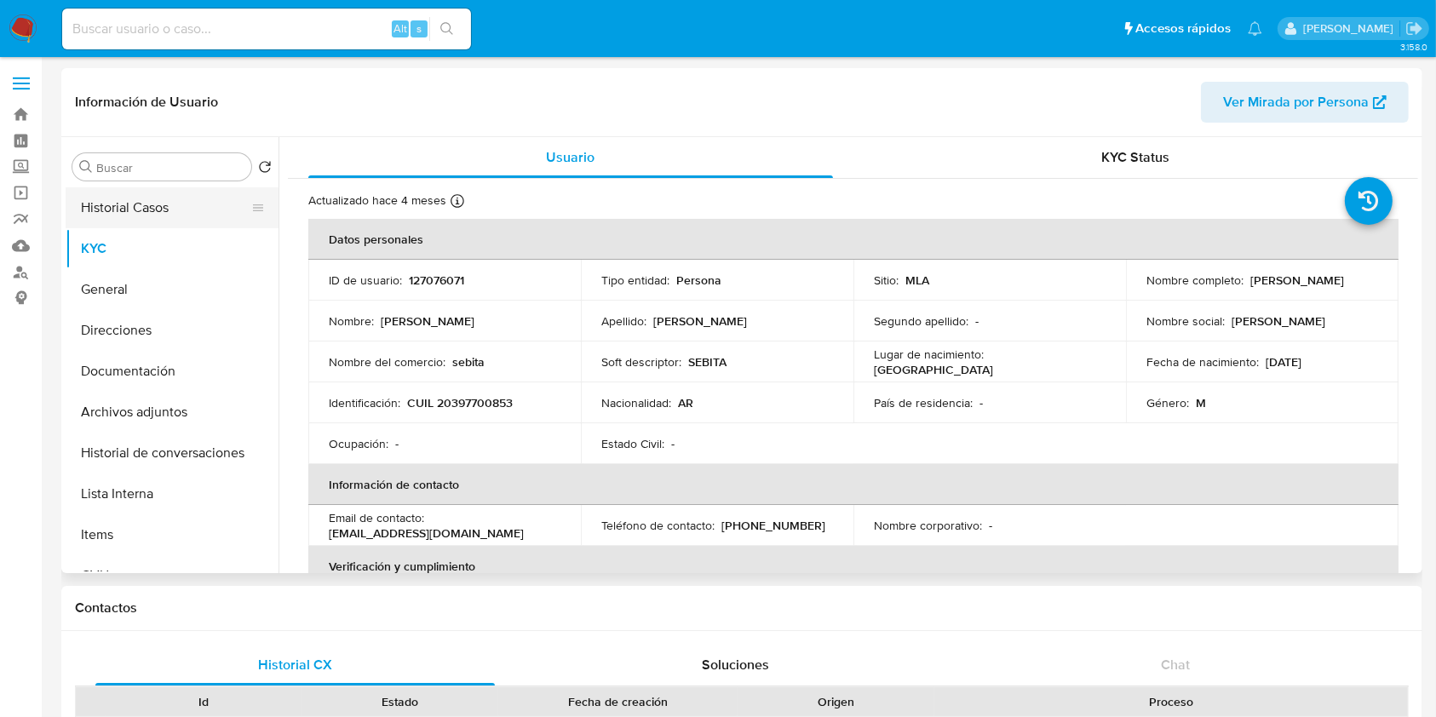
click at [118, 201] on button "Historial Casos" at bounding box center [165, 207] width 199 height 41
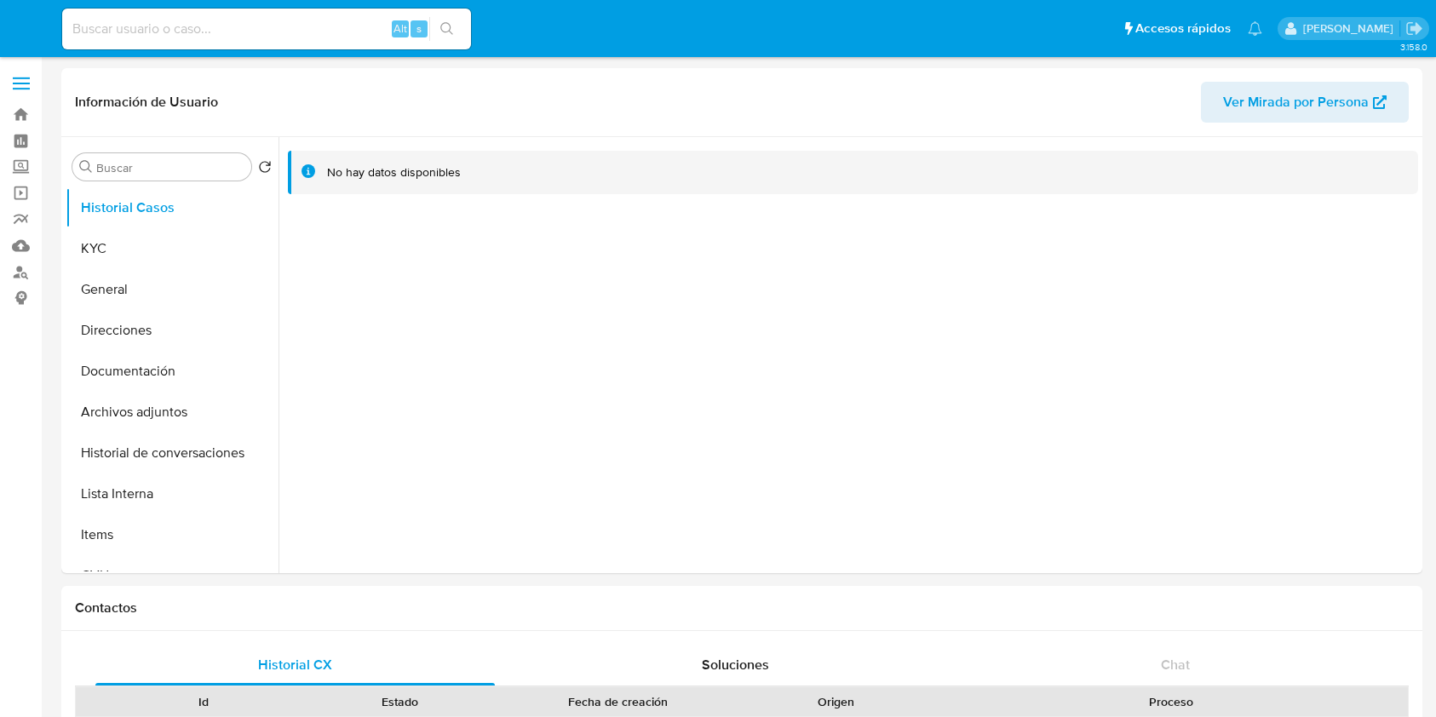
select select "10"
click at [100, 242] on button "KYC" at bounding box center [165, 248] width 199 height 41
click at [178, 244] on button "KYC" at bounding box center [165, 248] width 199 height 41
select select "10"
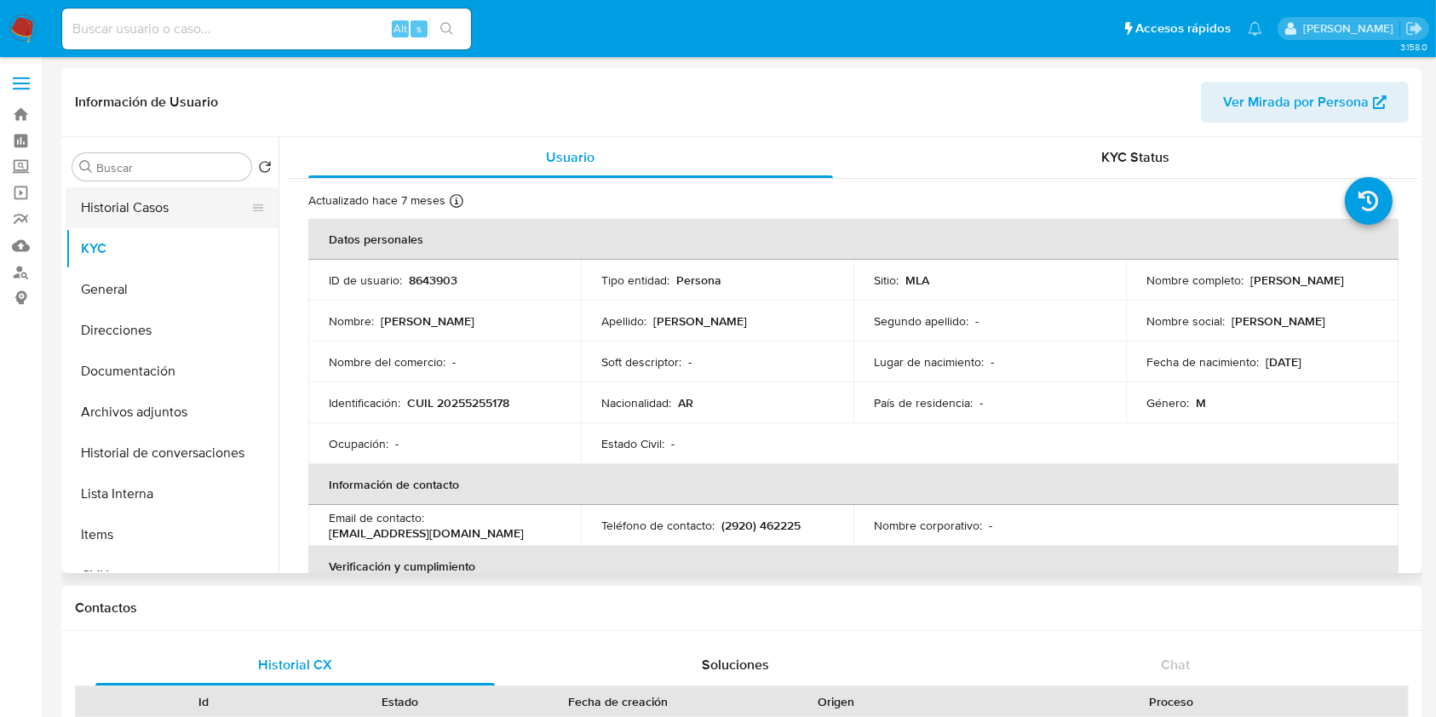
click at [121, 206] on button "Historial Casos" at bounding box center [165, 207] width 199 height 41
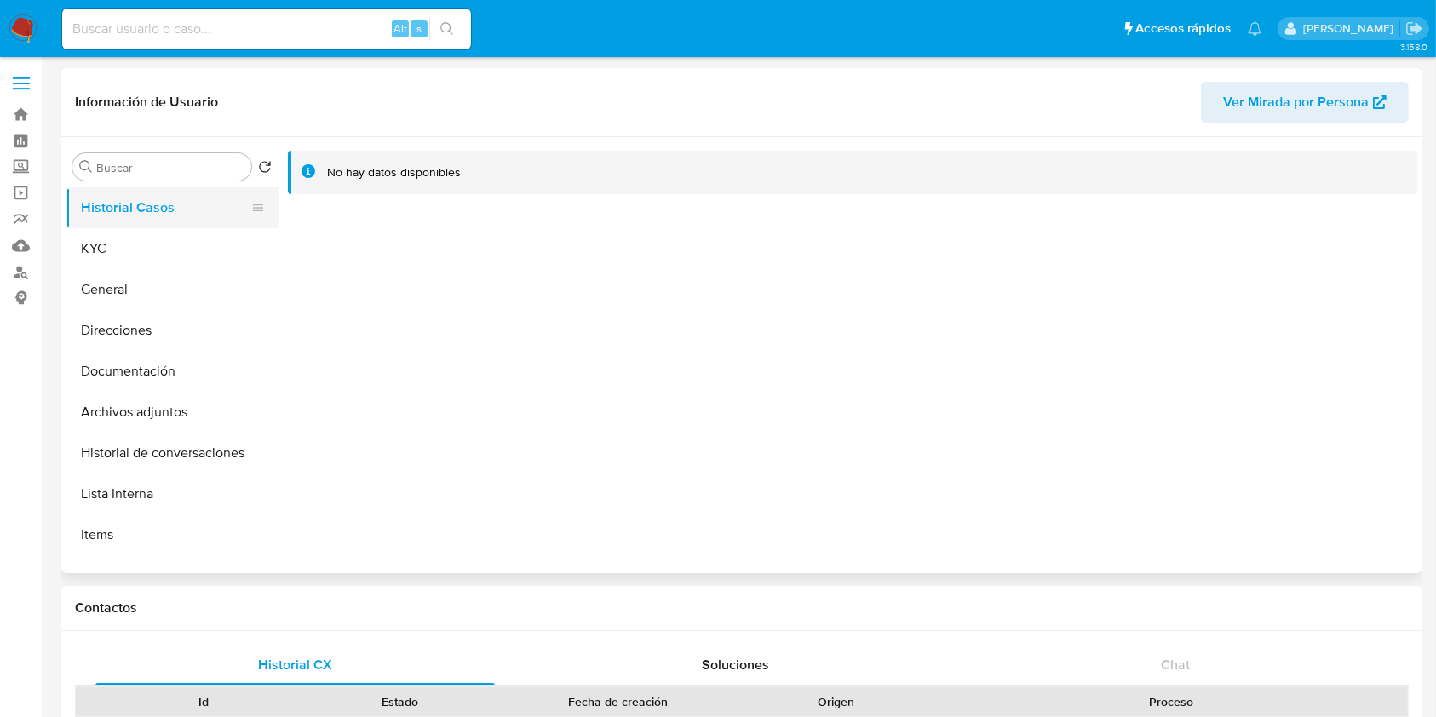
select select "10"
click at [118, 244] on button "KYC" at bounding box center [165, 248] width 199 height 41
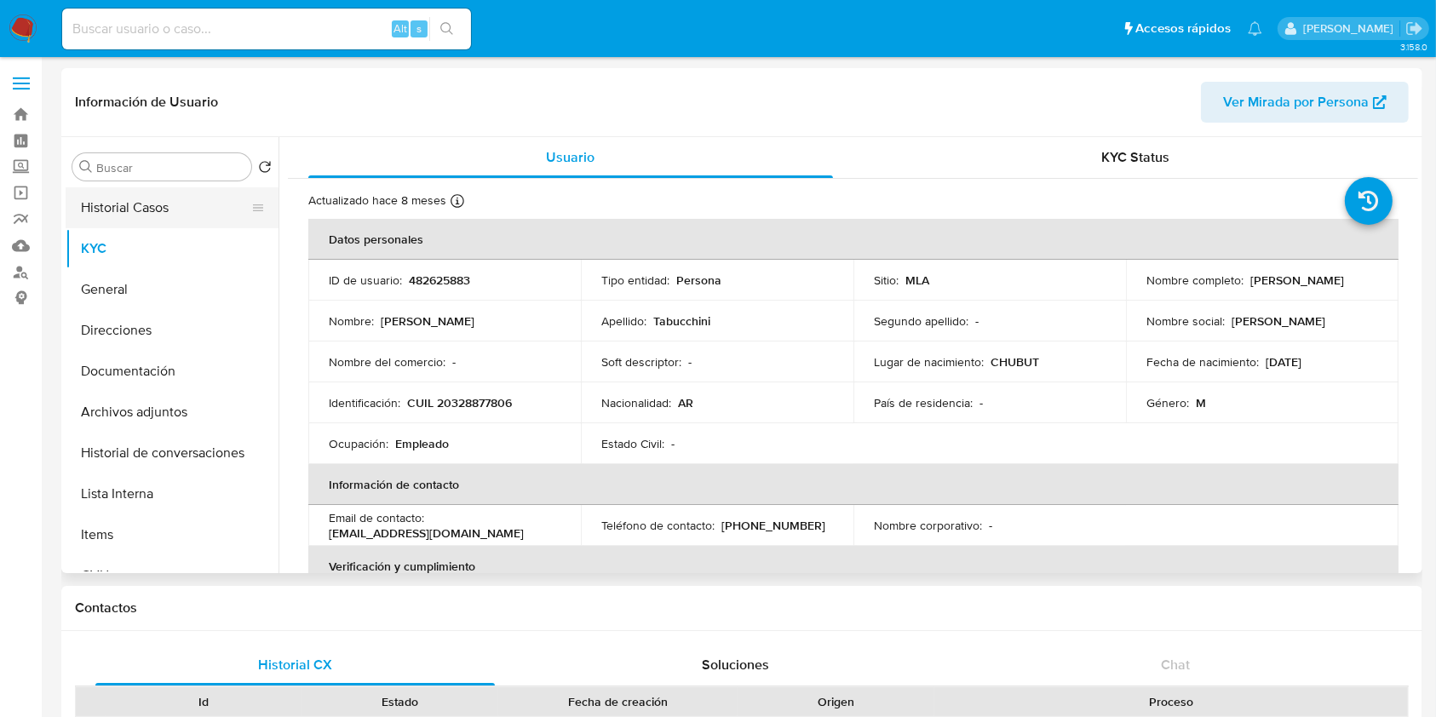
click at [124, 211] on button "Historial Casos" at bounding box center [165, 207] width 199 height 41
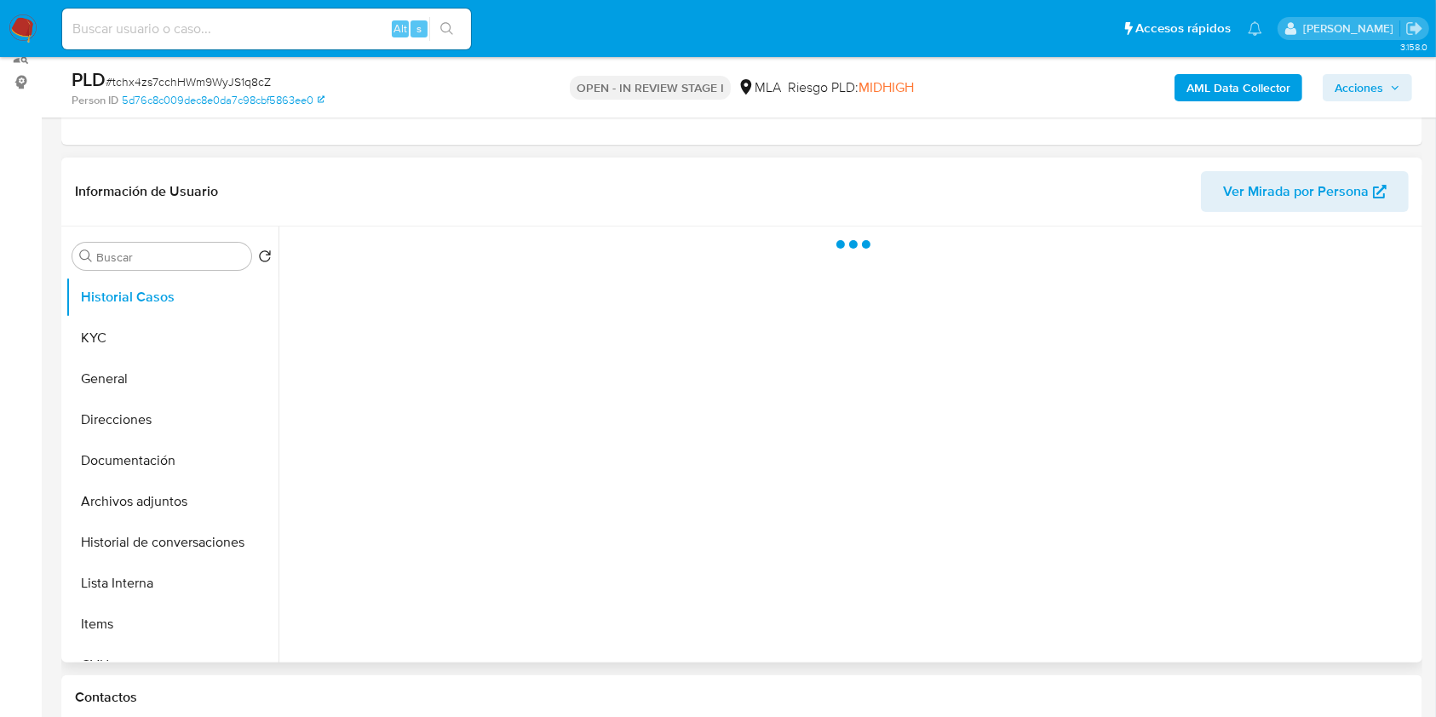
scroll to position [454, 0]
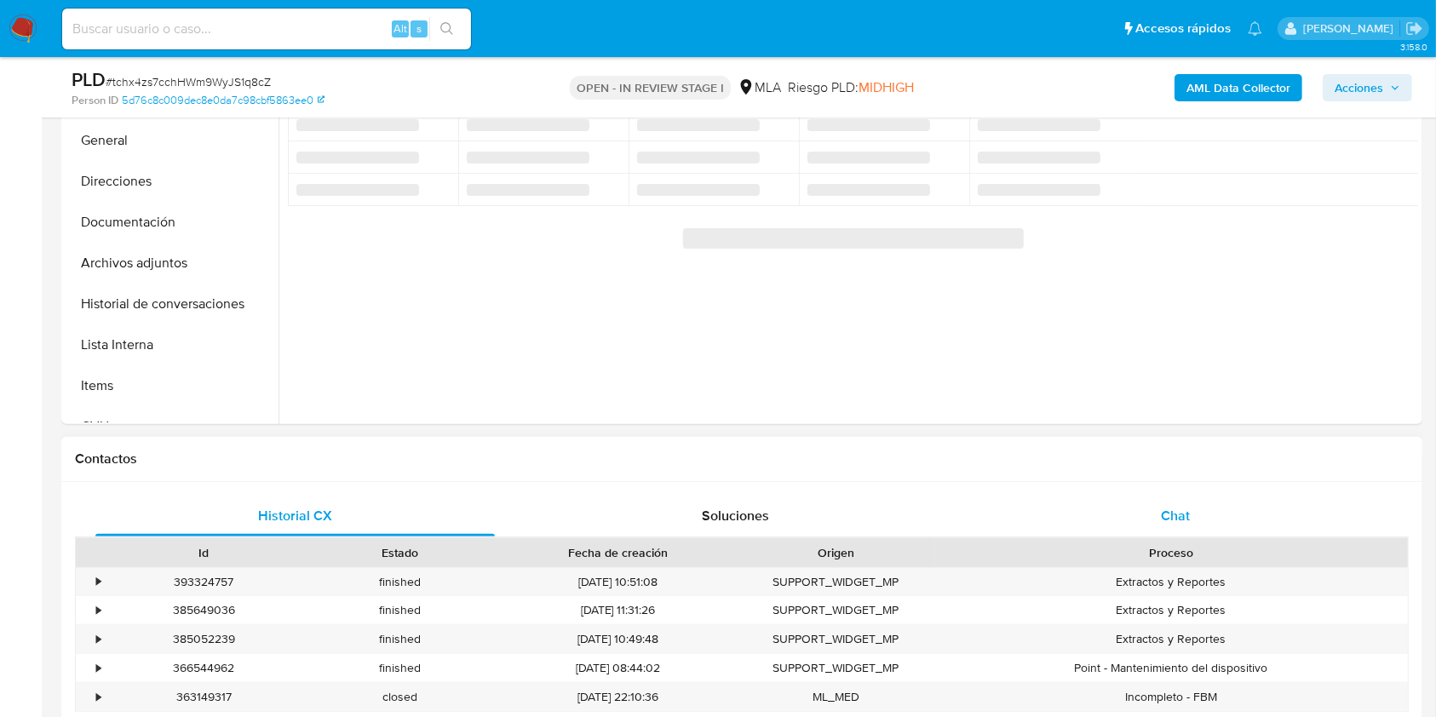
click at [1172, 511] on span "Chat" at bounding box center [1175, 516] width 29 height 20
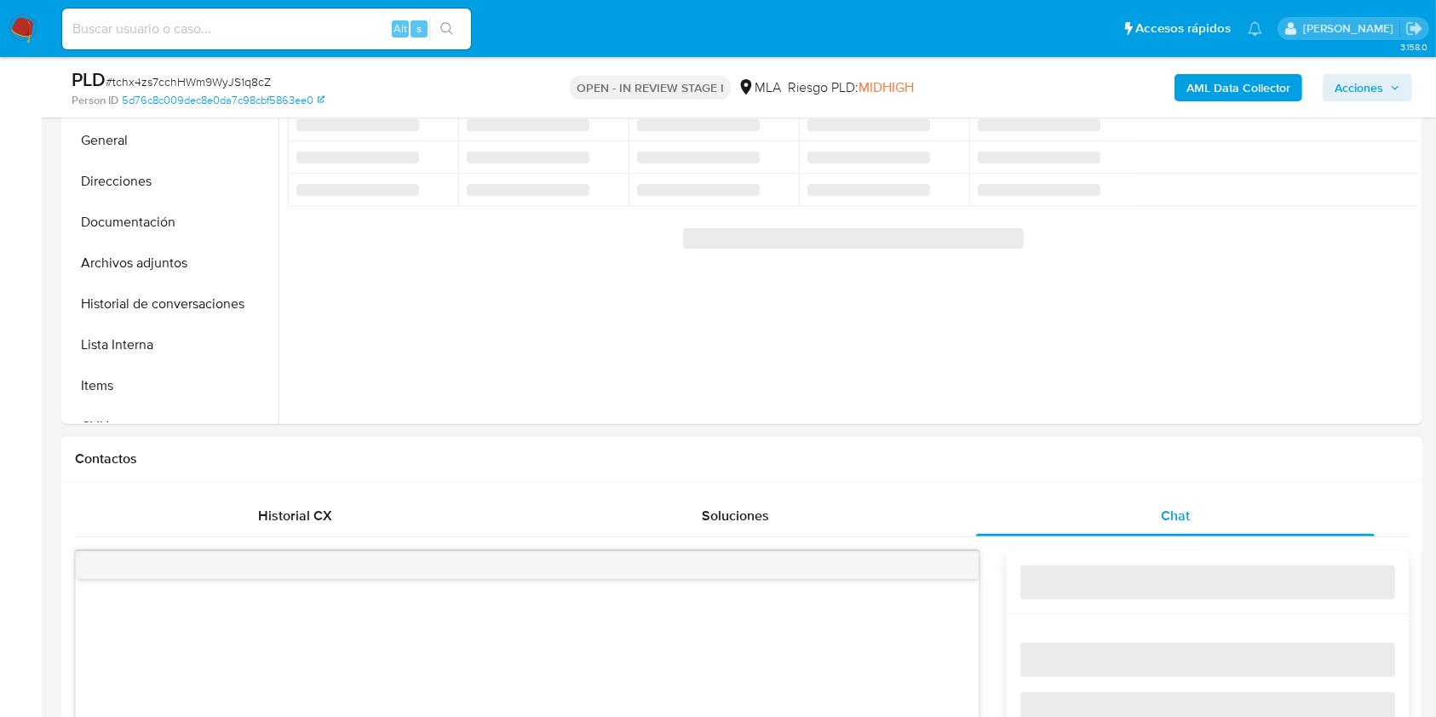
select select "10"
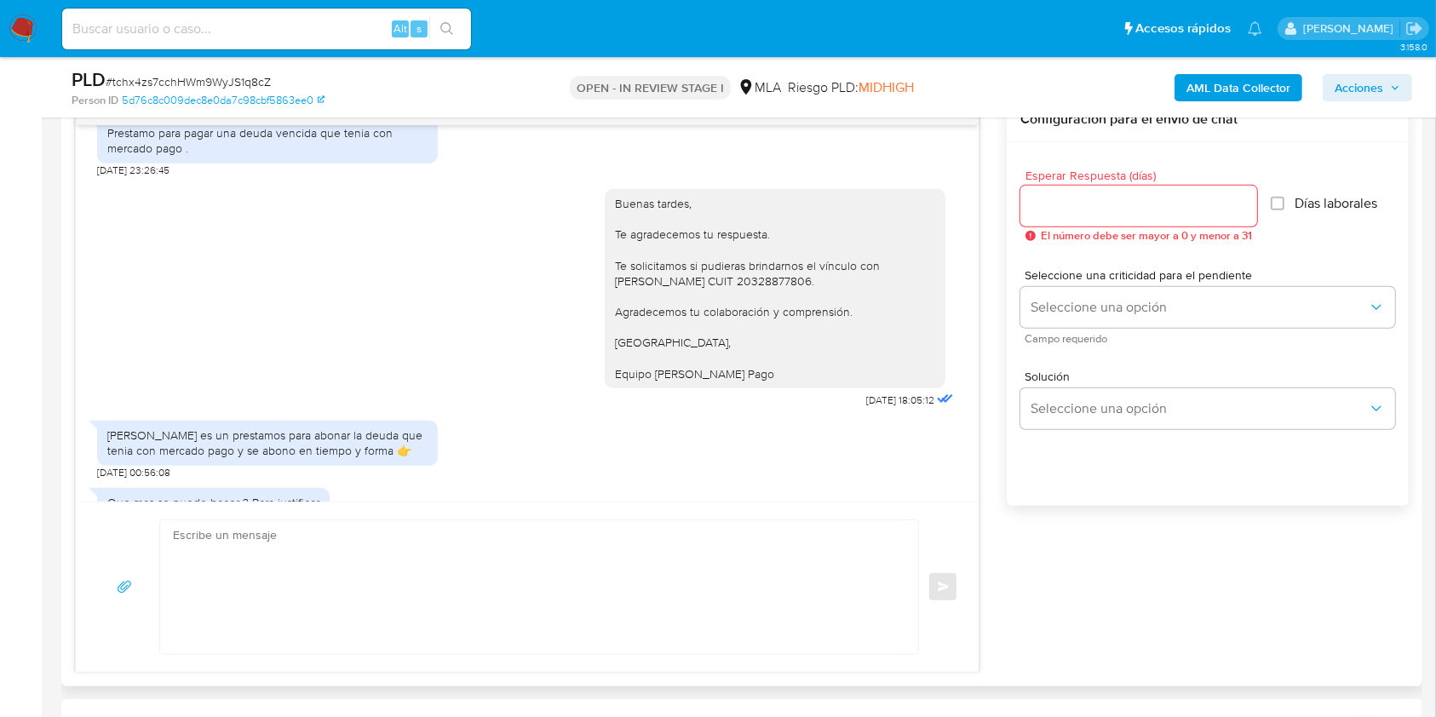
scroll to position [312, 0]
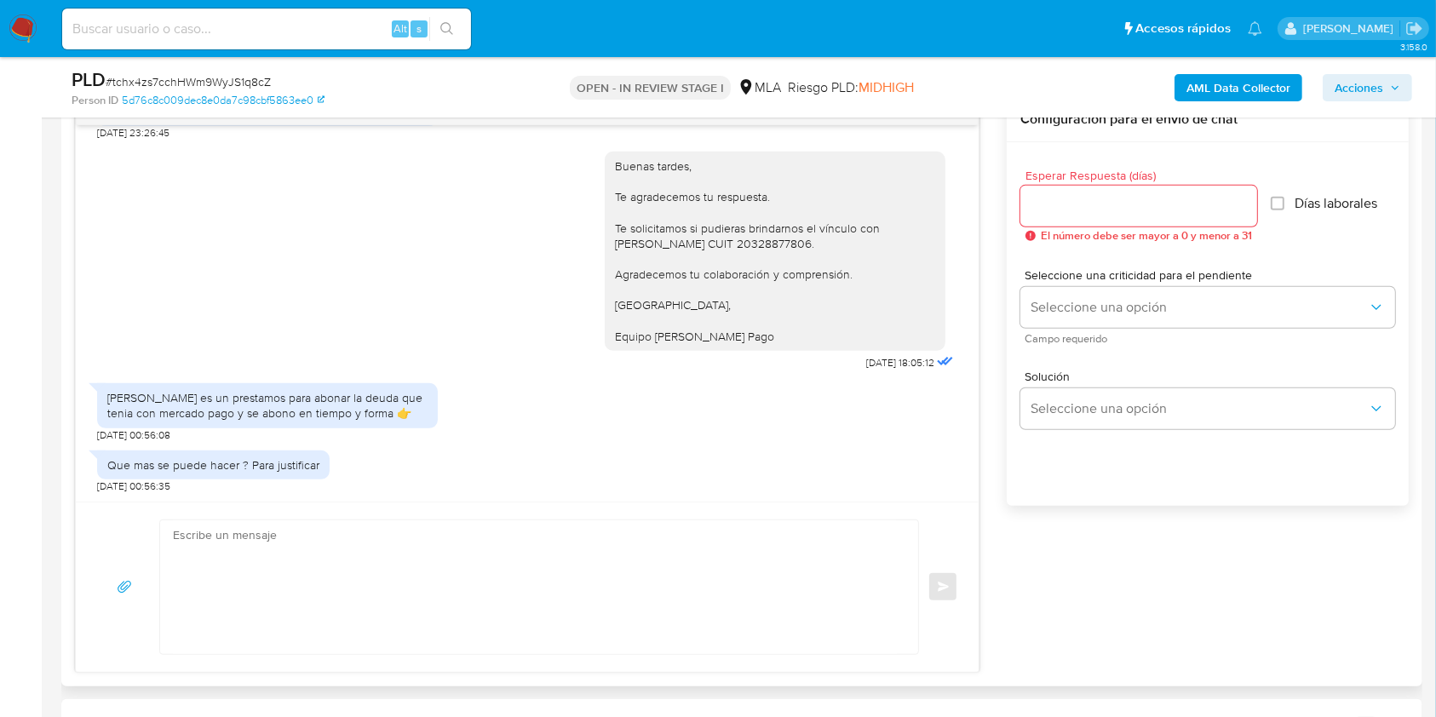
click at [779, 245] on div "Buenas tardes, Te agradecemos tu respuesta. Te solicitamos si pudieras brindarn…" at bounding box center [775, 251] width 320 height 186
copy div "20328877806"
click at [784, 242] on div "Buenas tardes, Te agradecemos tu respuesta. Te solicitamos si pudieras brindarn…" at bounding box center [775, 251] width 320 height 186
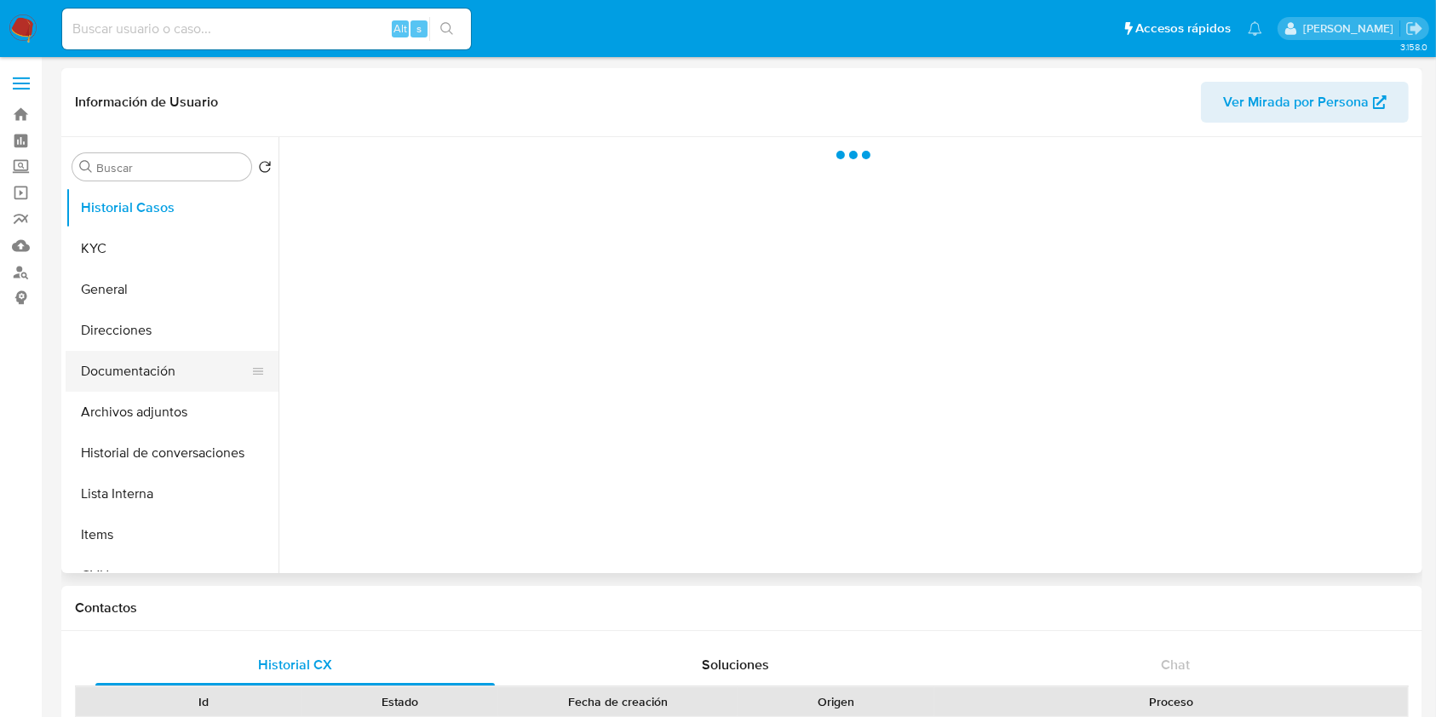
click at [157, 383] on button "Documentación" at bounding box center [165, 371] width 199 height 41
select select "10"
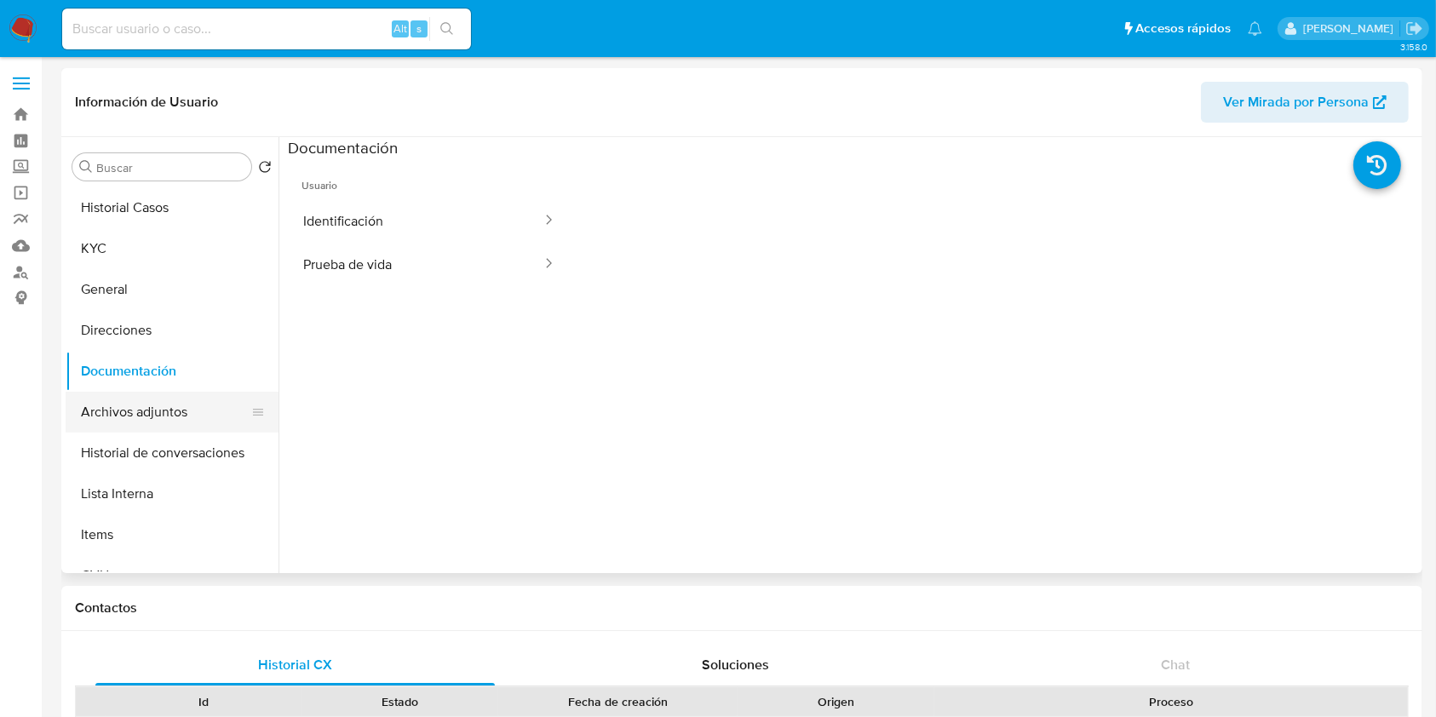
click at [172, 417] on button "Archivos adjuntos" at bounding box center [165, 412] width 199 height 41
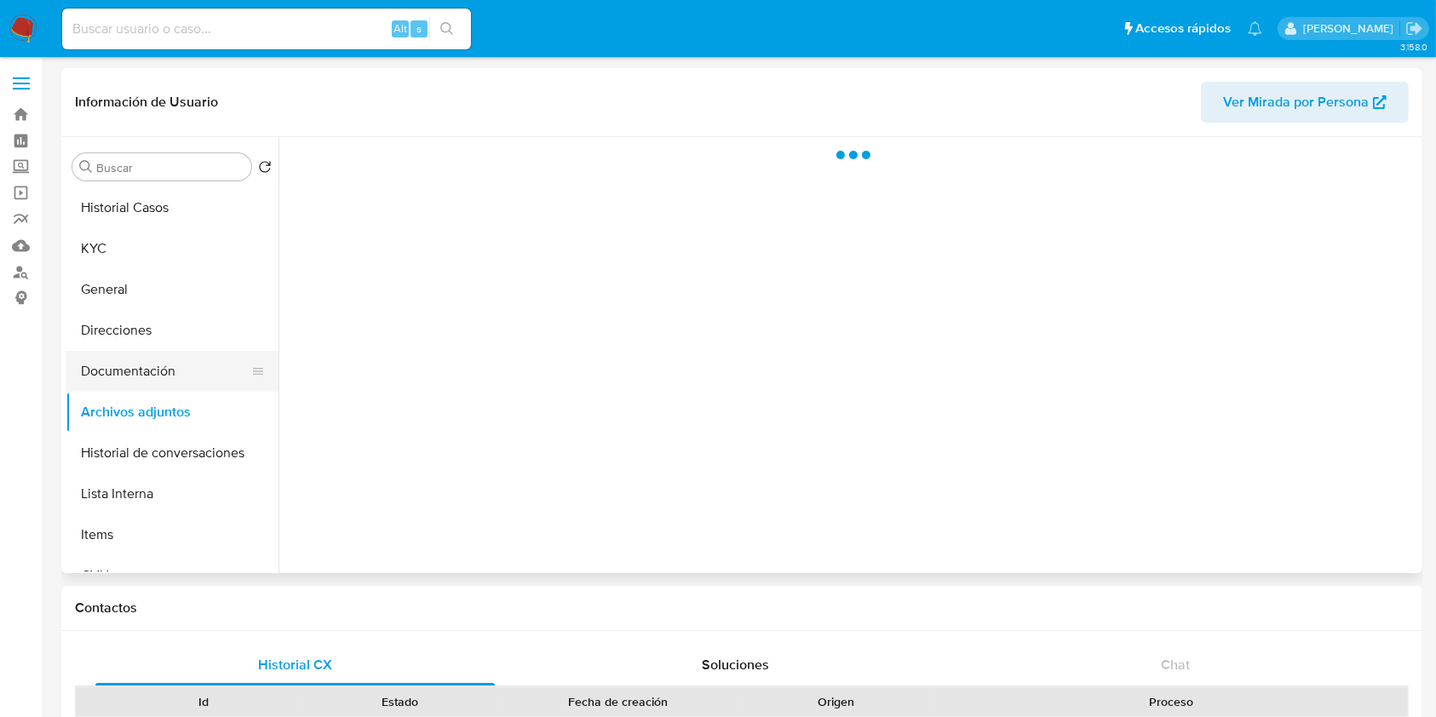
click at [153, 371] on button "Documentación" at bounding box center [165, 371] width 199 height 41
